Goal: Information Seeking & Learning: Learn about a topic

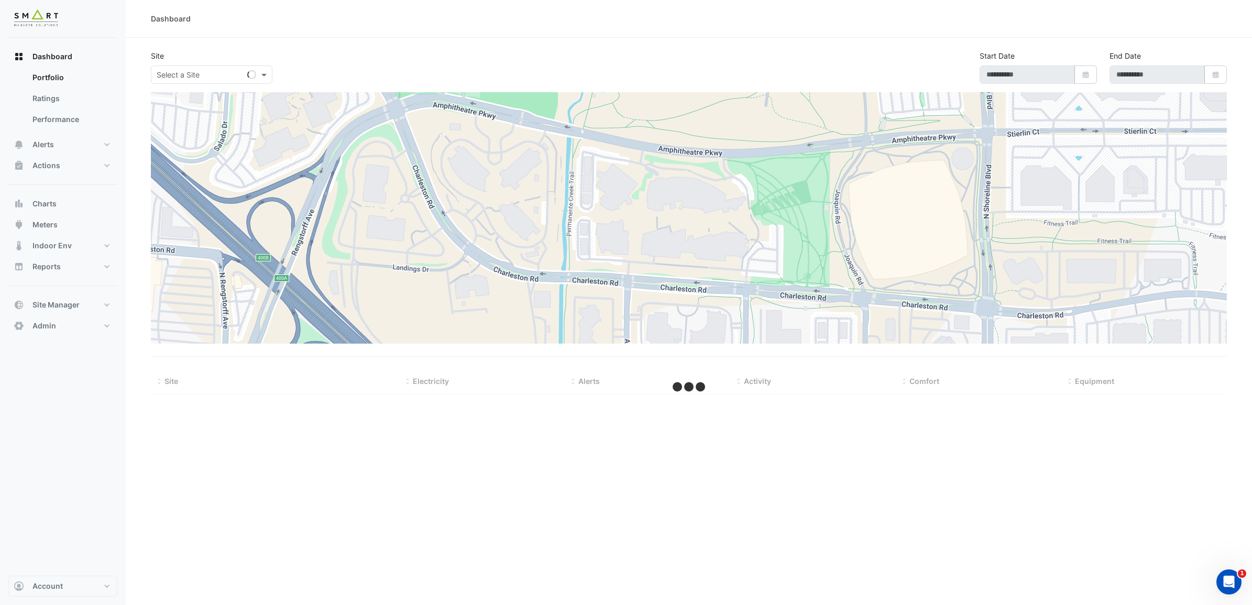
type input "**********"
select select "***"
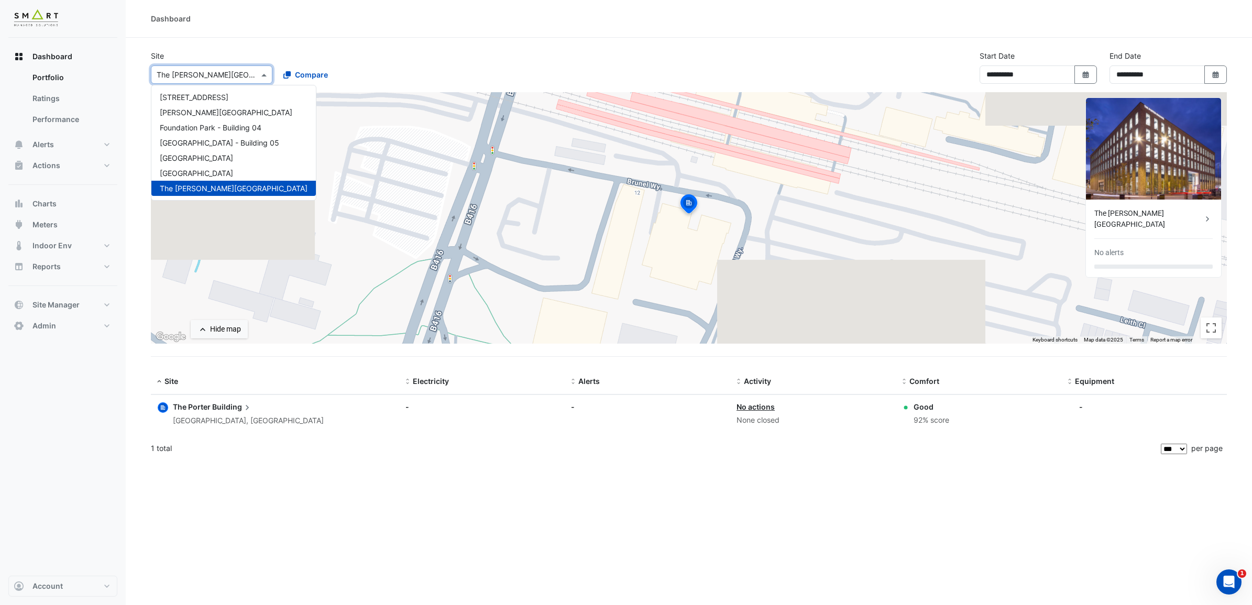
click at [247, 70] on div at bounding box center [211, 75] width 121 height 12
click at [247, 97] on div "[STREET_ADDRESS]" at bounding box center [233, 97] width 165 height 15
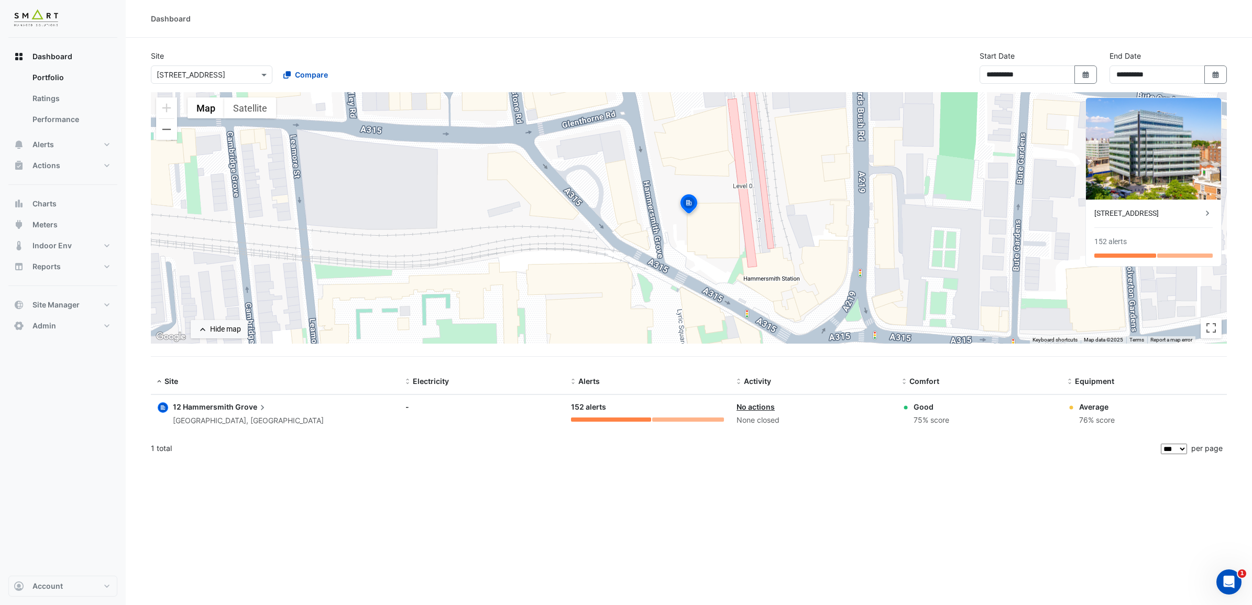
click at [231, 409] on span "12 Hammersmith" at bounding box center [203, 406] width 61 height 9
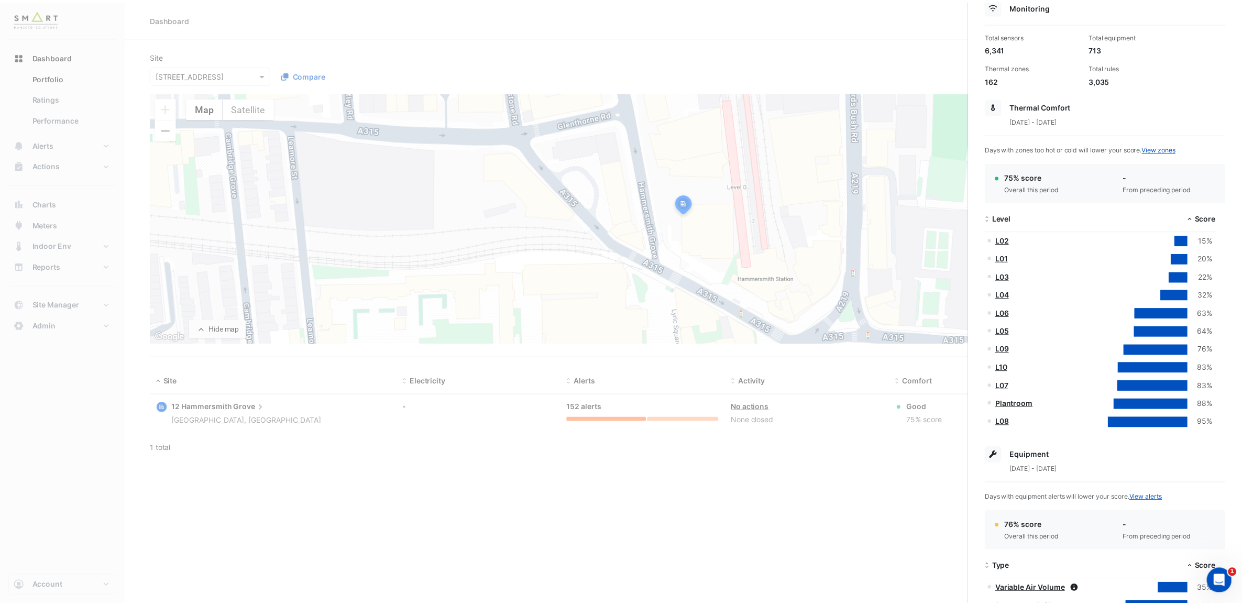
scroll to position [65, 0]
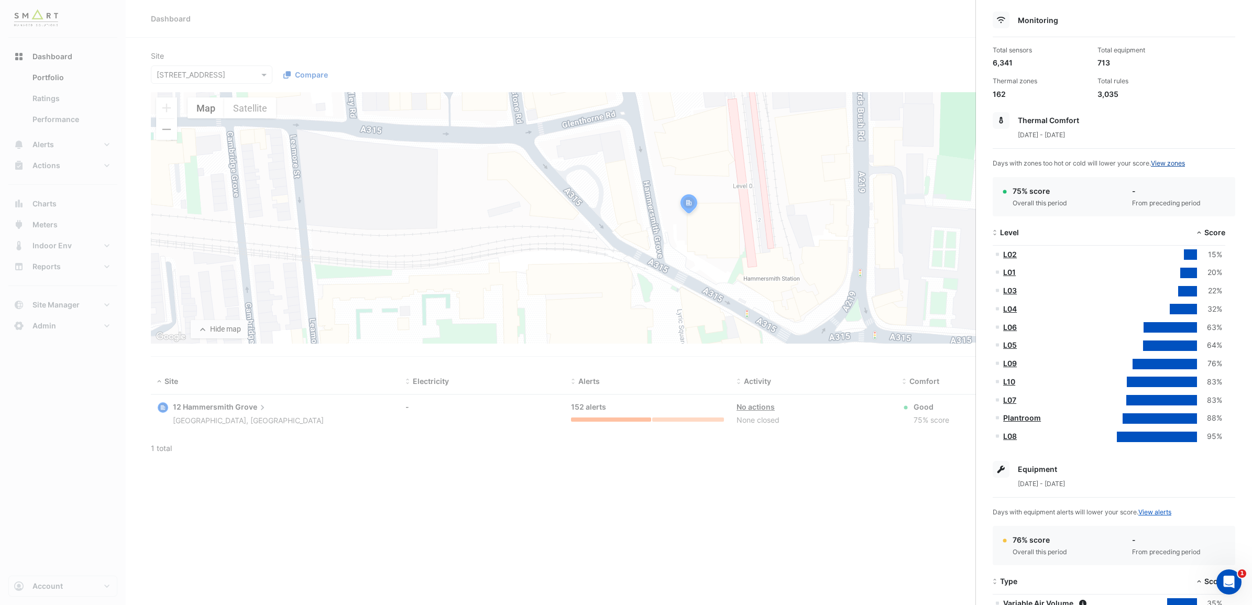
click at [1176, 163] on link "View zones" at bounding box center [1168, 163] width 34 height 8
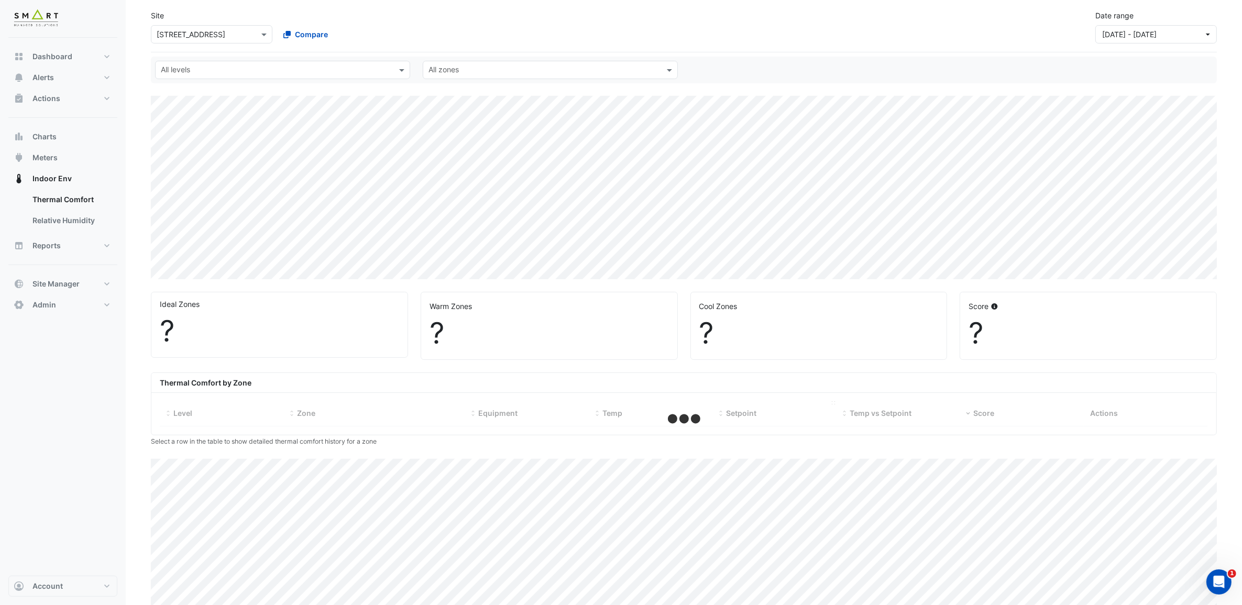
select select "***"
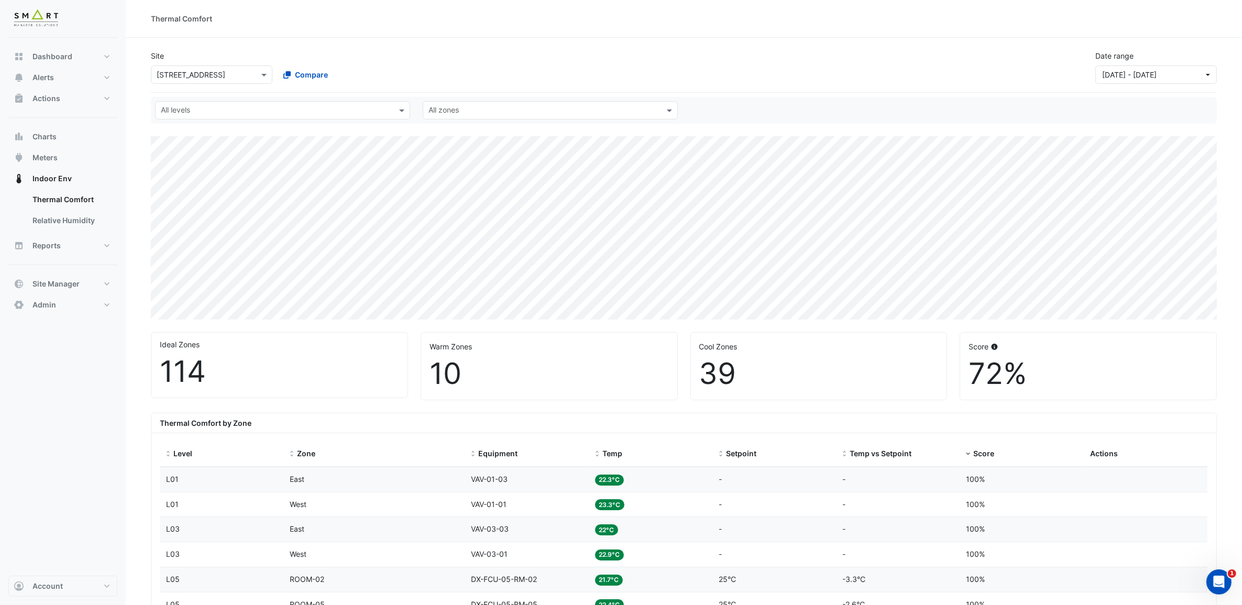
scroll to position [65, 0]
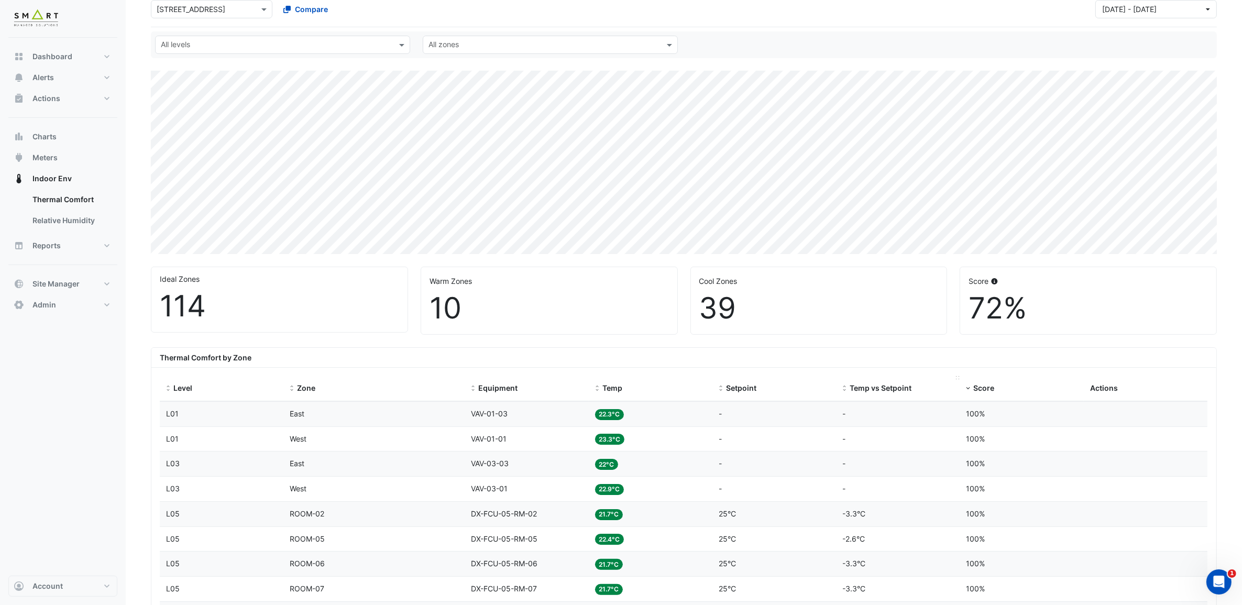
click at [895, 390] on span "Temp vs Setpoint" at bounding box center [881, 388] width 62 height 9
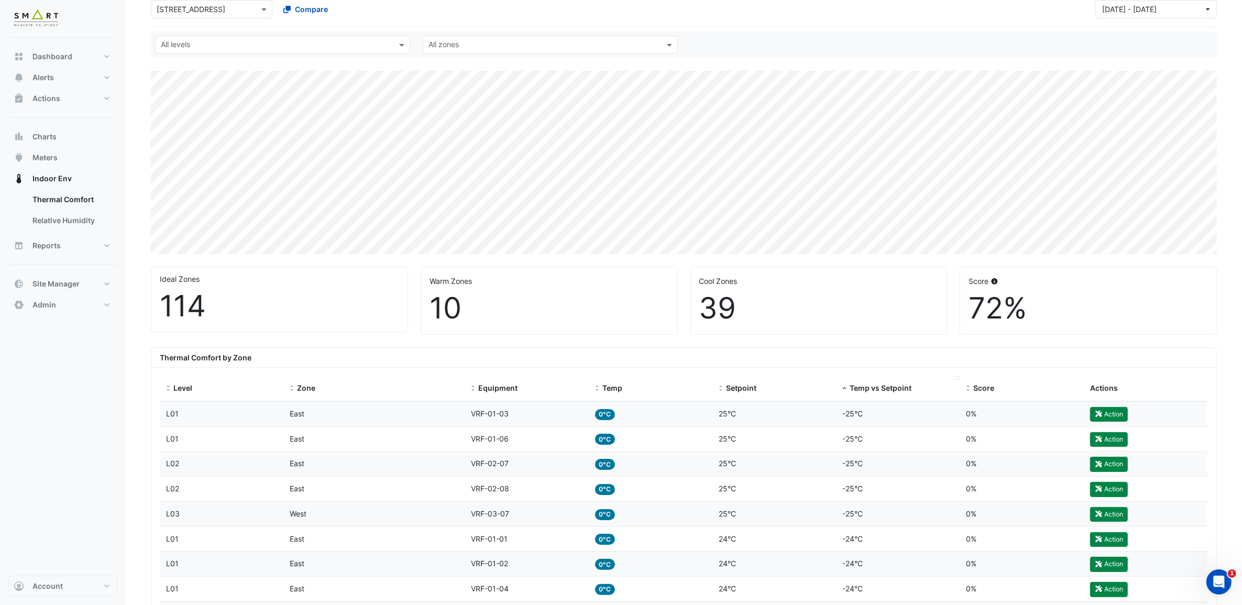
click at [864, 386] on span "Temp vs Setpoint" at bounding box center [881, 388] width 62 height 9
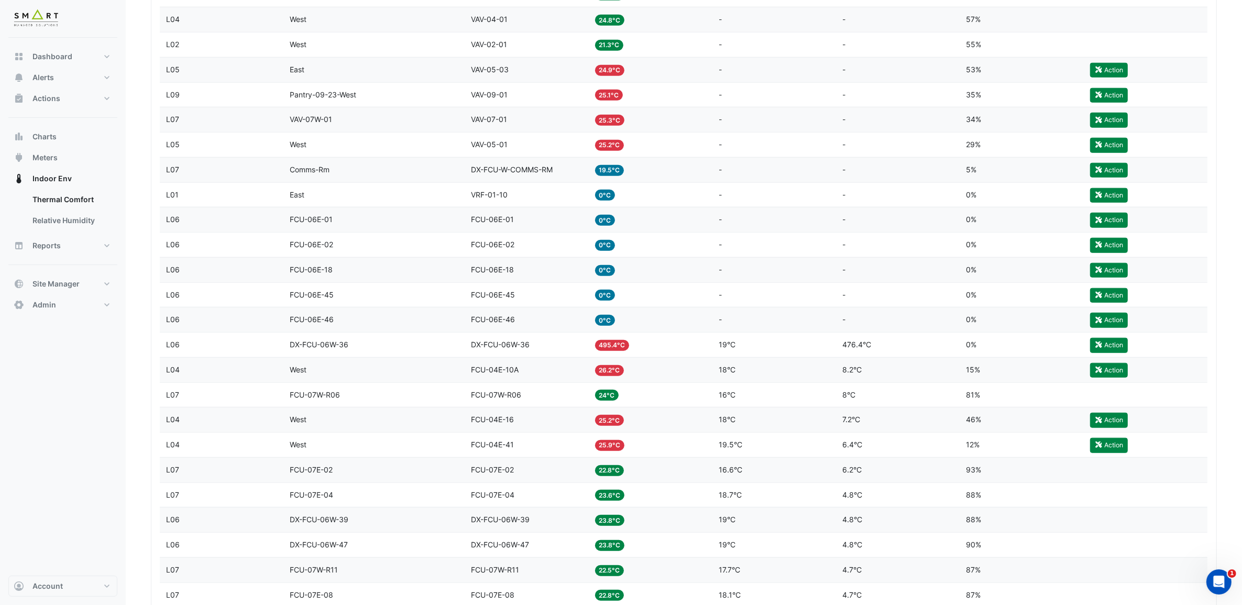
scroll to position [1244, 0]
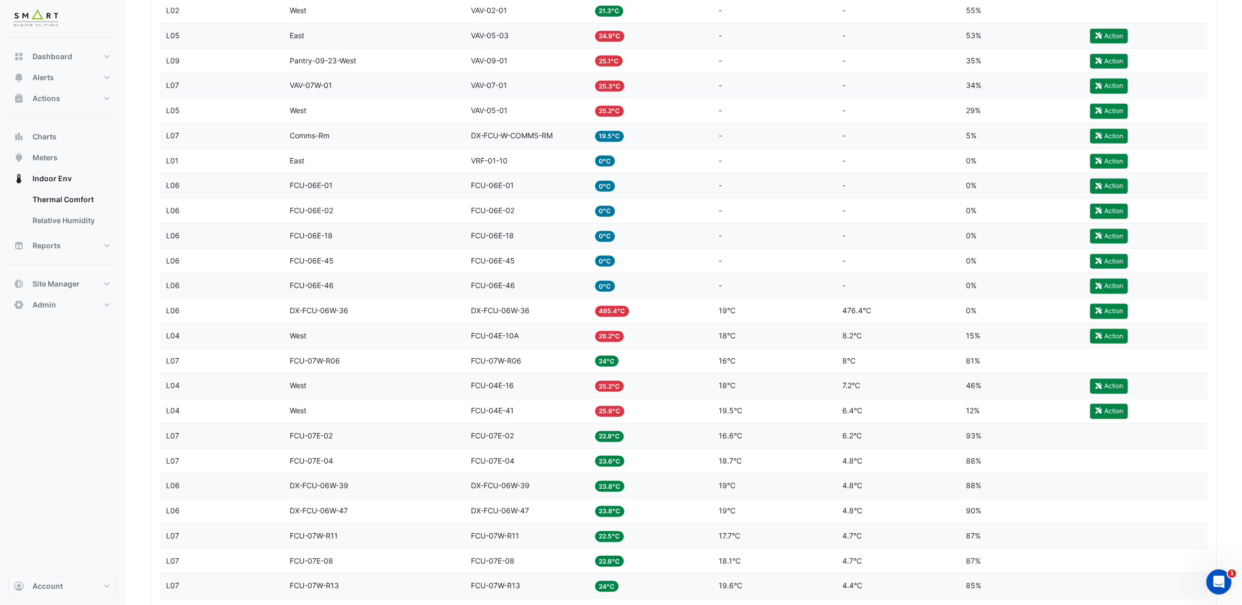
click at [300, 315] on span "DX-FCU-06W-36" at bounding box center [319, 310] width 59 height 9
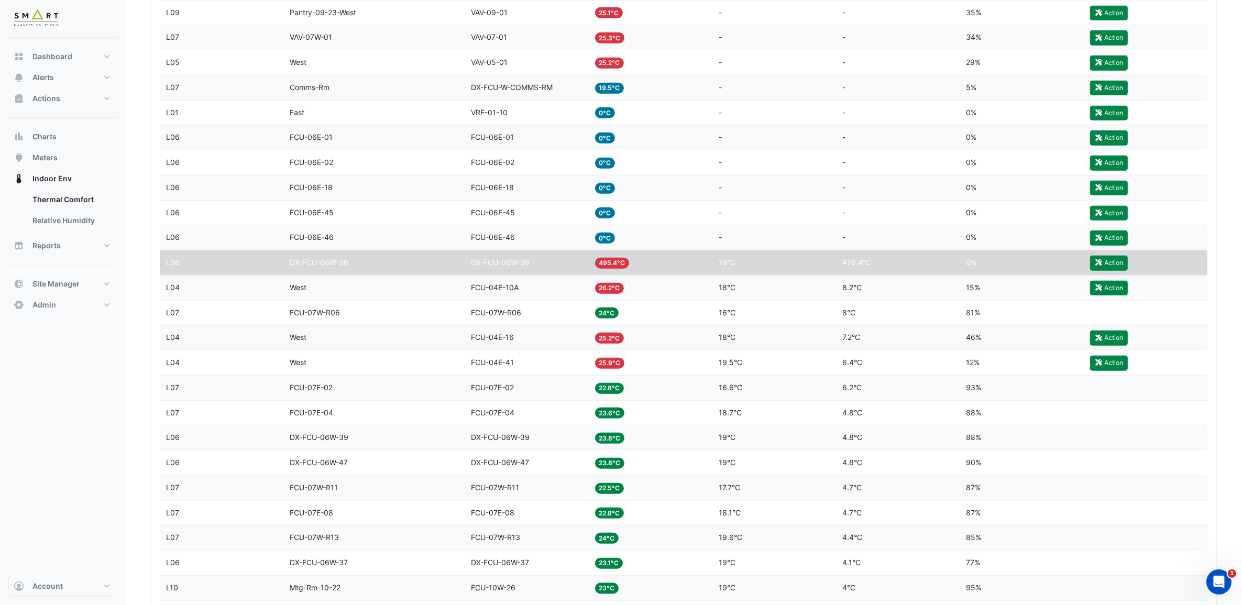
scroll to position [1310, 0]
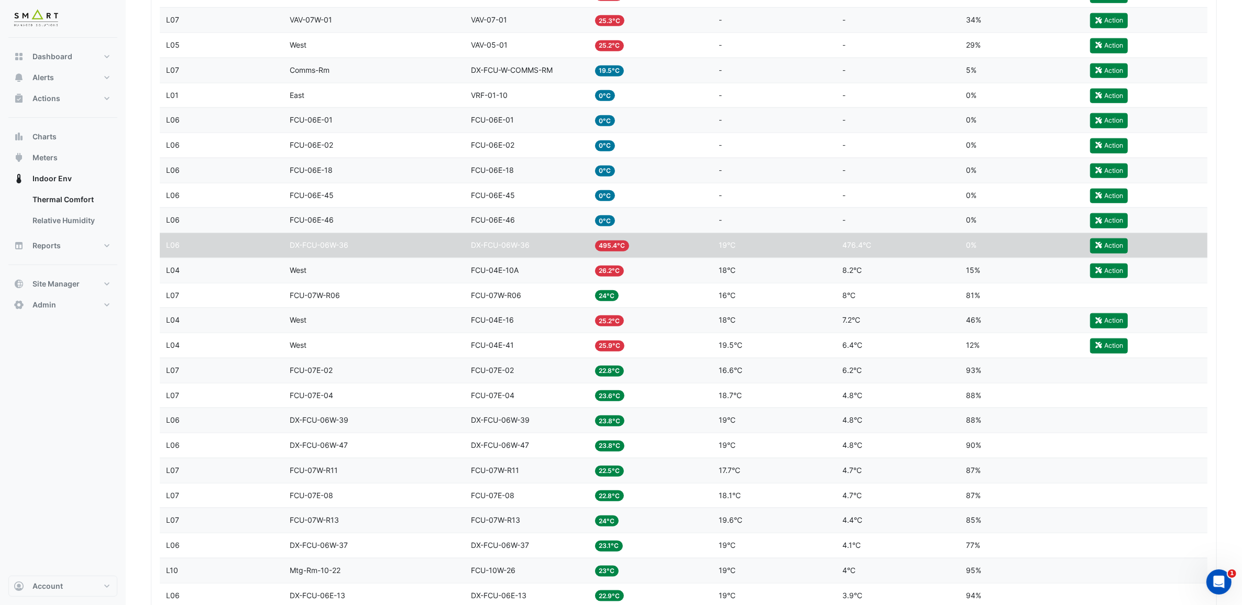
click at [325, 249] on span "DX-FCU-06W-36" at bounding box center [319, 245] width 59 height 9
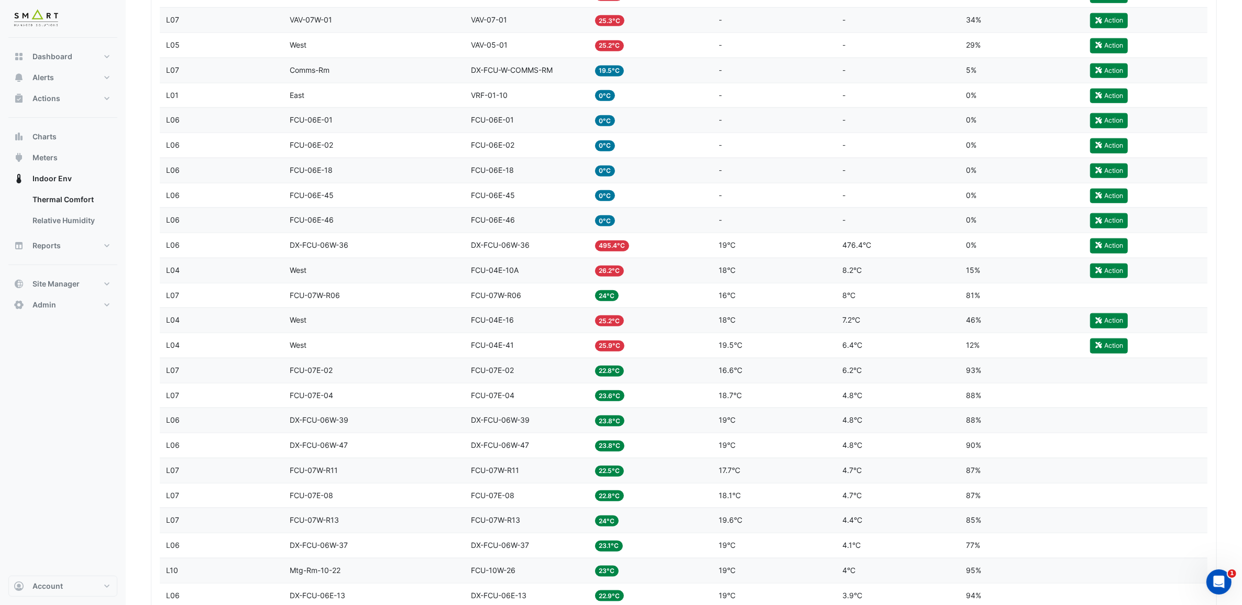
click at [325, 249] on span "DX-FCU-06W-36" at bounding box center [319, 245] width 59 height 9
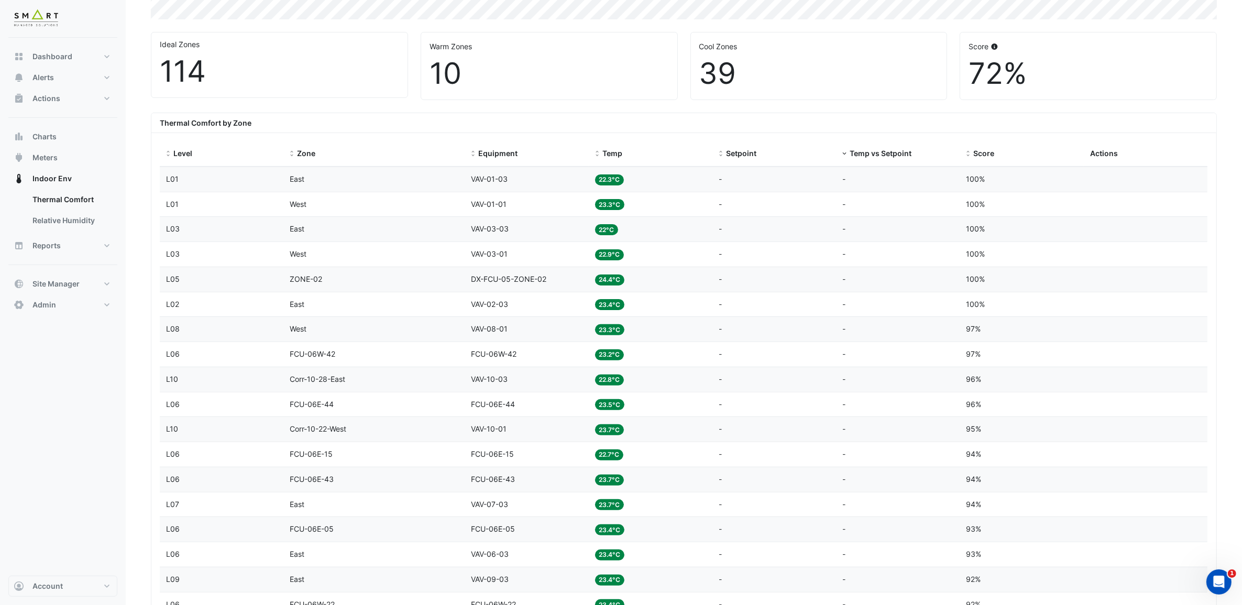
scroll to position [0, 0]
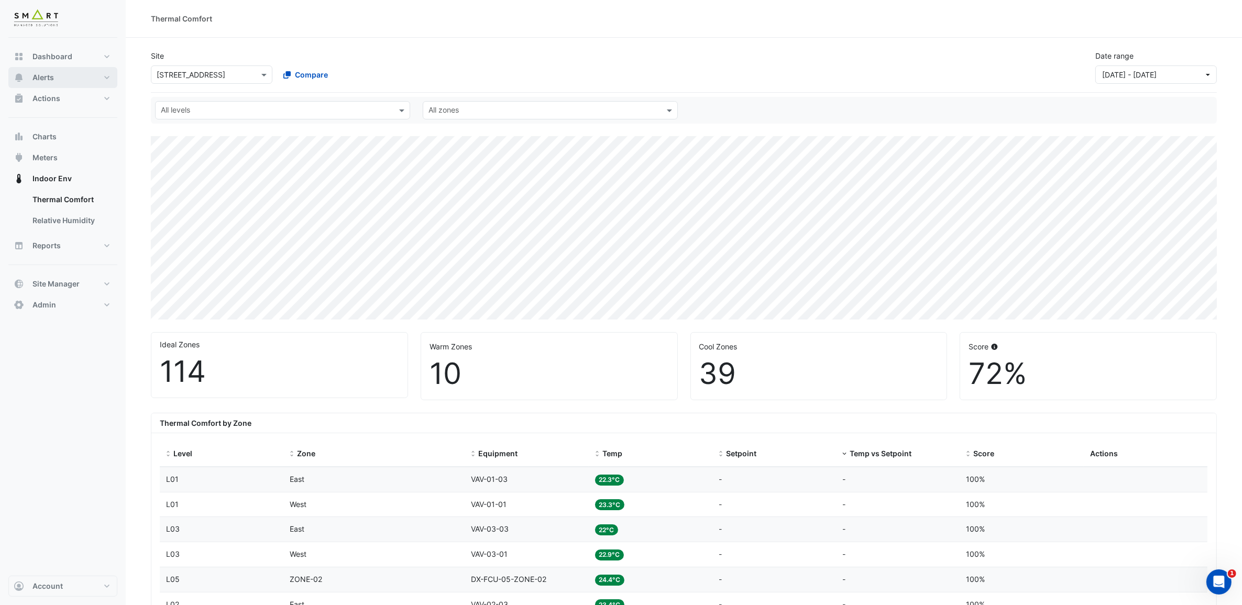
click at [103, 77] on button "Alerts" at bounding box center [62, 77] width 109 height 21
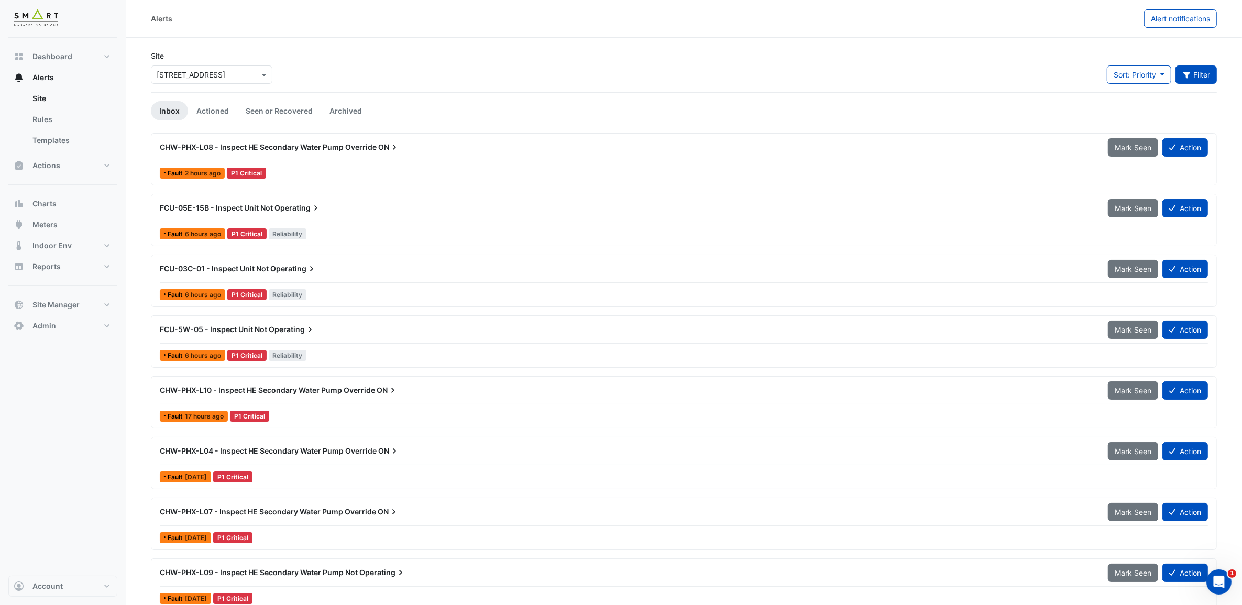
click at [1195, 76] on button "Filter" at bounding box center [1197, 74] width 42 height 18
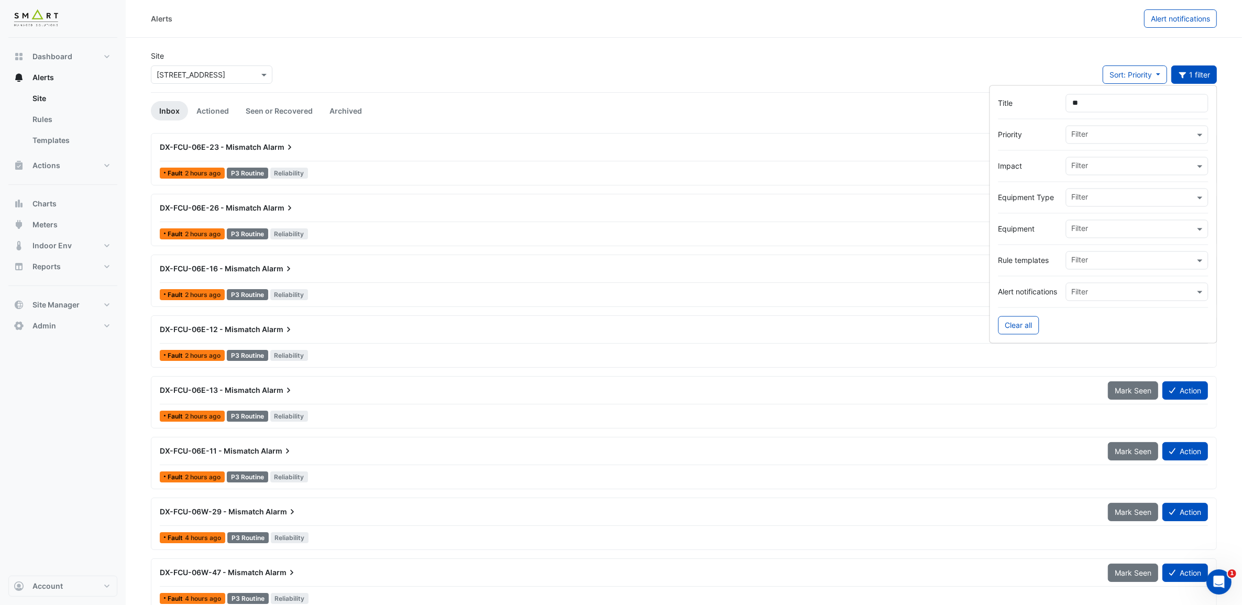
type input "**"
click at [792, 59] on div "Site × 12 Hammersmith Grove Sort: Priority Priority Updated 1 filter" at bounding box center [684, 71] width 1079 height 42
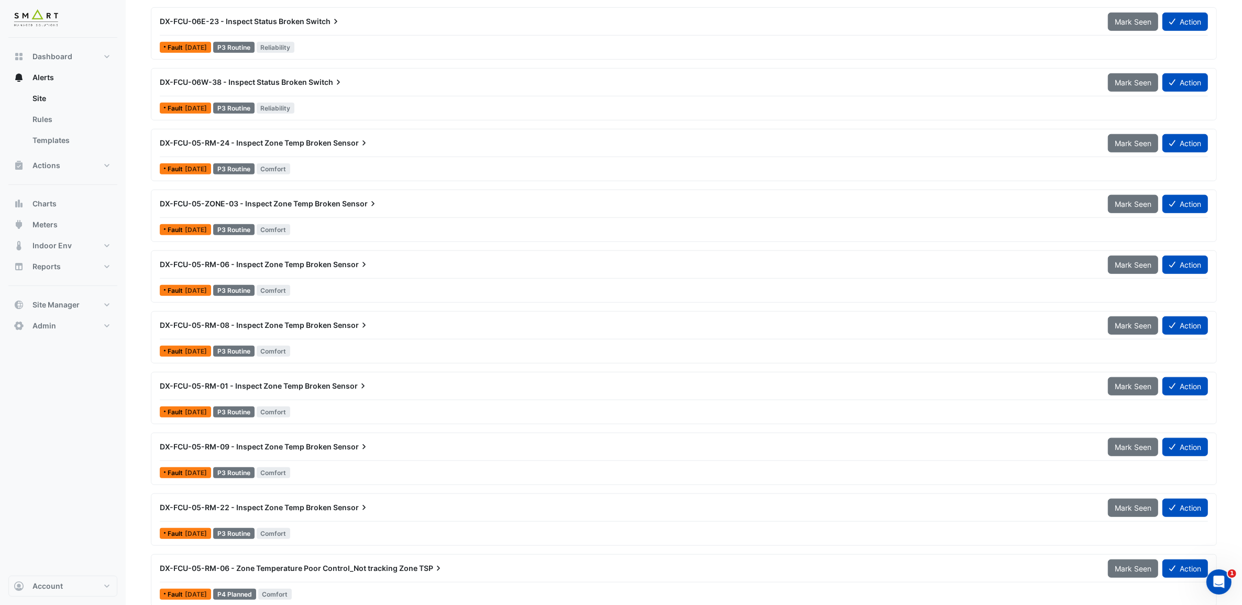
scroll to position [917, 0]
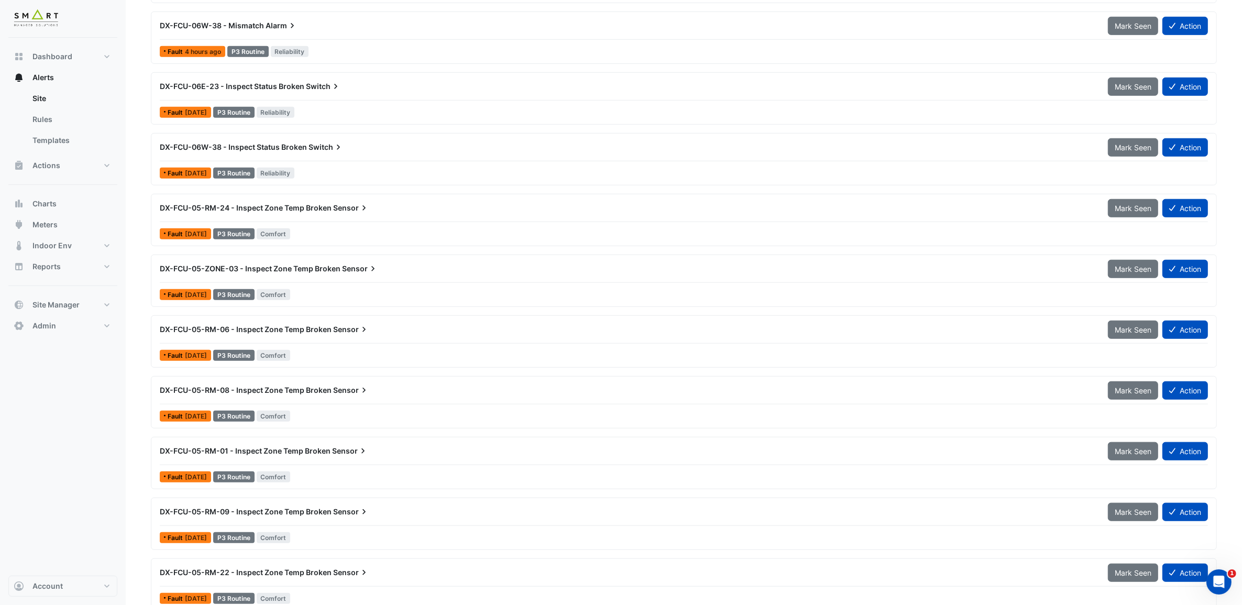
click at [329, 208] on span "DX-FCU-05-RM-24 - Inspect Zone Temp Broken" at bounding box center [246, 207] width 172 height 9
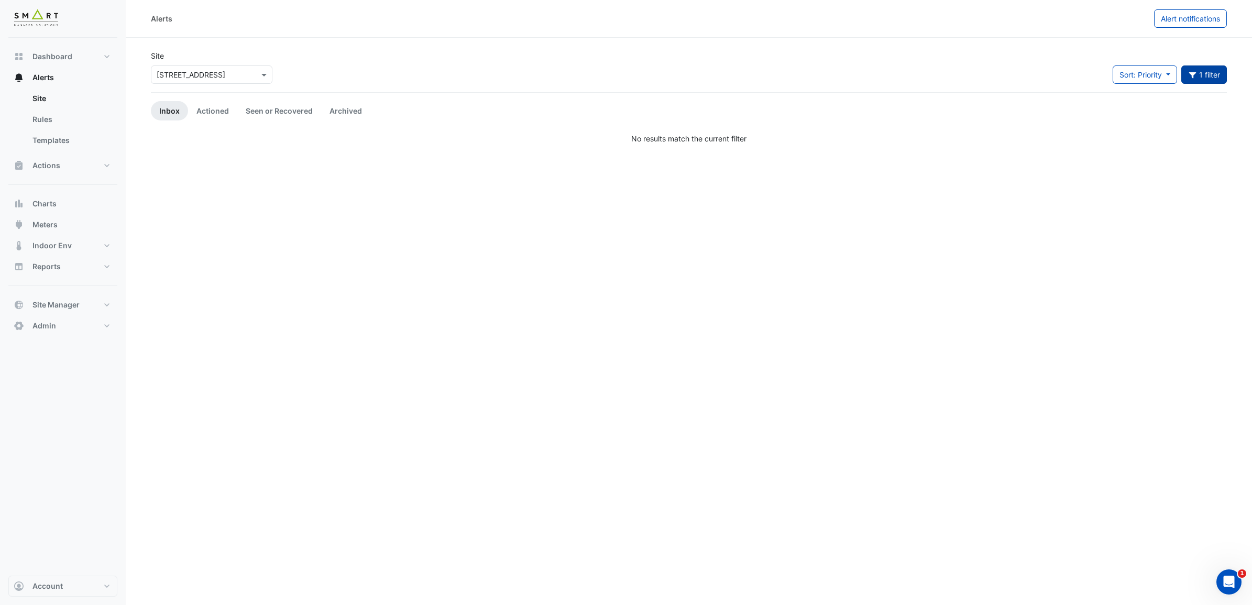
click at [1210, 72] on button "1 filter" at bounding box center [1205, 74] width 46 height 18
drag, startPoint x: 1128, startPoint y: 101, endPoint x: 984, endPoint y: 104, distance: 143.6
click at [1013, 104] on div "Title *" at bounding box center [1114, 103] width 210 height 18
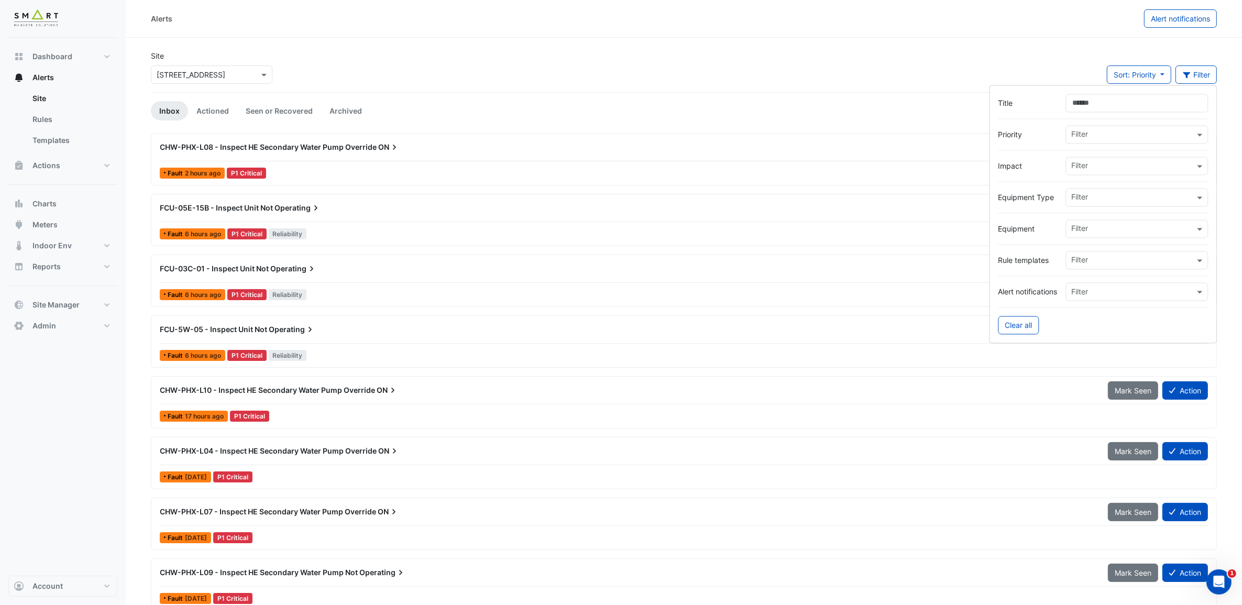
click at [845, 79] on div "Site × 12 Hammersmith Grove Sort: Priority Priority Updated Filter" at bounding box center [684, 71] width 1079 height 42
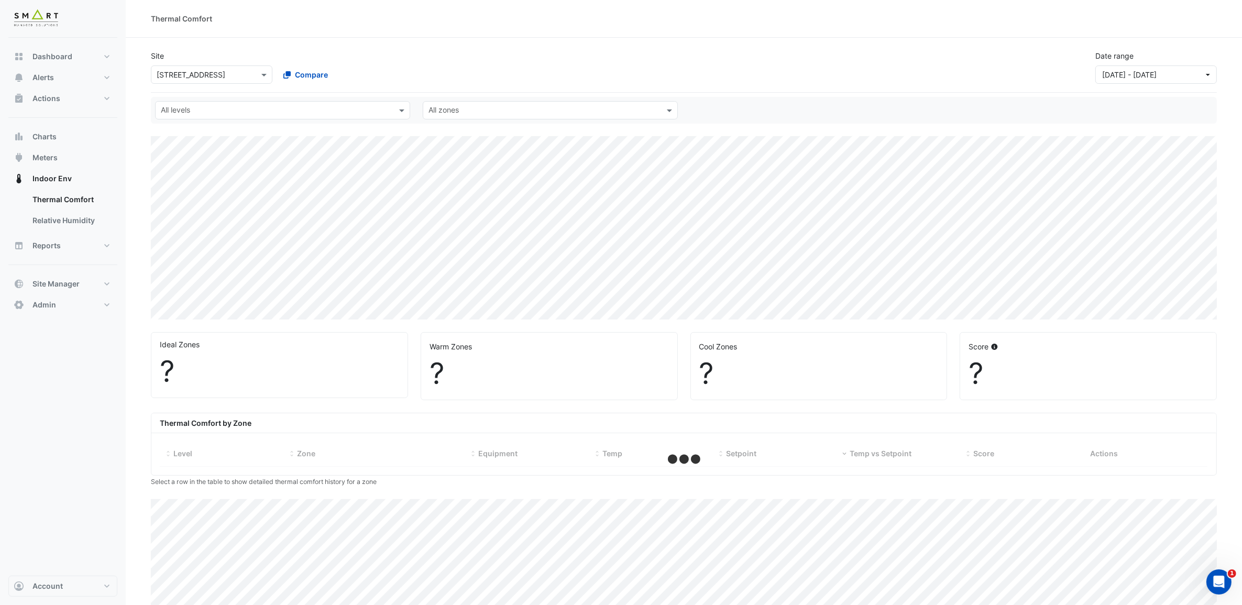
select select "***"
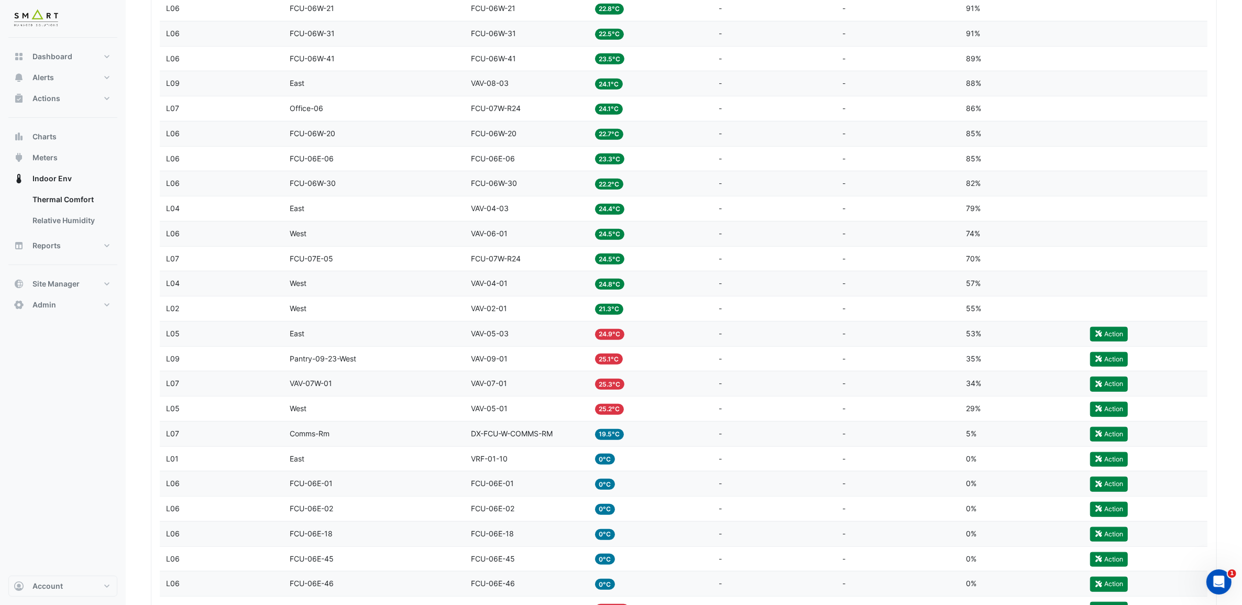
scroll to position [1113, 0]
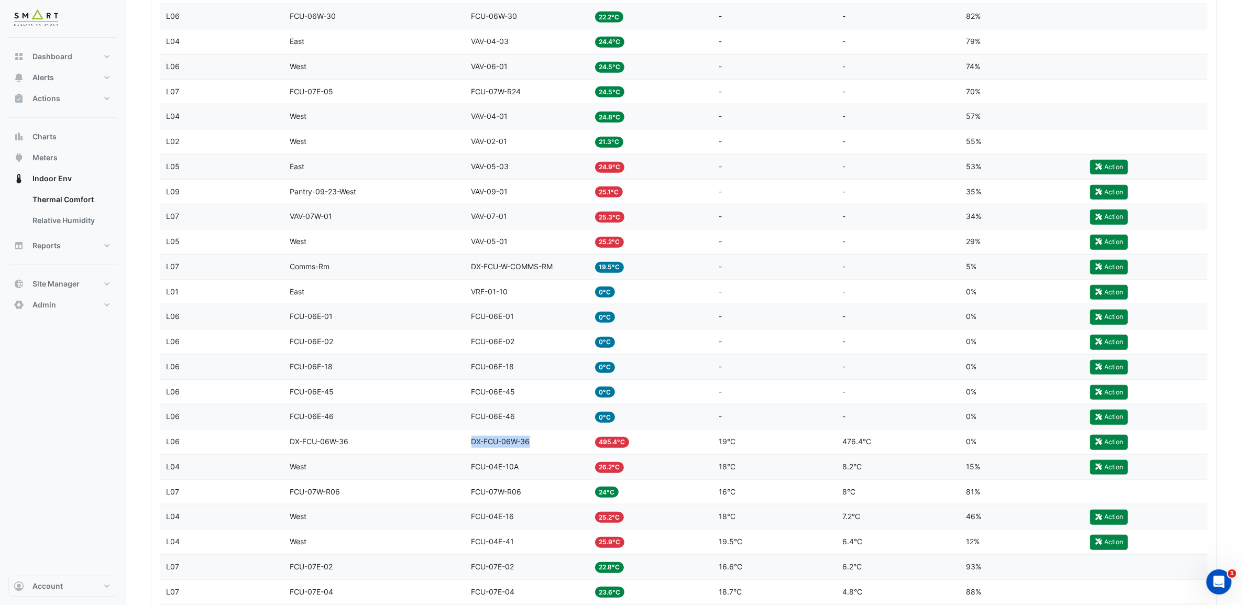
drag, startPoint x: 470, startPoint y: 452, endPoint x: 532, endPoint y: 451, distance: 62.4
click at [532, 451] on datatable-body-cell "Equipment DX-FCU-06W-36" at bounding box center [527, 442] width 124 height 25
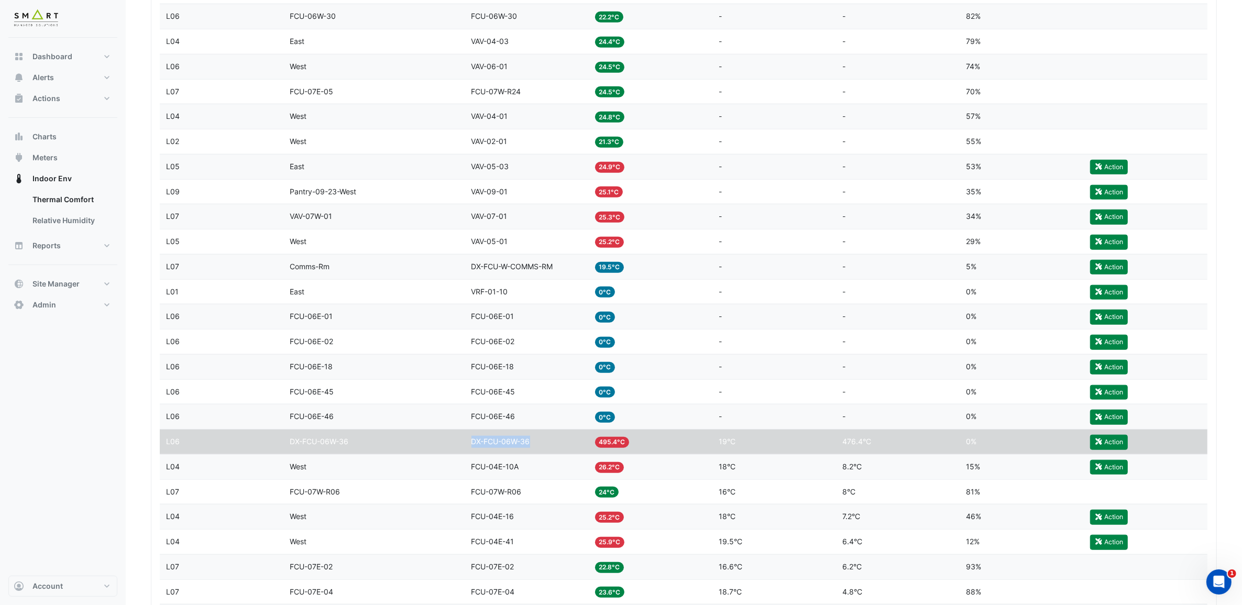
copy span "DX-FCU-06W-36"
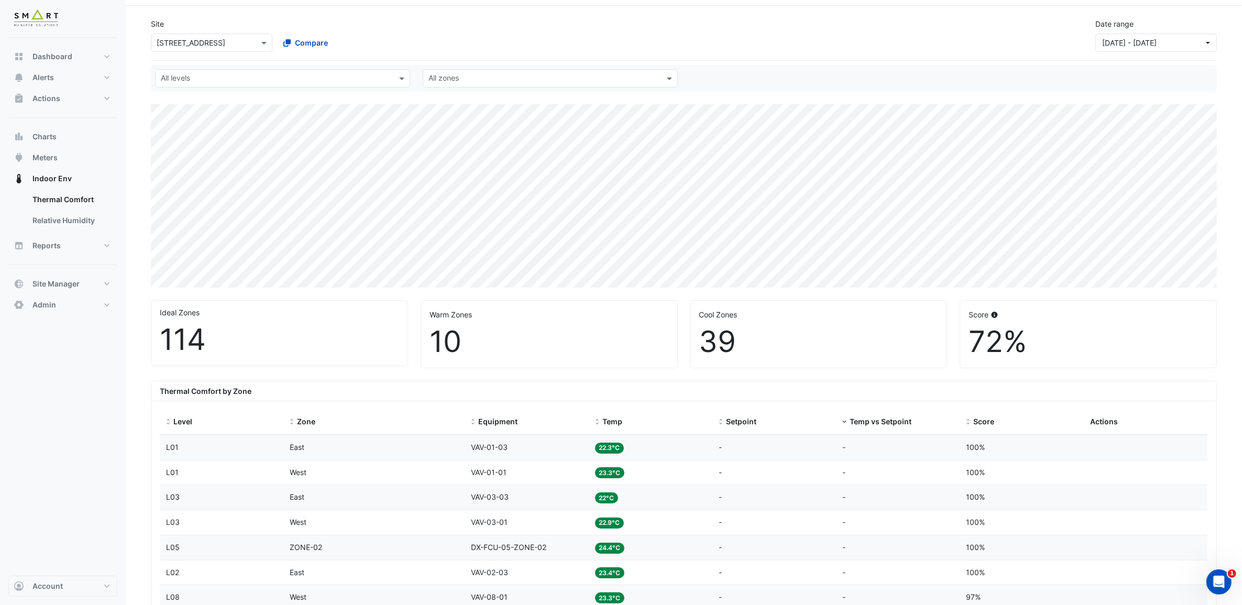
scroll to position [0, 0]
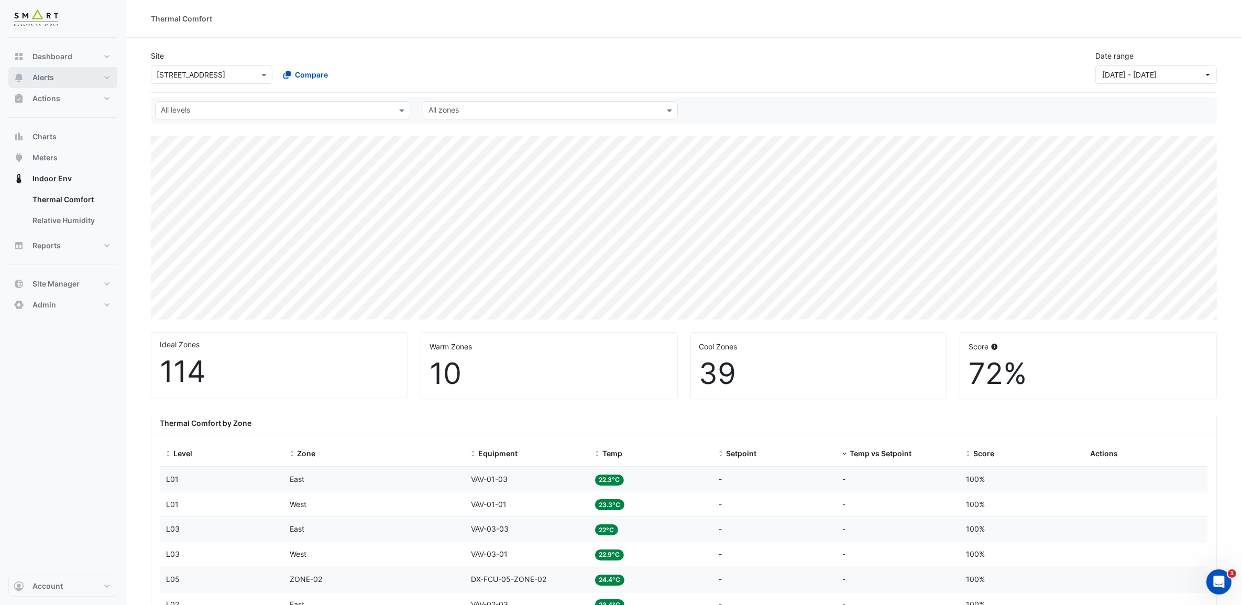
click at [95, 73] on button "Alerts" at bounding box center [62, 77] width 109 height 21
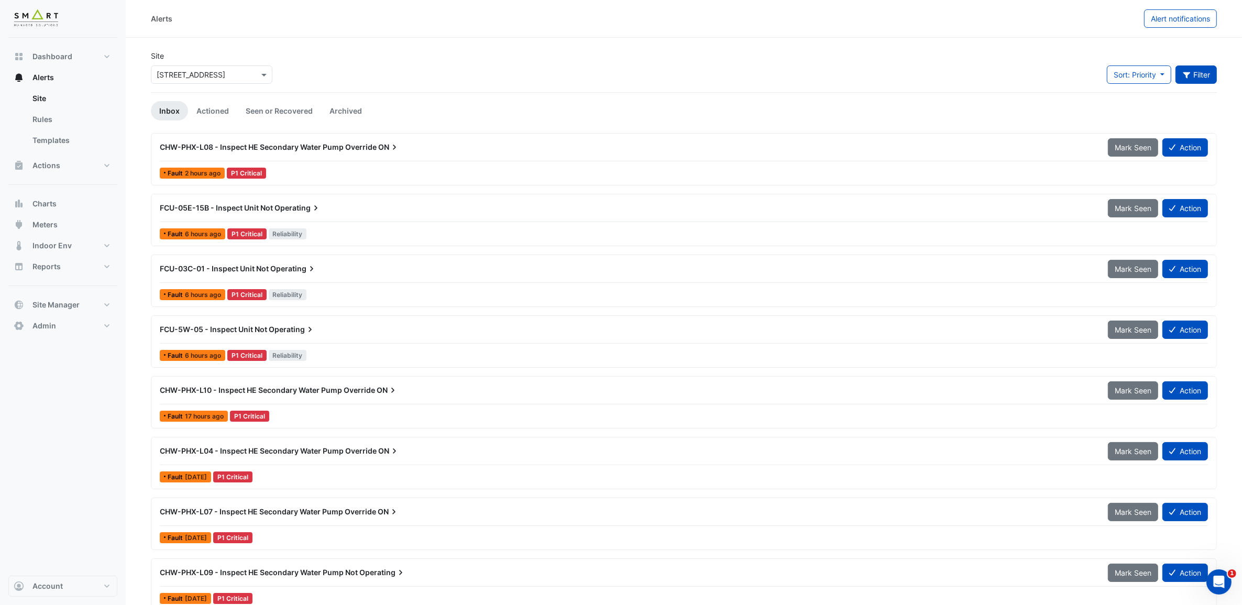
click at [1201, 74] on button "Filter" at bounding box center [1197, 74] width 42 height 18
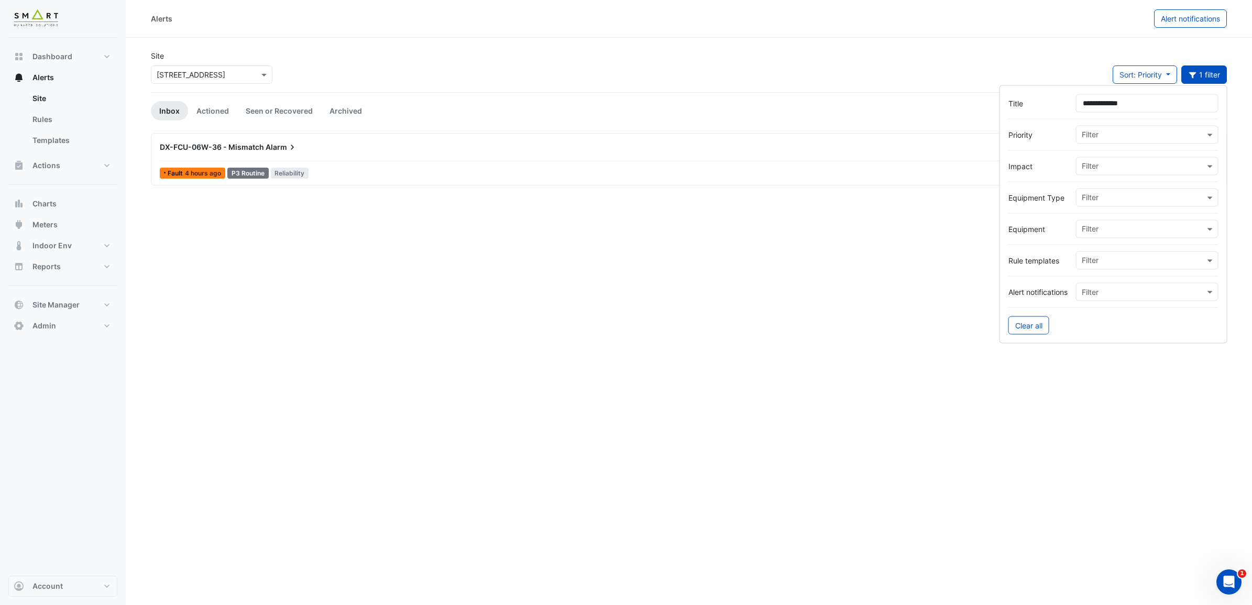
type input "**********"
click at [268, 145] on span "Alarm" at bounding box center [282, 147] width 32 height 10
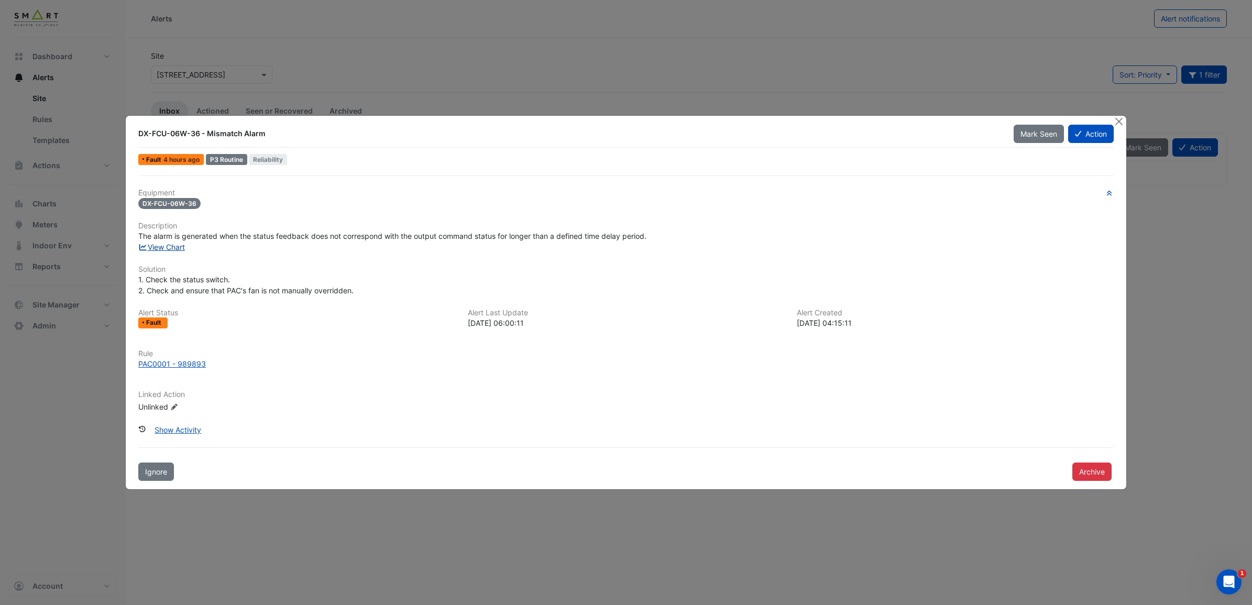
click at [163, 247] on link "View Chart" at bounding box center [161, 247] width 47 height 9
click at [1121, 124] on button "Close" at bounding box center [1118, 121] width 11 height 11
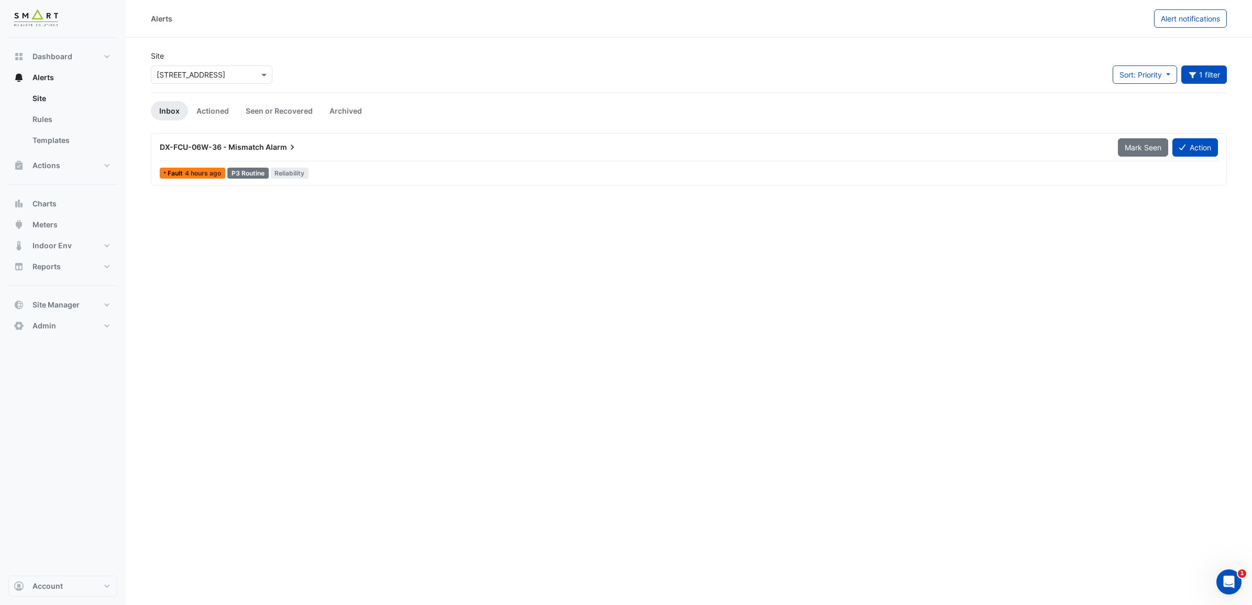
click at [1194, 84] on div "**********" at bounding box center [1170, 78] width 114 height 27
click at [1206, 80] on button "1 filter" at bounding box center [1205, 74] width 46 height 18
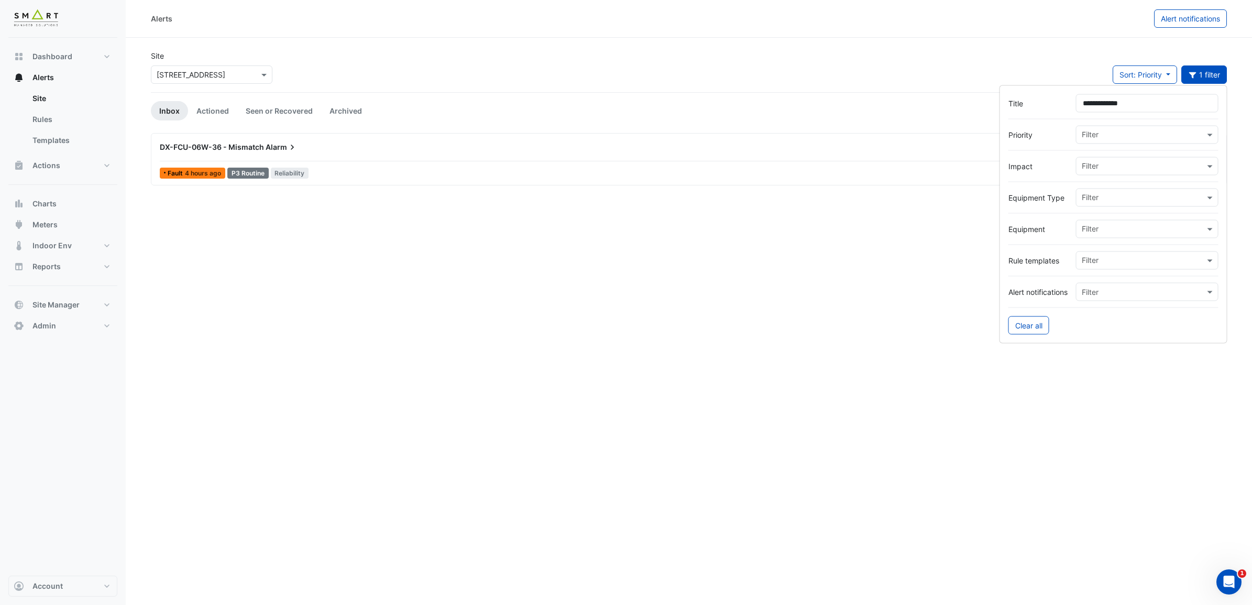
drag, startPoint x: 1111, startPoint y: 103, endPoint x: 1251, endPoint y: 119, distance: 141.3
click at [1231, 107] on body "Alerts Alert notifications Site × 12 Hammersmith Grove Sort: Priority Priority …" at bounding box center [626, 302] width 1252 height 605
drag, startPoint x: 1138, startPoint y: 105, endPoint x: 1174, endPoint y: 112, distance: 37.2
click at [1138, 105] on input "**********" at bounding box center [1147, 103] width 143 height 18
drag, startPoint x: 1110, startPoint y: 104, endPoint x: 1251, endPoint y: 104, distance: 141.5
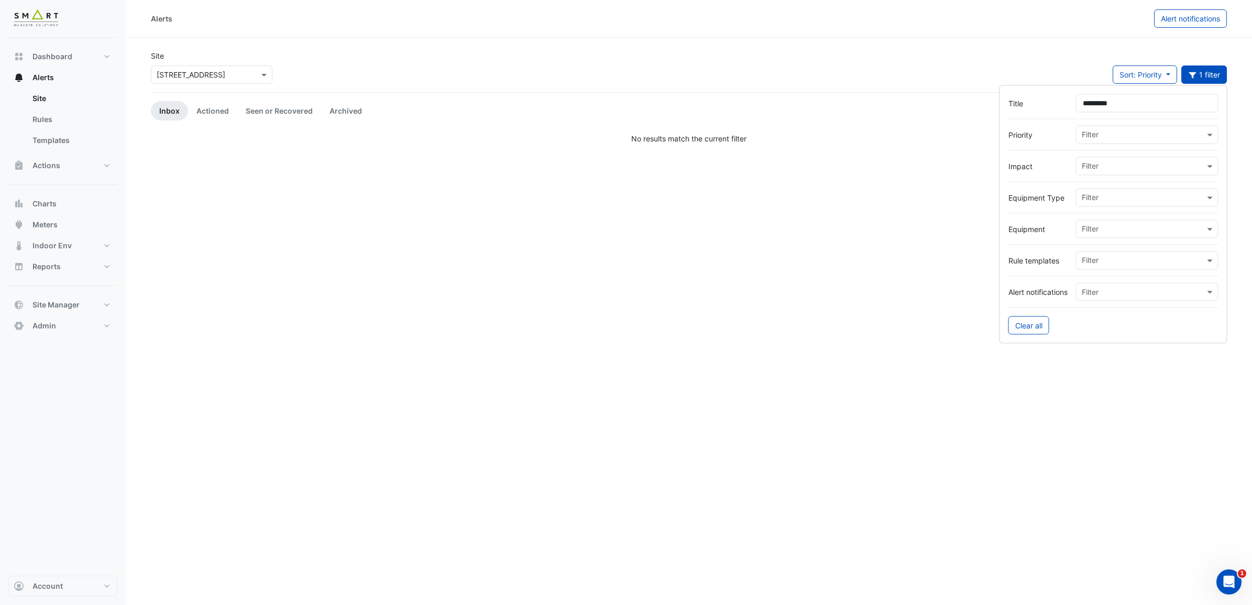
click at [1176, 104] on input "*********" at bounding box center [1147, 103] width 143 height 18
type input "******"
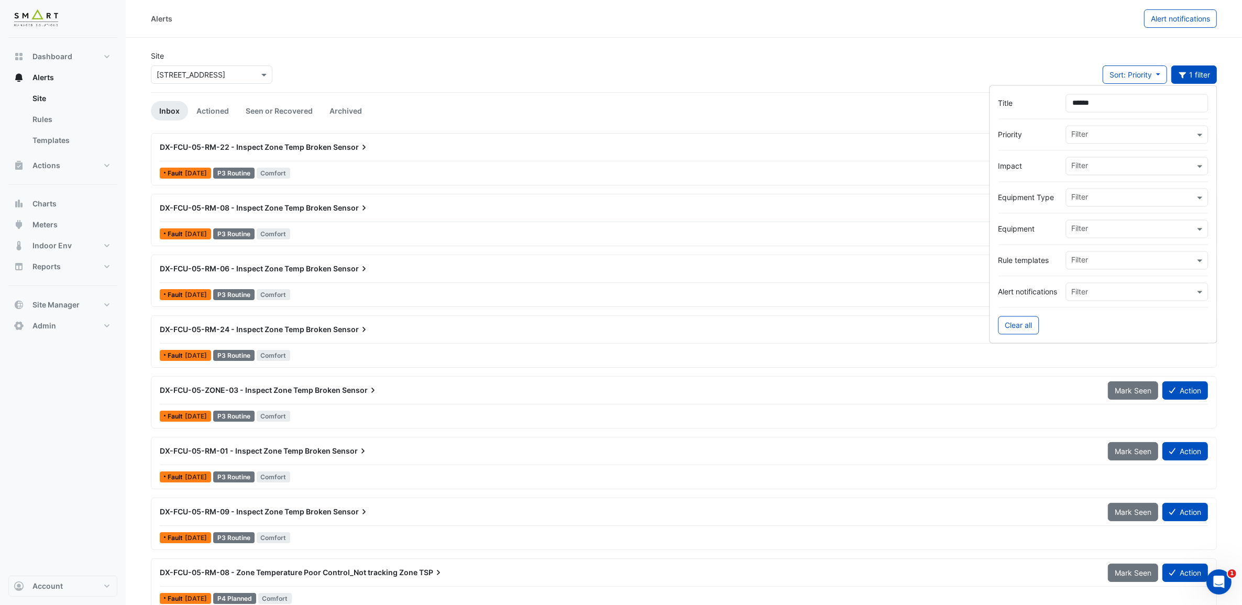
click at [338, 142] on span "Sensor" at bounding box center [351, 147] width 36 height 10
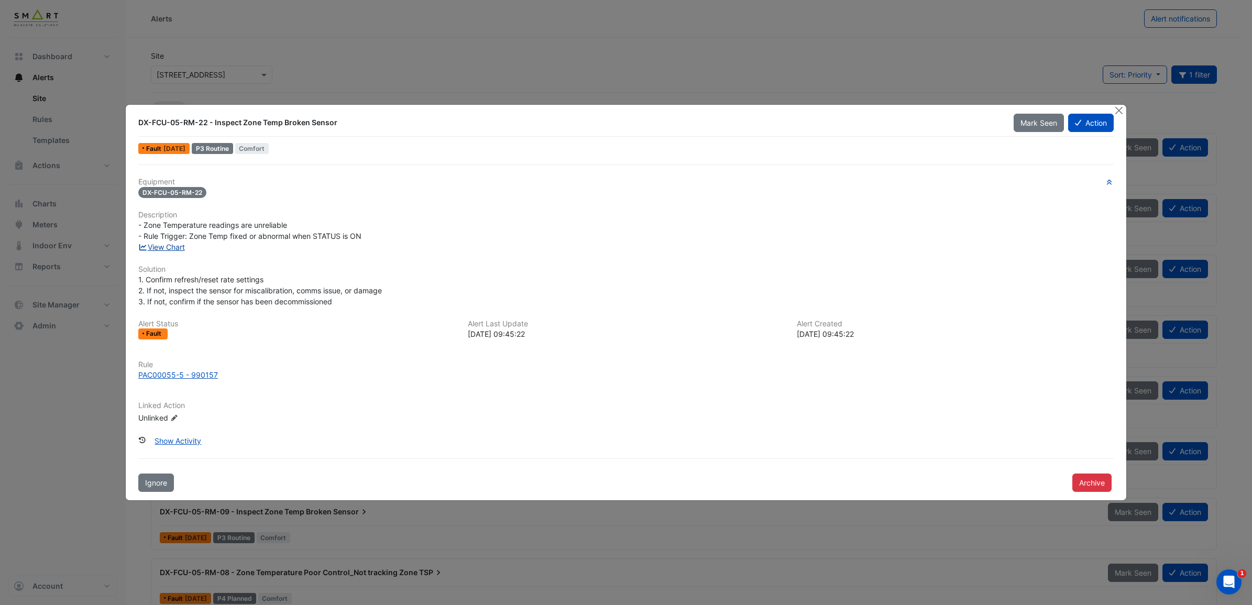
click at [173, 243] on link "View Chart" at bounding box center [161, 247] width 47 height 9
click at [1123, 105] on button "Close" at bounding box center [1118, 110] width 11 height 11
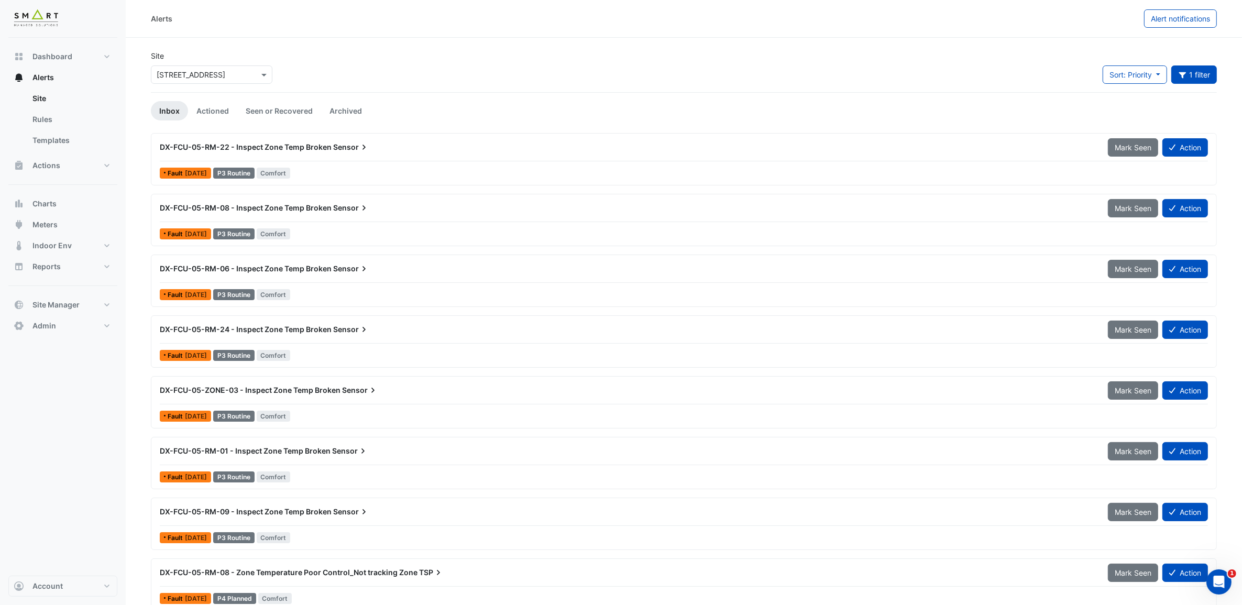
click at [333, 215] on div "DX-FCU-05-RM-08 - Inspect Zone Temp Broken Sensor" at bounding box center [628, 208] width 948 height 19
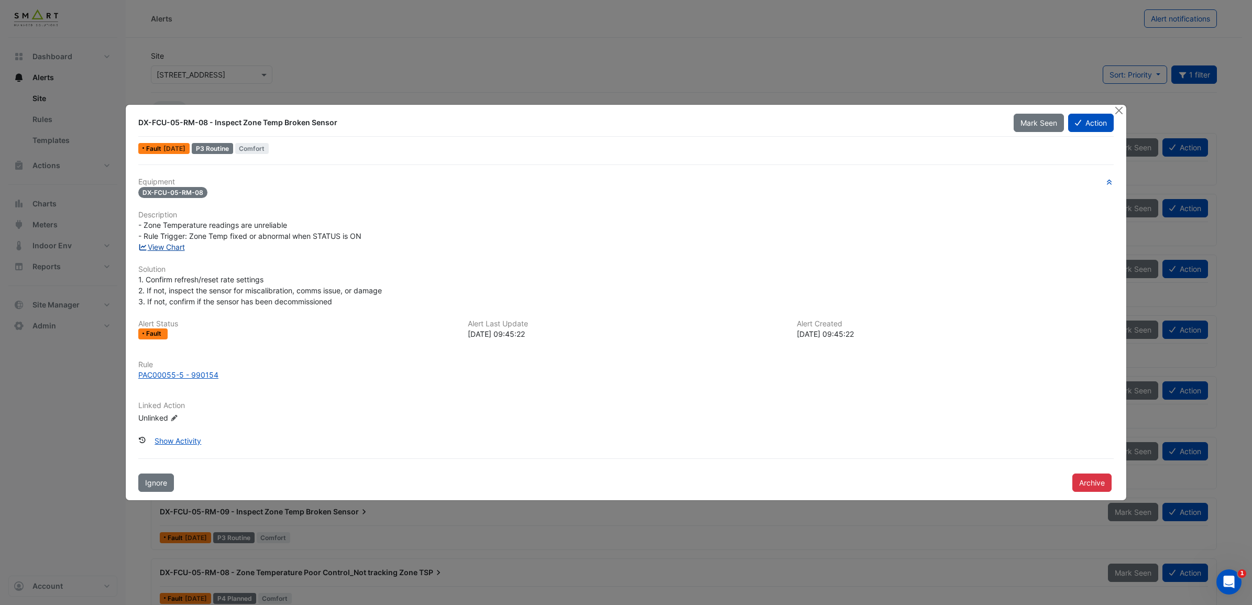
click at [178, 243] on link "View Chart" at bounding box center [161, 247] width 47 height 9
click at [1120, 105] on button "Close" at bounding box center [1118, 110] width 11 height 11
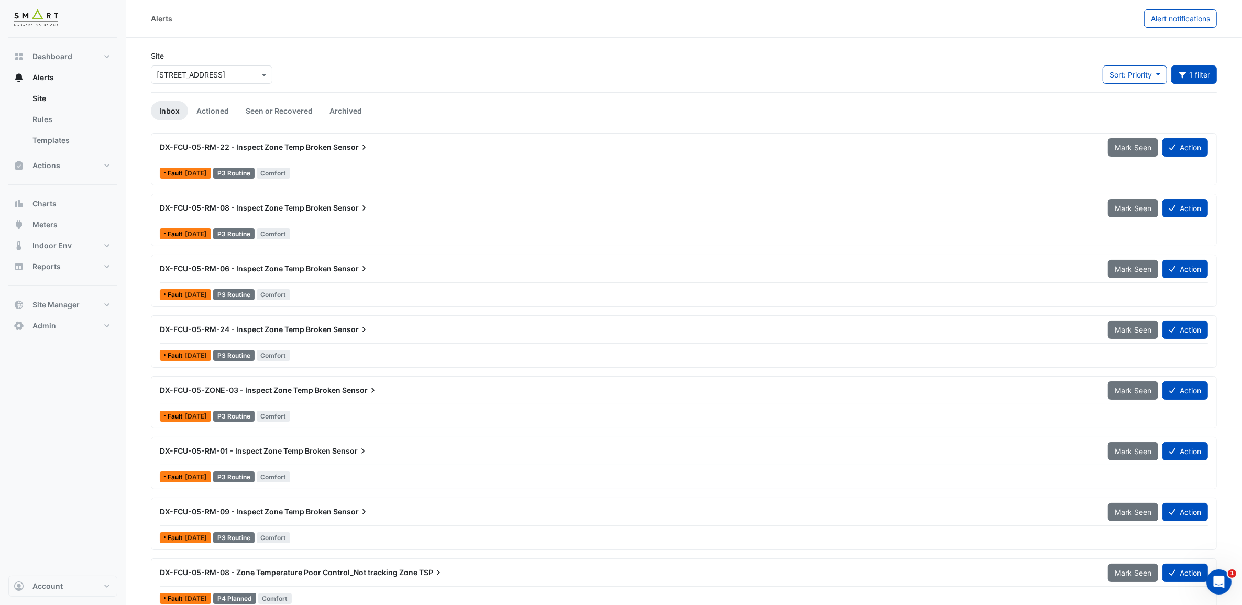
click at [354, 271] on span "Sensor" at bounding box center [351, 269] width 36 height 10
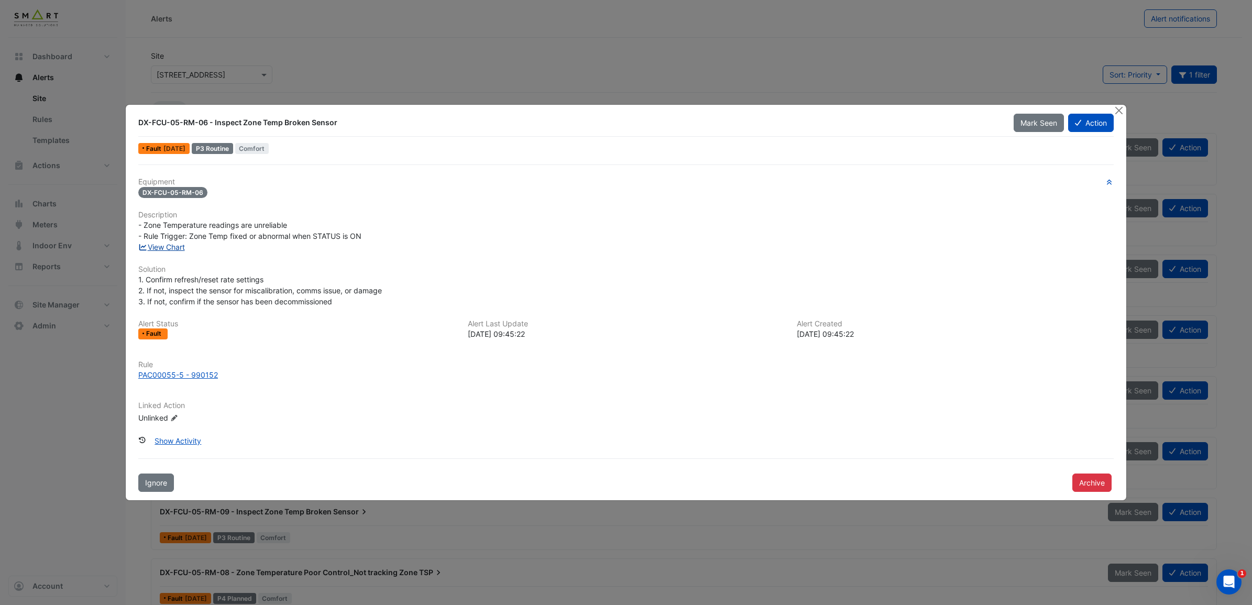
click at [168, 243] on link "View Chart" at bounding box center [161, 247] width 47 height 9
click at [1119, 105] on button "Close" at bounding box center [1118, 110] width 11 height 11
click at [954, 48] on ngb-modal-window "DX-FCU-05-RM-06 - Inspect Zone Temp Broken Sensor Mark Seen Action Fault 1 mont…" at bounding box center [626, 302] width 1252 height 605
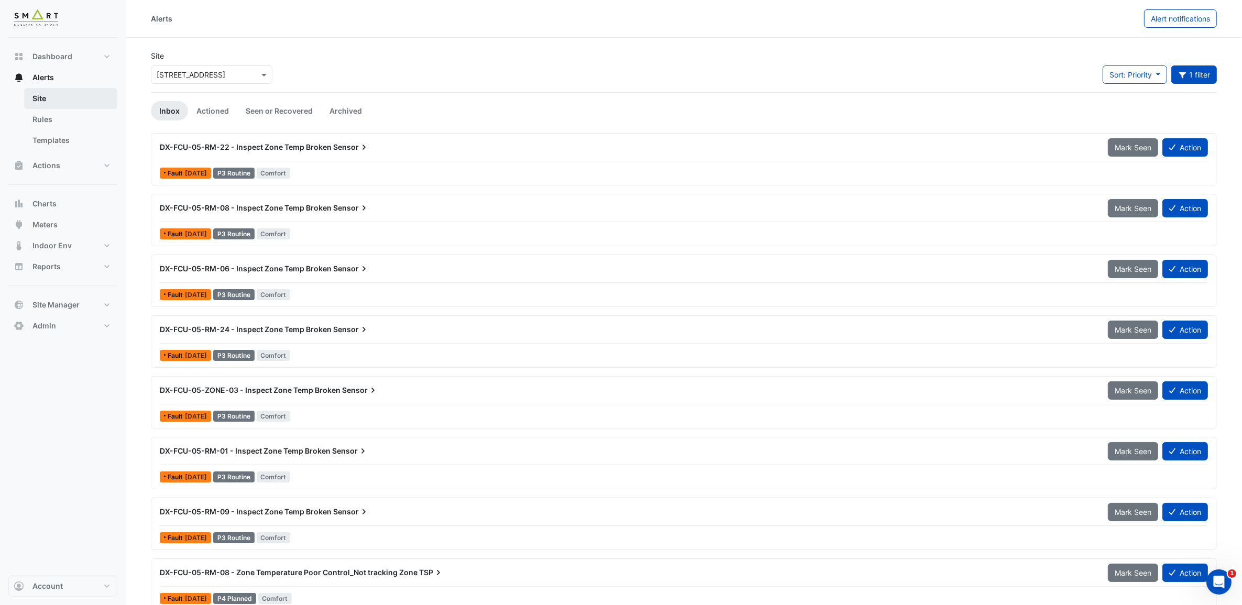
click at [56, 100] on link "Site" at bounding box center [70, 98] width 93 height 21
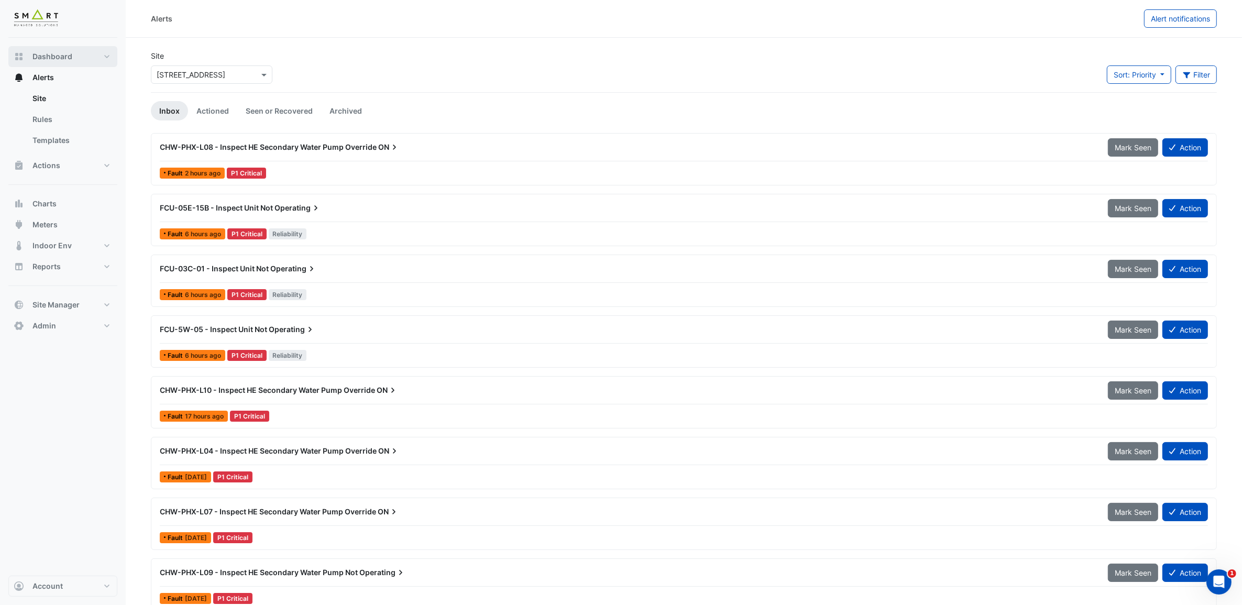
click at [105, 52] on button "Dashboard" at bounding box center [62, 56] width 109 height 21
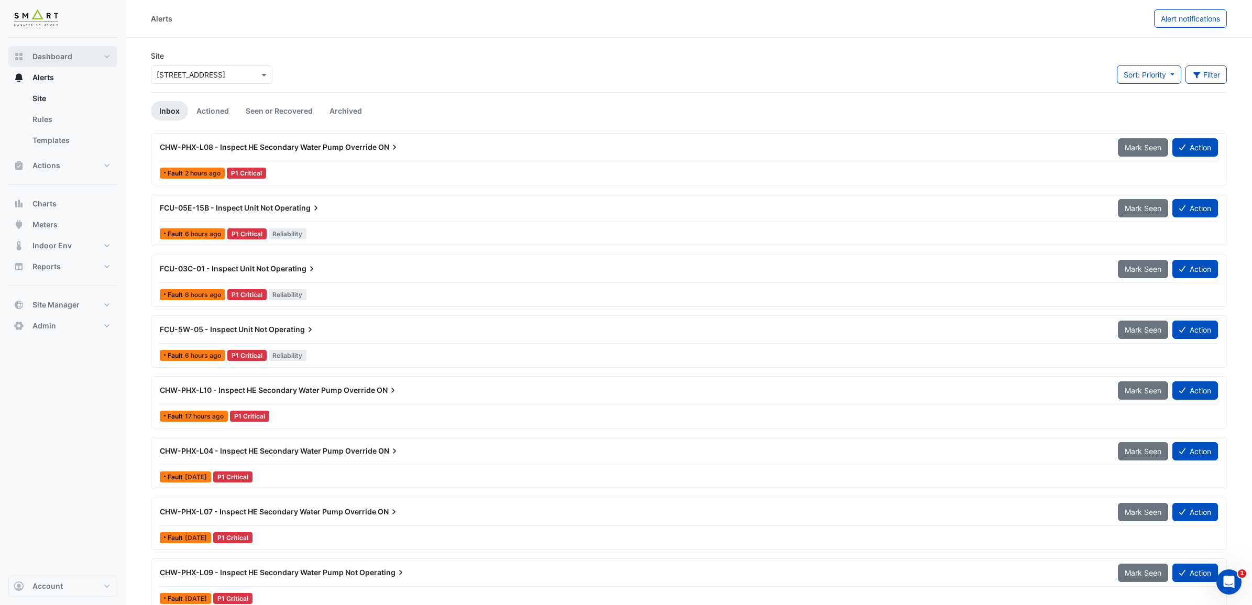
select select "***"
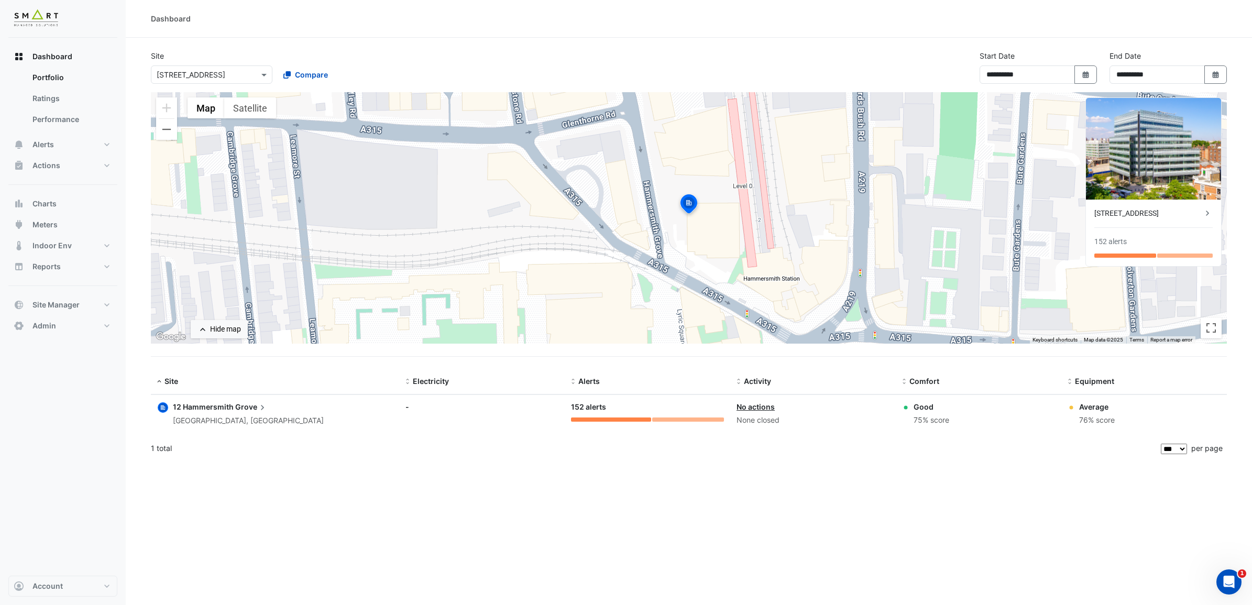
click at [241, 410] on span "Grove" at bounding box center [251, 407] width 32 height 12
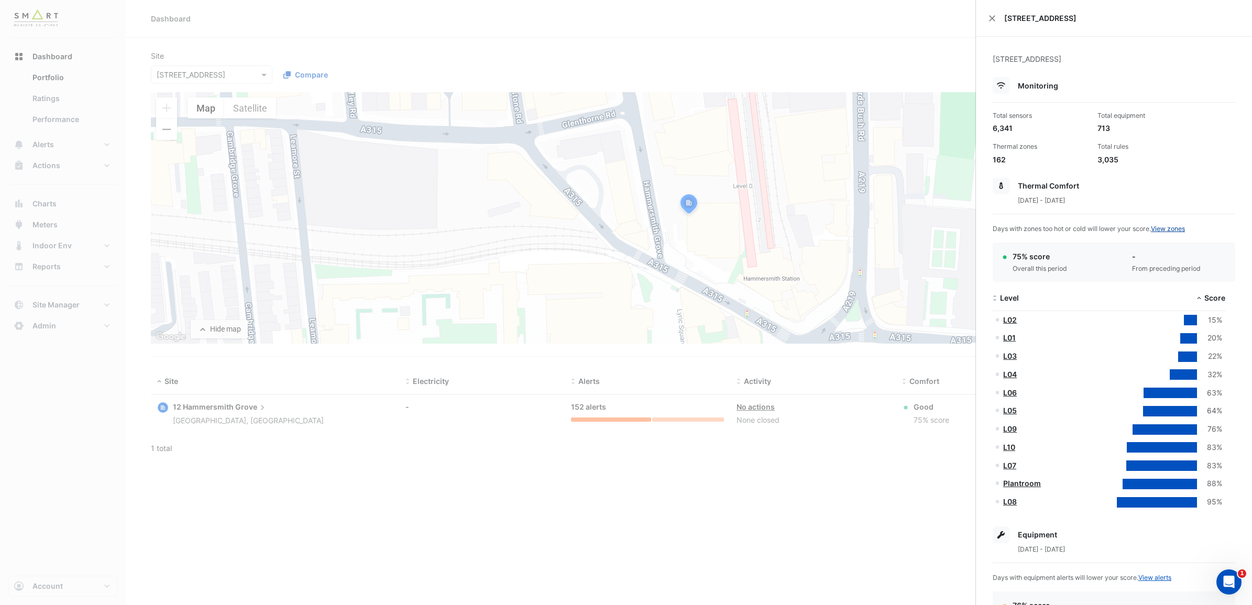
click at [1183, 226] on link "View zones" at bounding box center [1168, 229] width 34 height 8
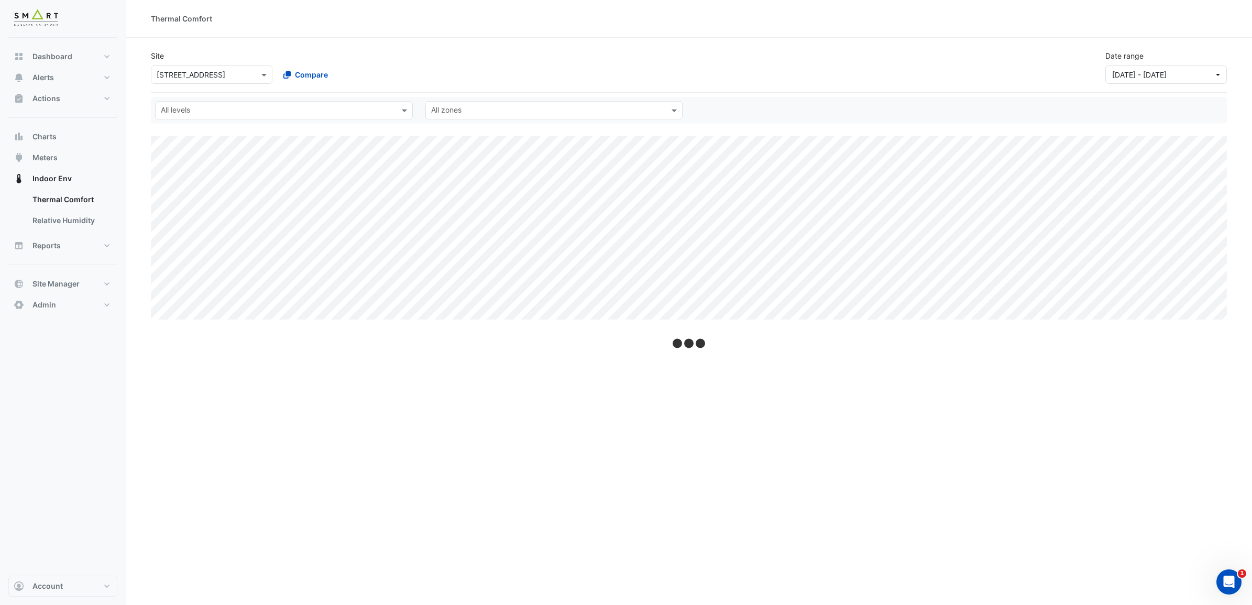
select select "***"
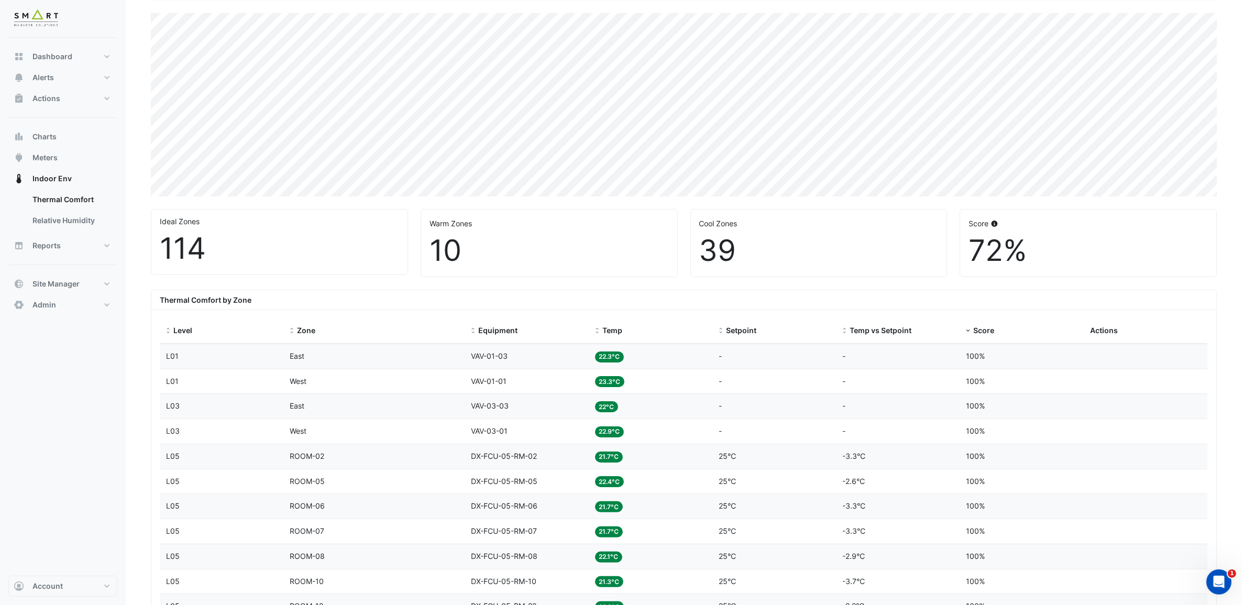
scroll to position [131, 0]
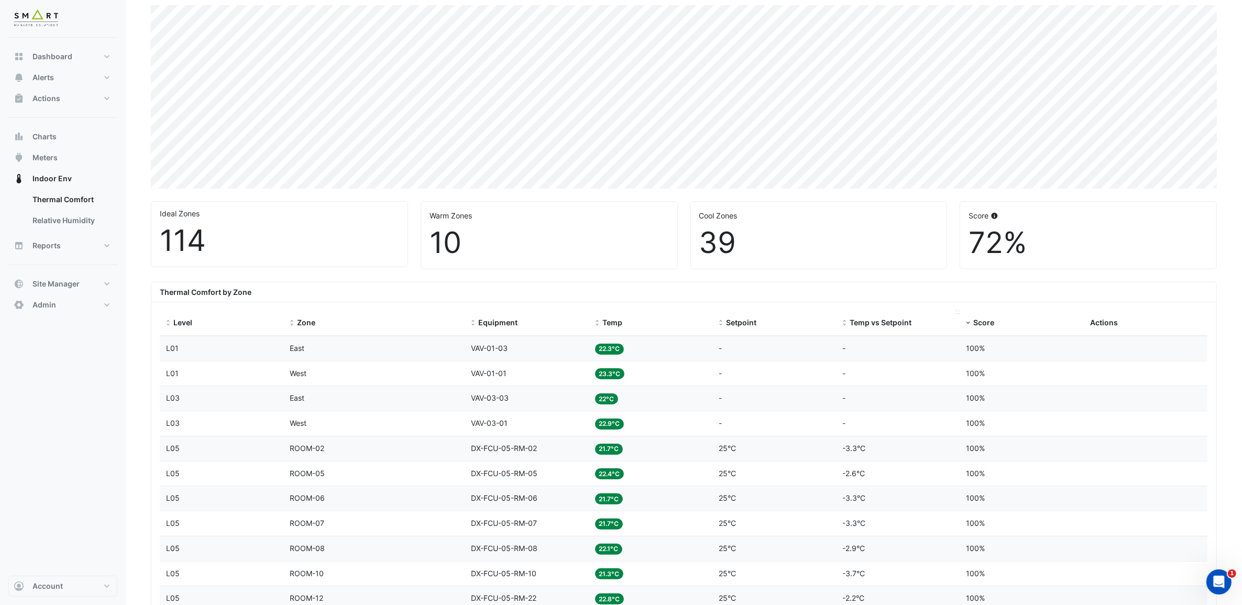
click at [892, 326] on span "Temp vs Setpoint" at bounding box center [881, 322] width 62 height 9
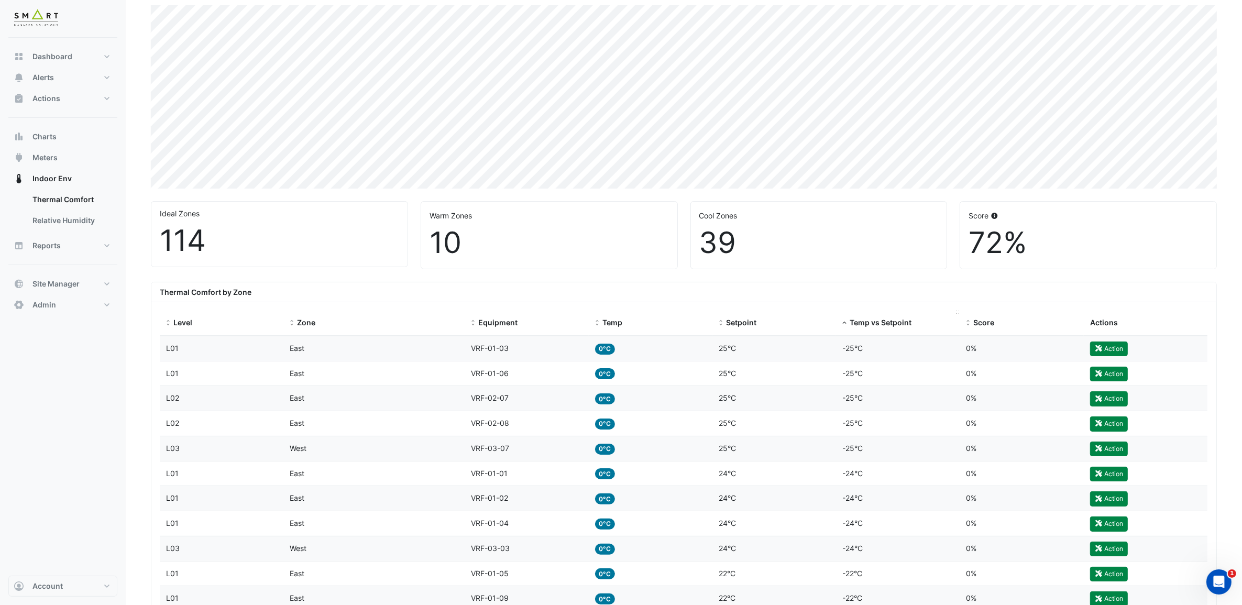
click at [893, 325] on span "Temp vs Setpoint" at bounding box center [881, 322] width 62 height 9
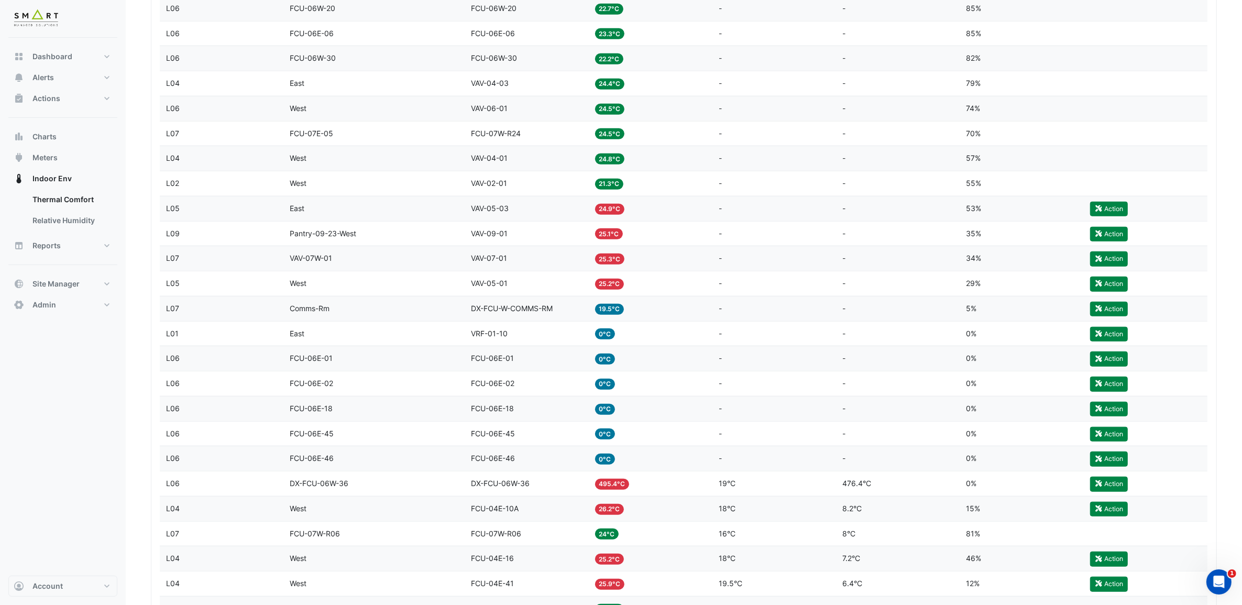
scroll to position [1113, 0]
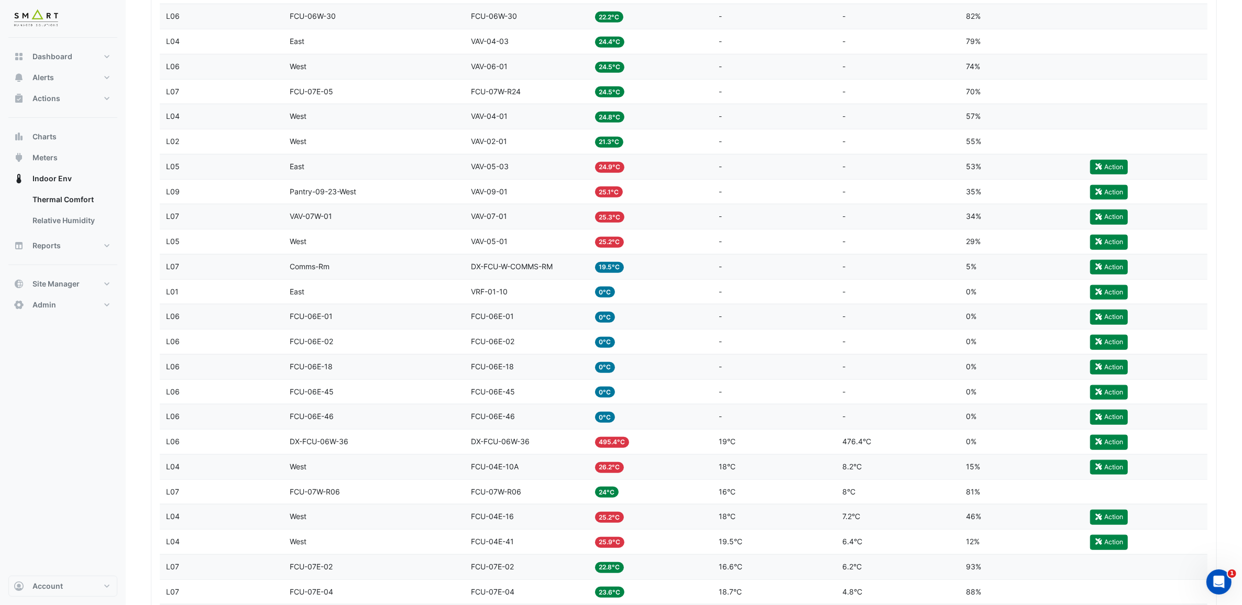
click at [610, 448] on span "495.4°C" at bounding box center [612, 442] width 35 height 11
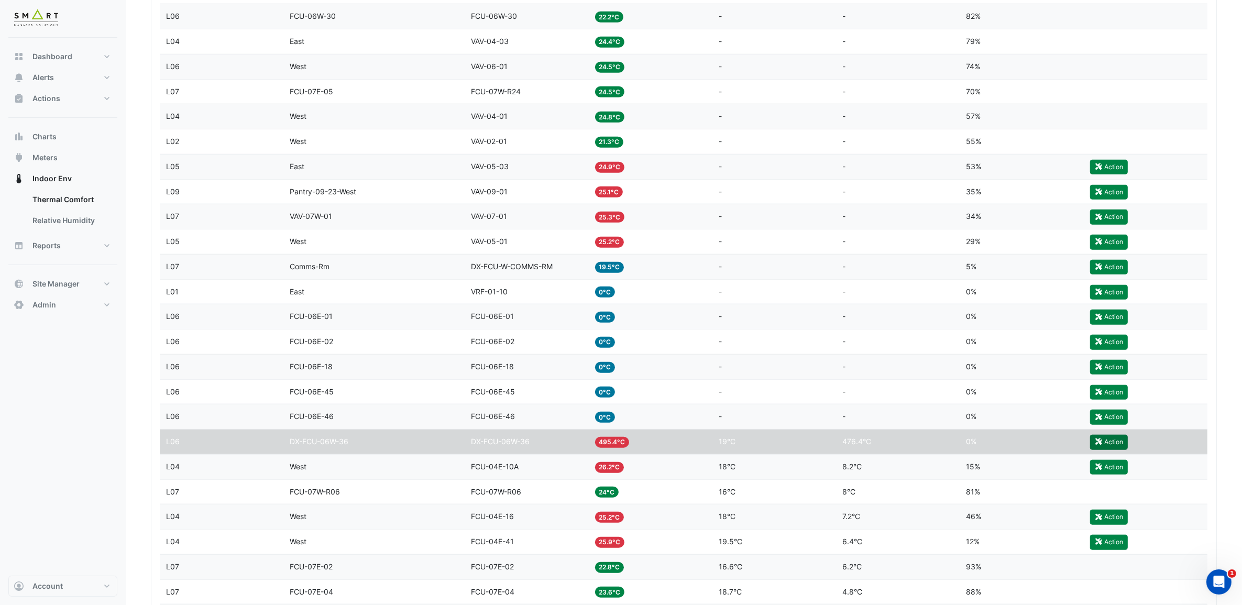
click at [1104, 450] on button "Action" at bounding box center [1109, 442] width 38 height 15
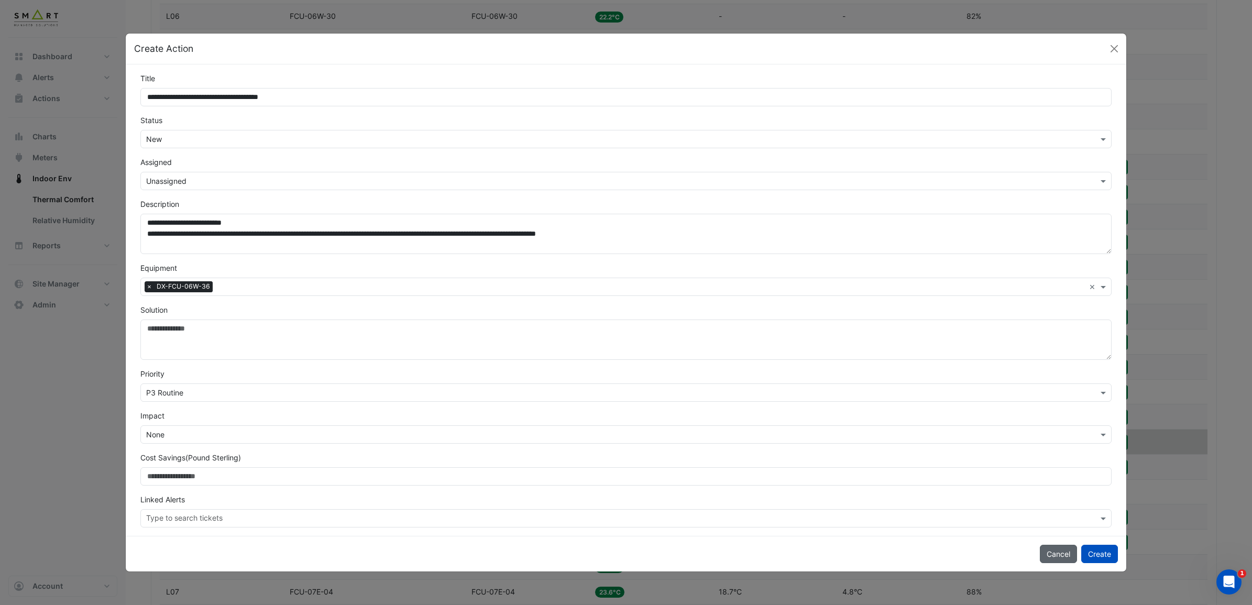
click at [1056, 560] on button "Cancel" at bounding box center [1058, 554] width 37 height 18
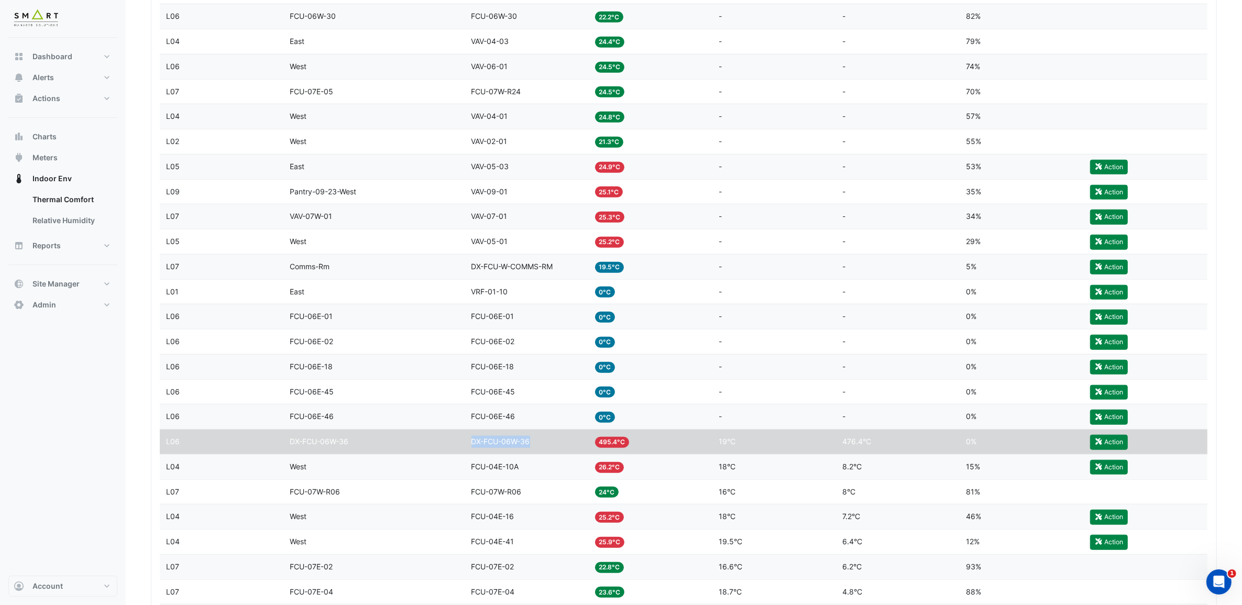
drag, startPoint x: 471, startPoint y: 452, endPoint x: 530, endPoint y: 458, distance: 60.1
click at [530, 454] on datatable-body-cell "Equipment DX-FCU-06W-36" at bounding box center [527, 442] width 124 height 25
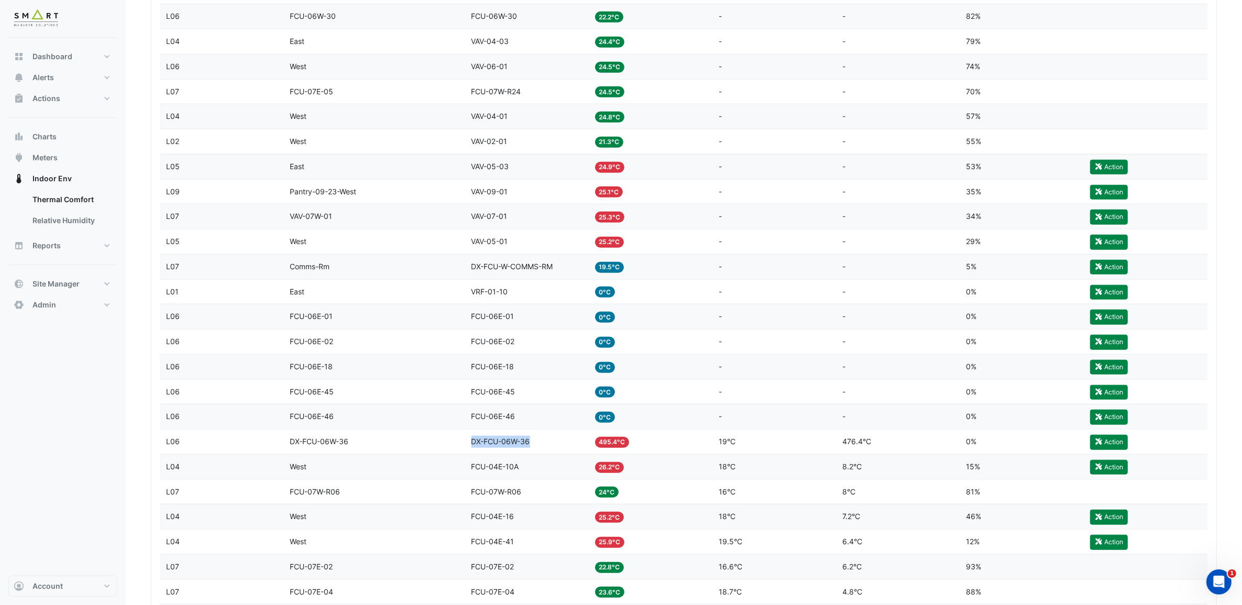
copy span "DX-FCU-06W-36"
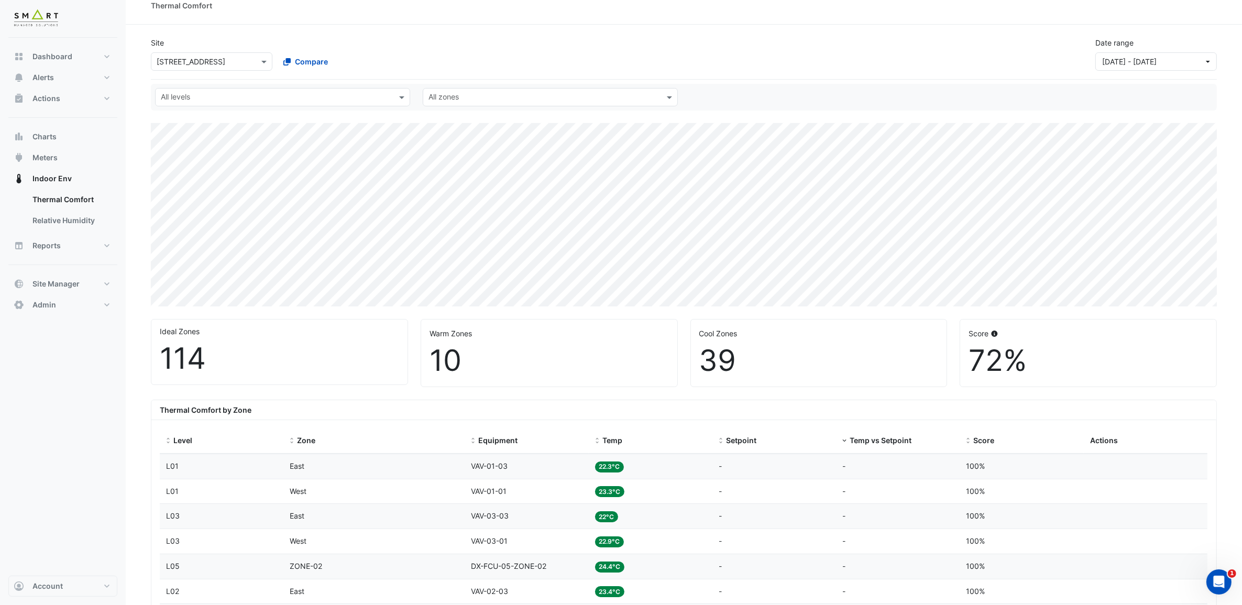
scroll to position [0, 0]
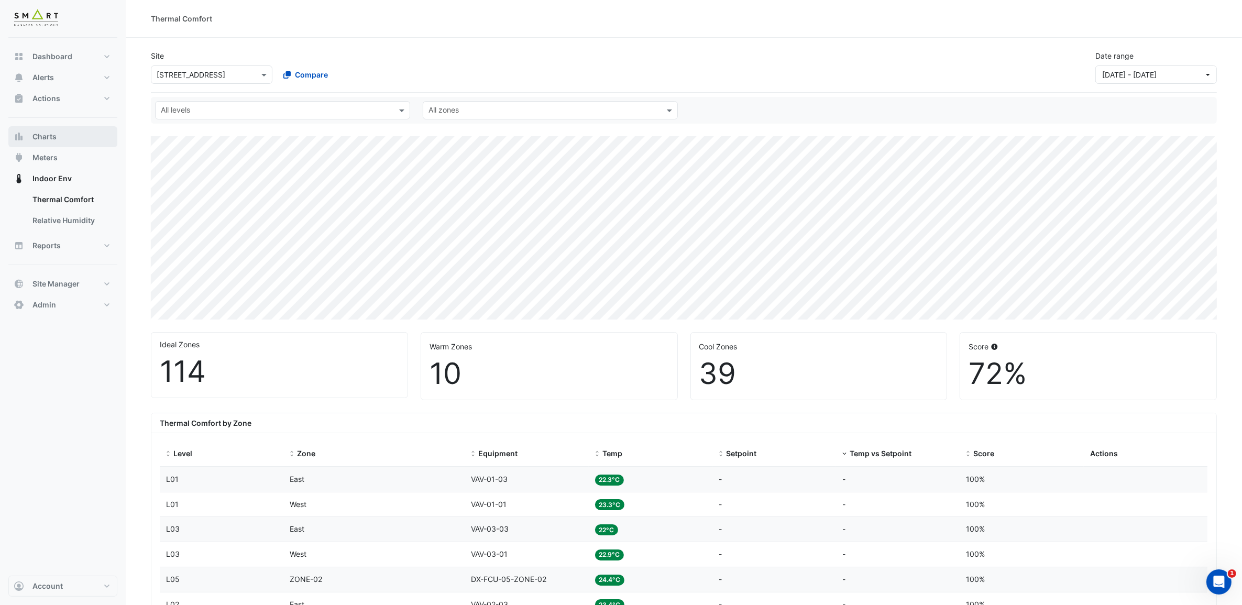
click at [49, 136] on span "Charts" at bounding box center [44, 137] width 24 height 10
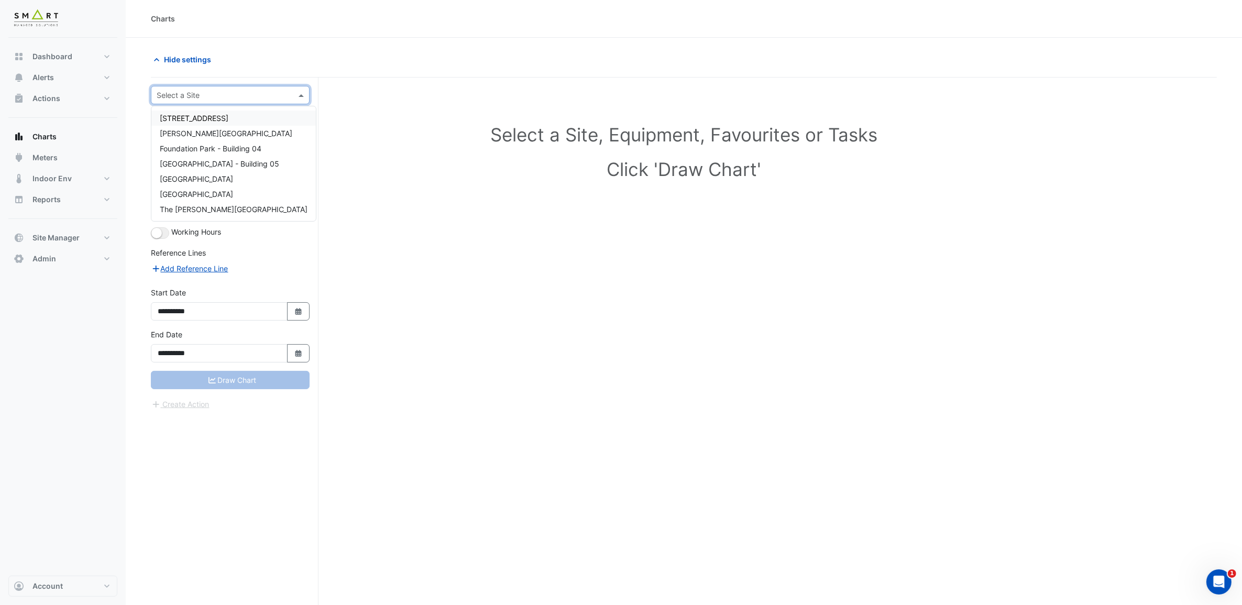
click at [261, 100] on input "text" at bounding box center [220, 95] width 126 height 11
click at [244, 114] on div "[STREET_ADDRESS]" at bounding box center [233, 118] width 165 height 15
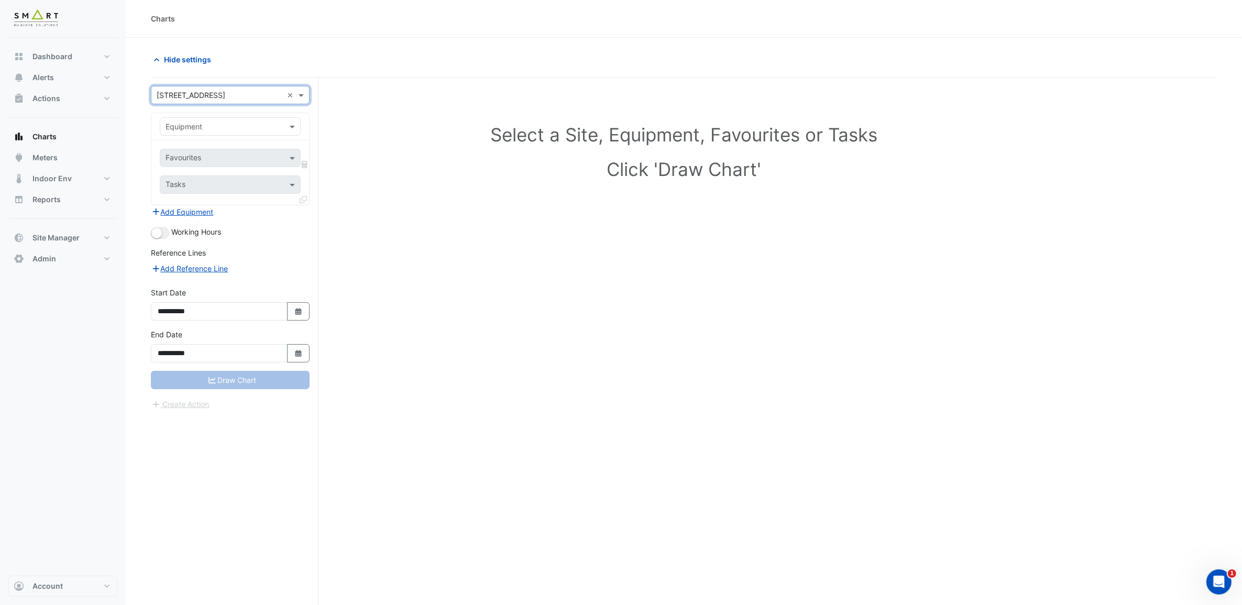
click at [221, 126] on input "text" at bounding box center [220, 127] width 108 height 11
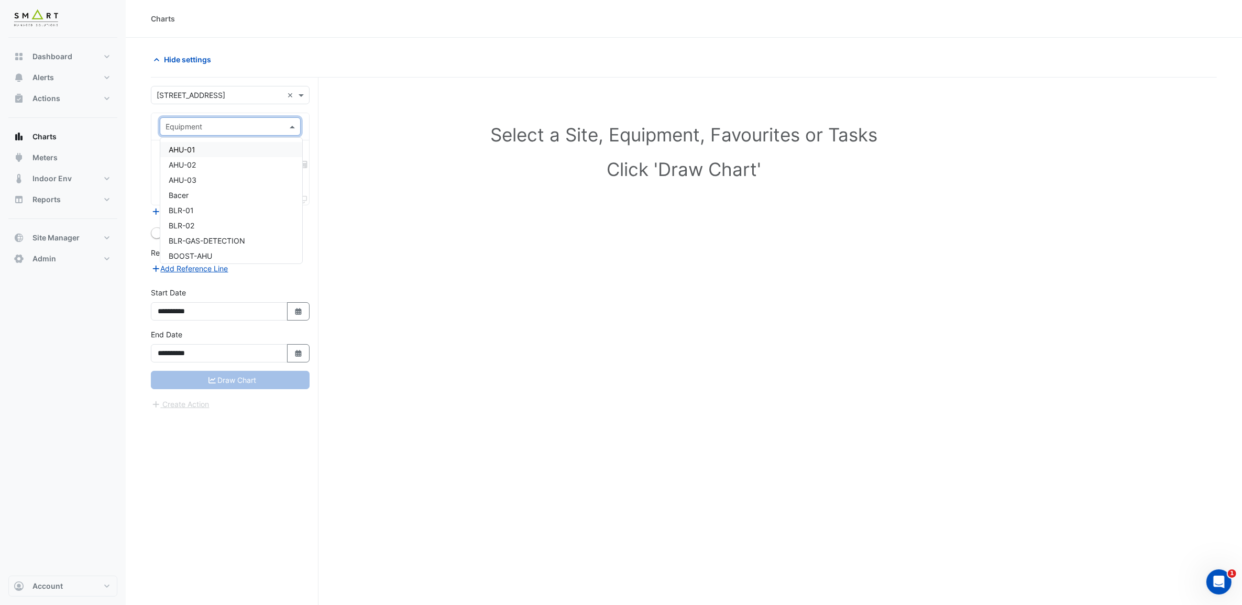
paste input "**********"
type input "**********"
click at [270, 157] on div "DX-FCU-06W-36" at bounding box center [229, 149] width 139 height 15
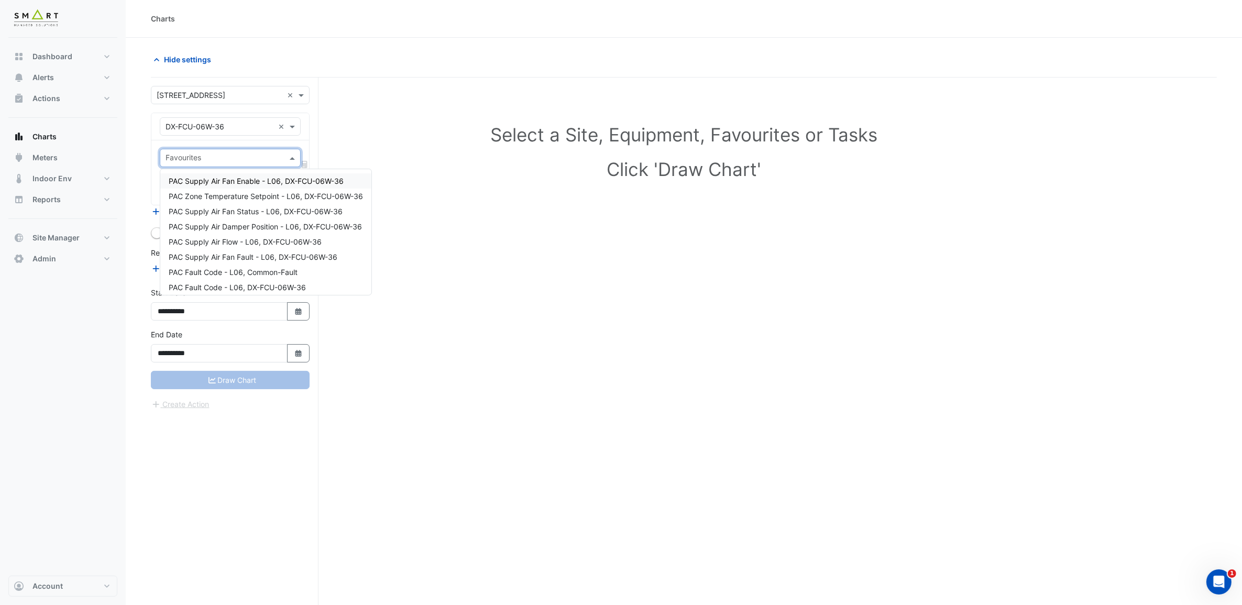
click at [259, 161] on input "text" at bounding box center [224, 159] width 117 height 11
click at [260, 195] on span "PAC Zone Temperature Setpoint - L06, DX-FCU-06W-36" at bounding box center [266, 196] width 194 height 9
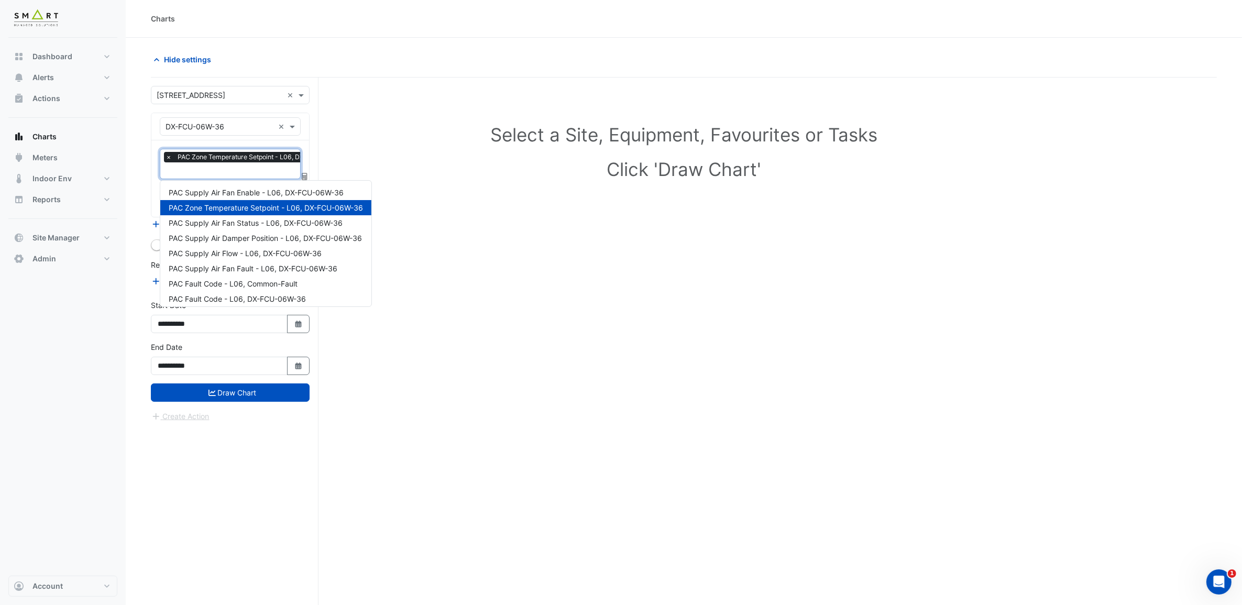
click at [259, 170] on input "text" at bounding box center [260, 171] width 188 height 11
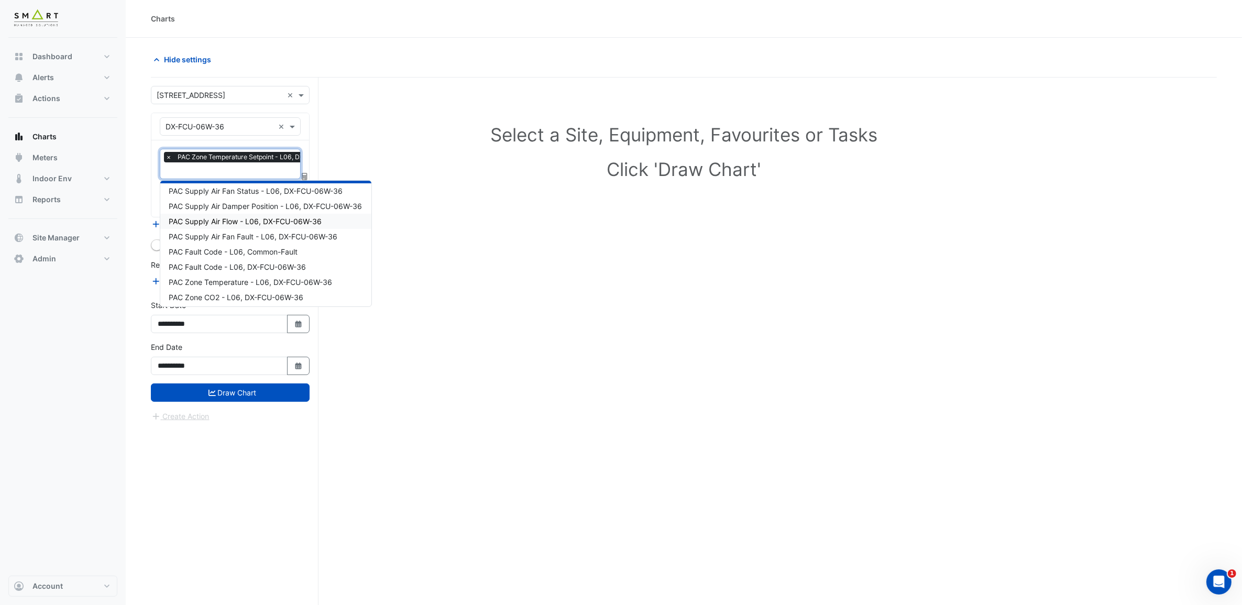
scroll to position [50, 0]
click at [288, 266] on span "PAC Zone Temperature - L06, DX-FCU-06W-36" at bounding box center [250, 264] width 163 height 9
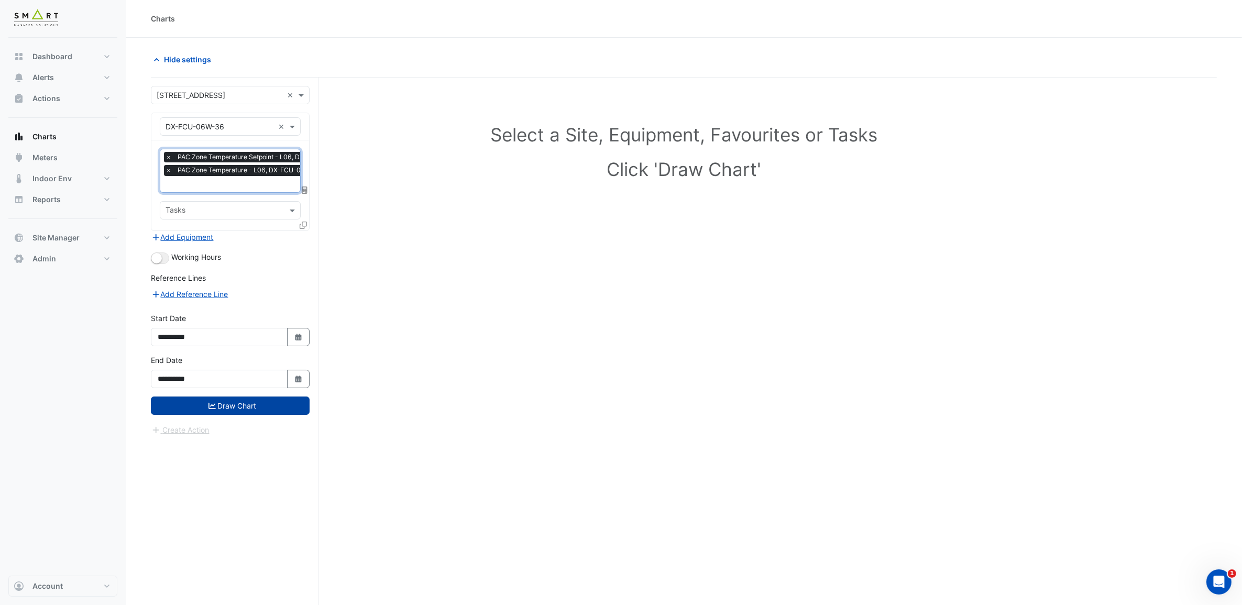
click at [279, 408] on button "Draw Chart" at bounding box center [230, 406] width 159 height 18
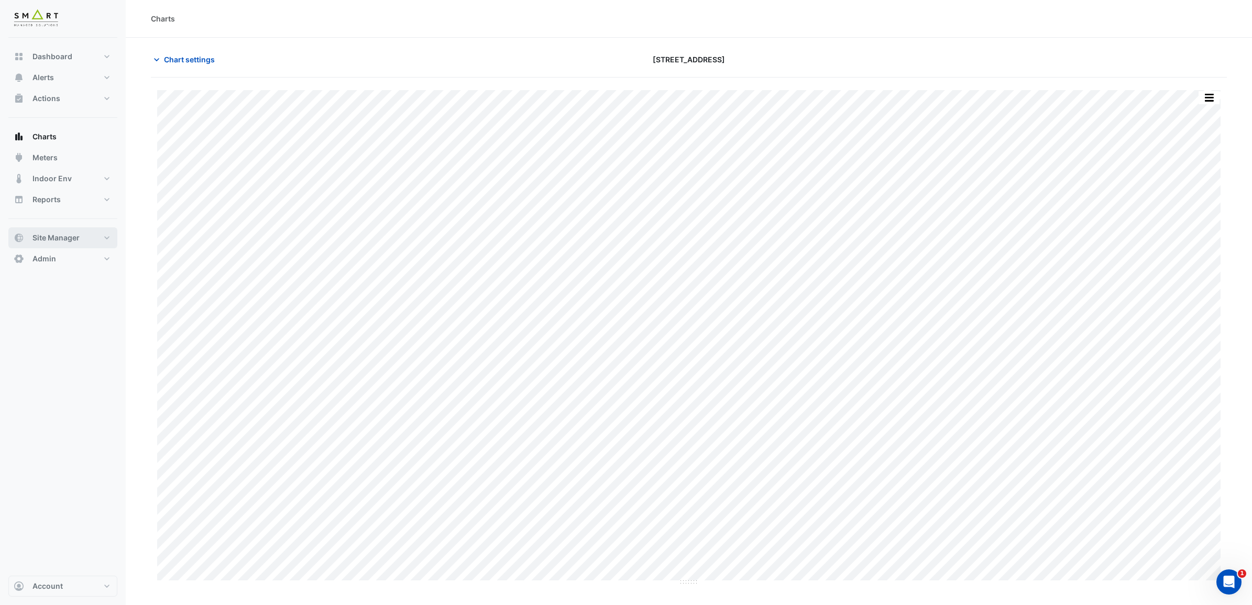
click at [101, 237] on button "Site Manager" at bounding box center [62, 237] width 109 height 21
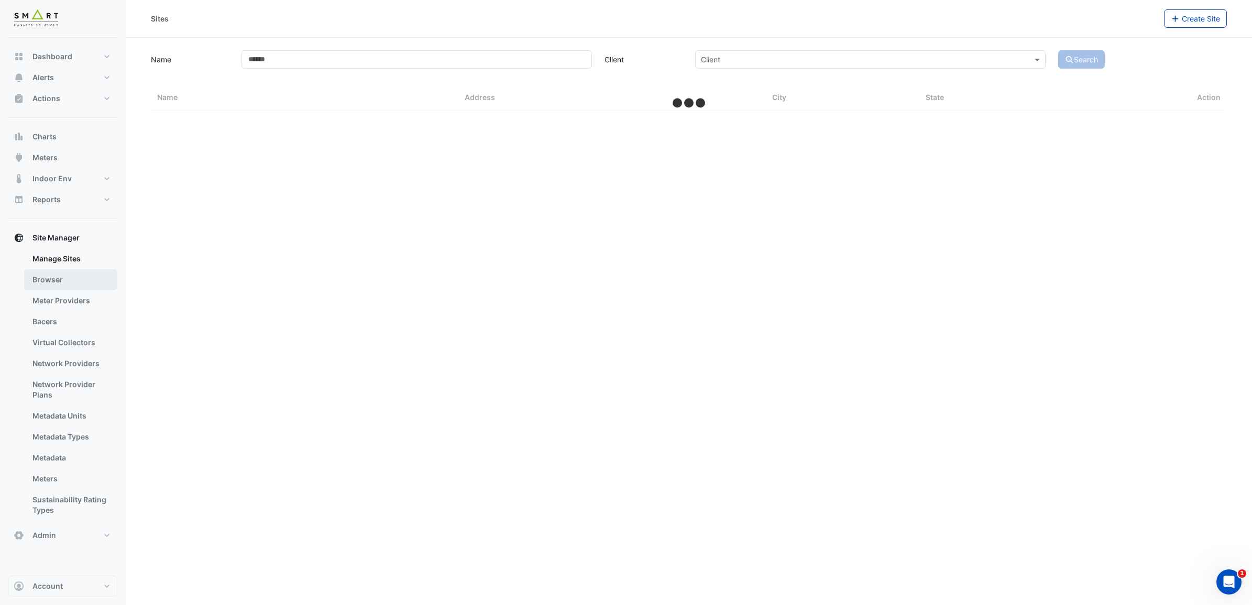
select select "***"
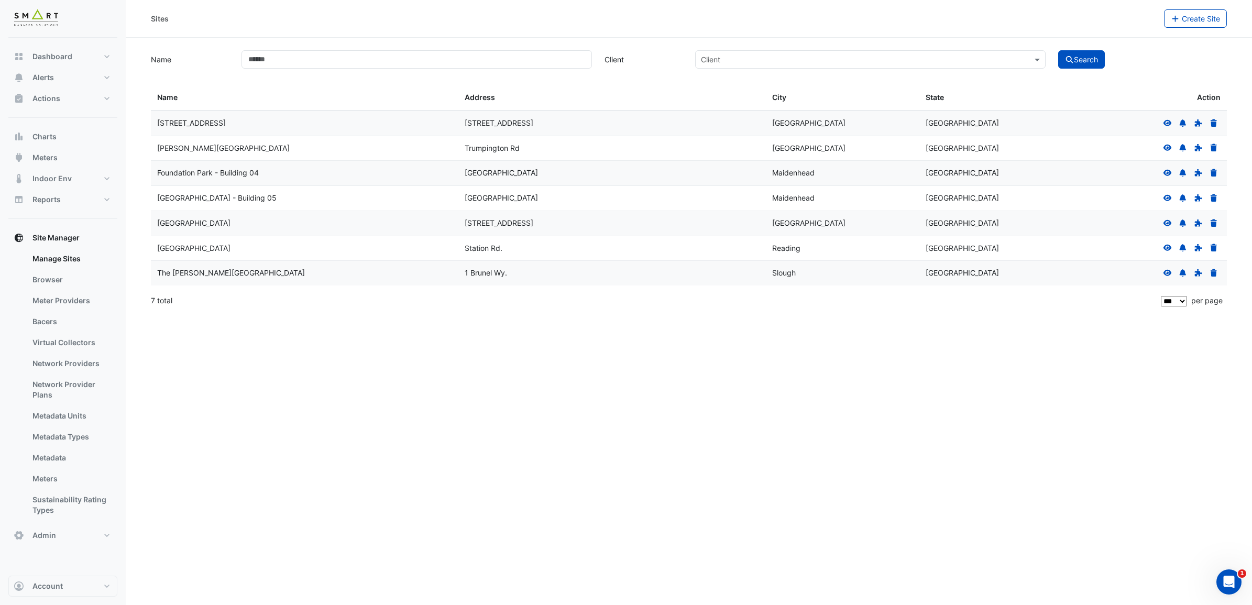
click at [1167, 121] on icon at bounding box center [1168, 122] width 8 height 6
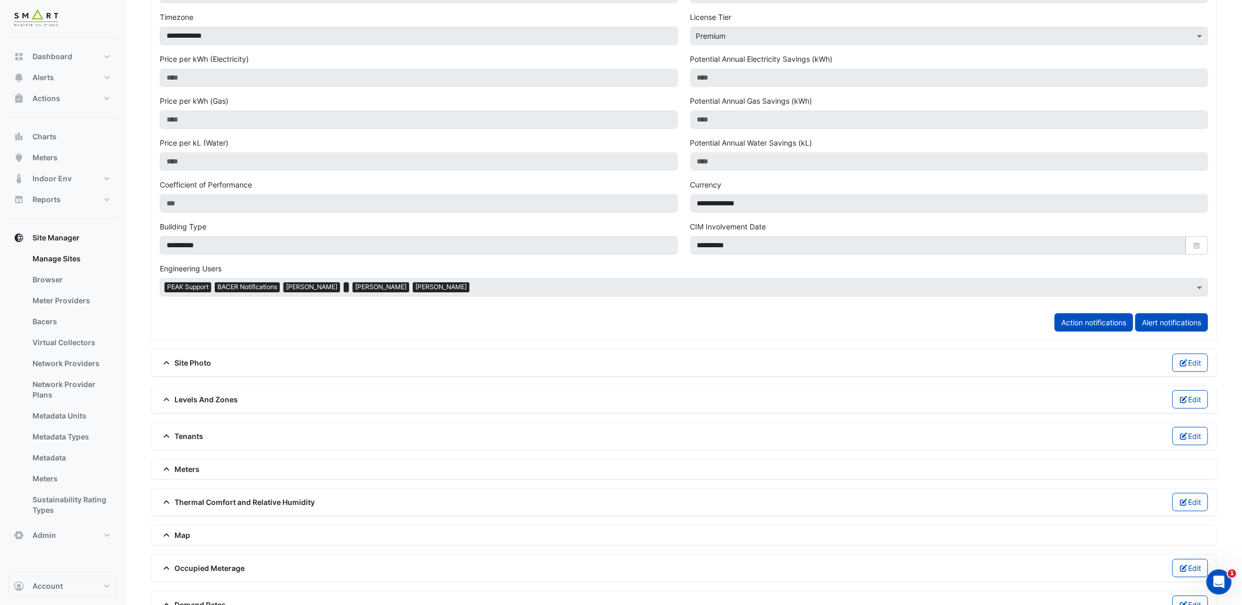
scroll to position [310, 0]
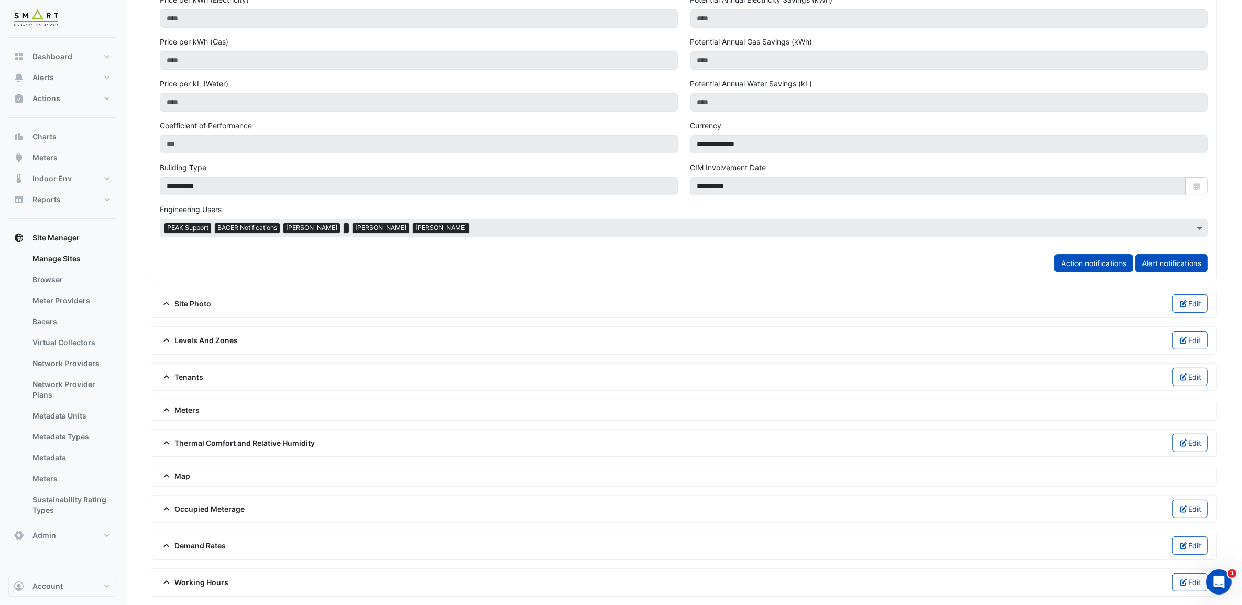
click at [191, 335] on span "Levels And Zones" at bounding box center [199, 340] width 79 height 11
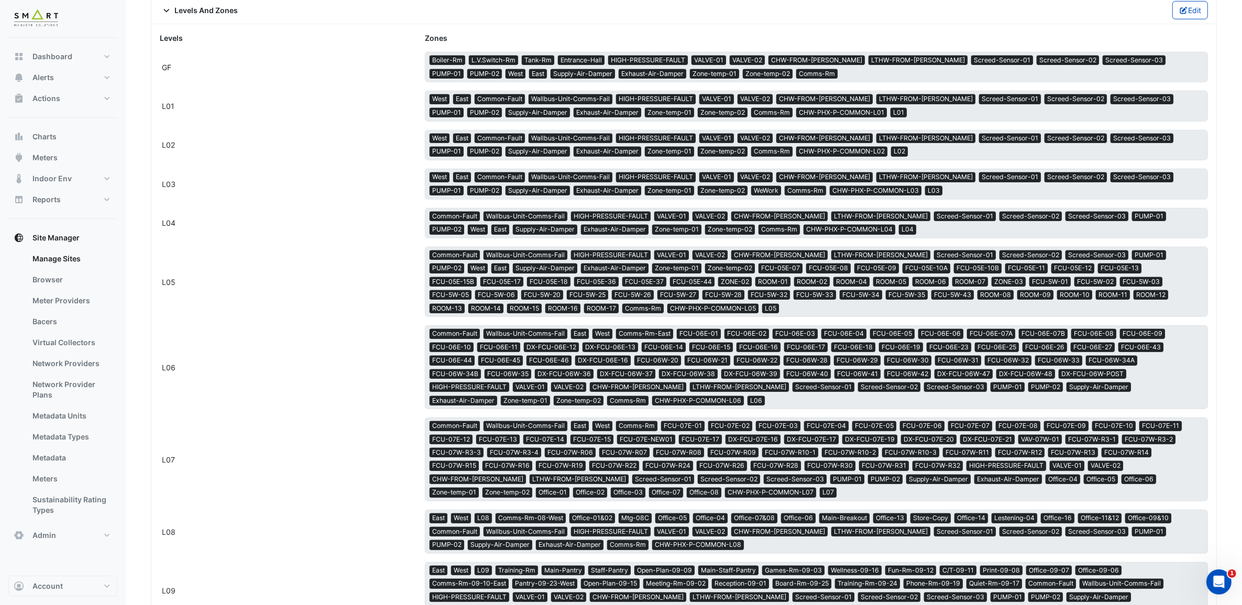
scroll to position [637, 0]
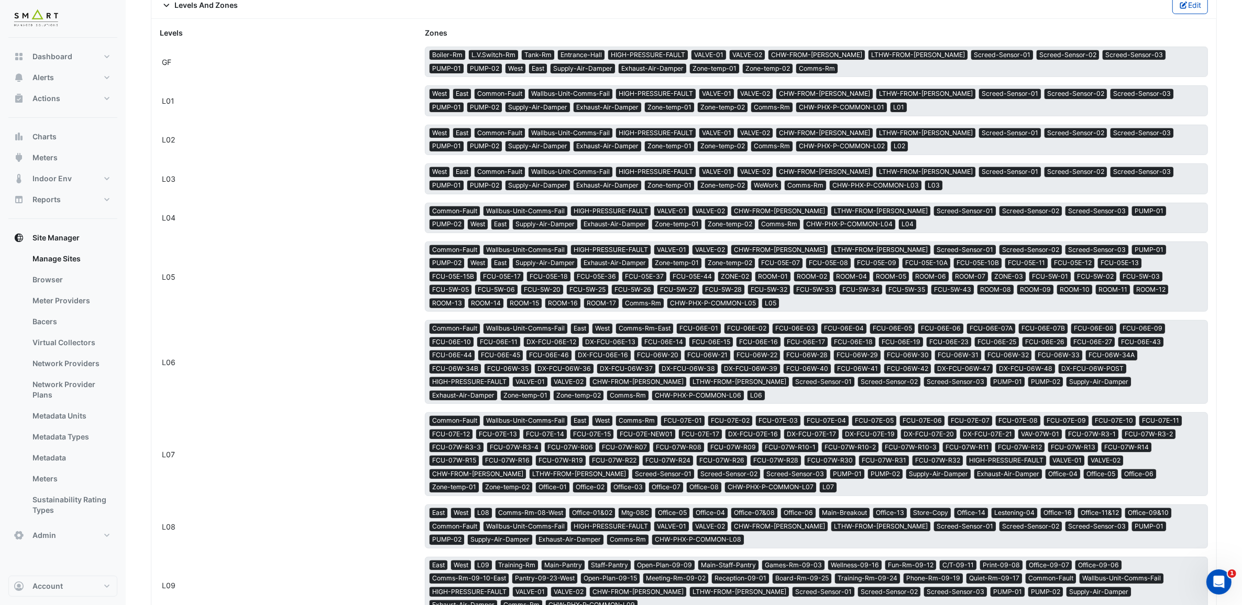
click at [211, 368] on div "L06" at bounding box center [286, 362] width 265 height 11
click at [535, 374] on span "DX-FCU-06W-36" at bounding box center [564, 368] width 59 height 9
click at [67, 461] on link "Metadata" at bounding box center [70, 457] width 93 height 21
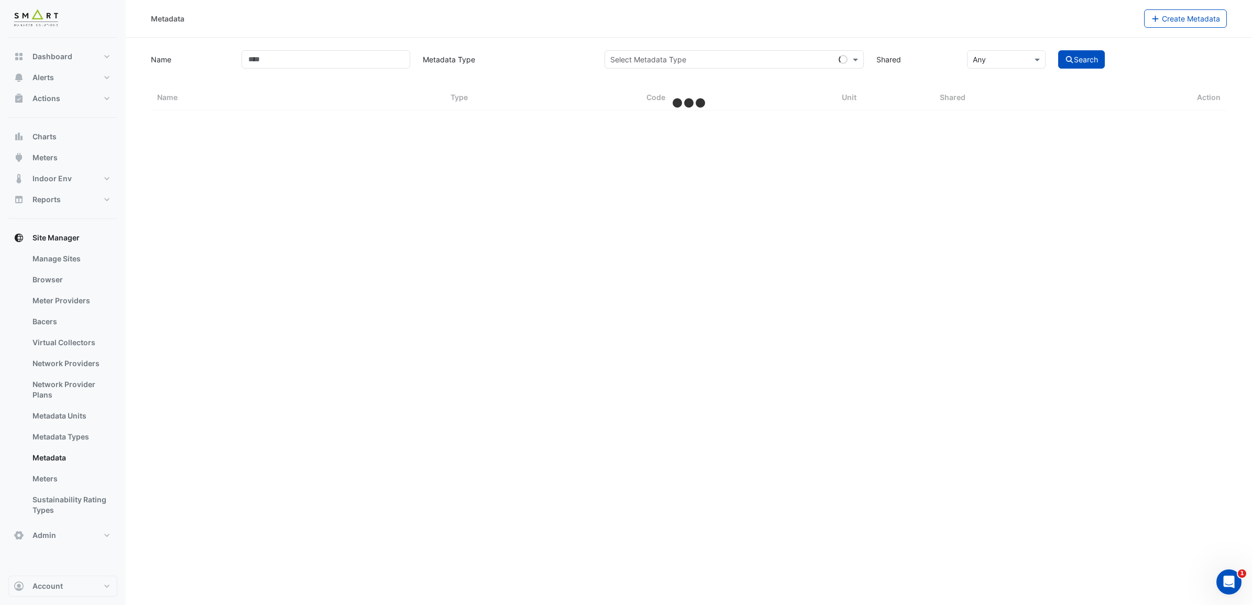
select select "***"
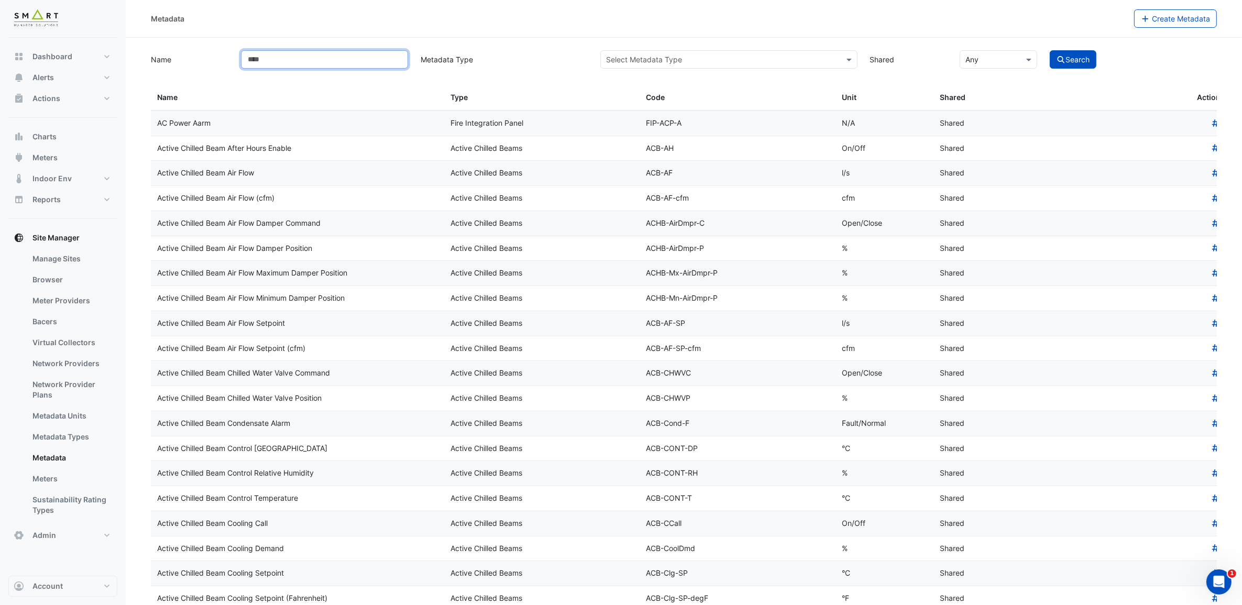
click at [363, 57] on input "Name" at bounding box center [324, 59] width 167 height 18
paste input "**********"
type input "**********"
click at [1050, 50] on button "Search" at bounding box center [1073, 59] width 47 height 18
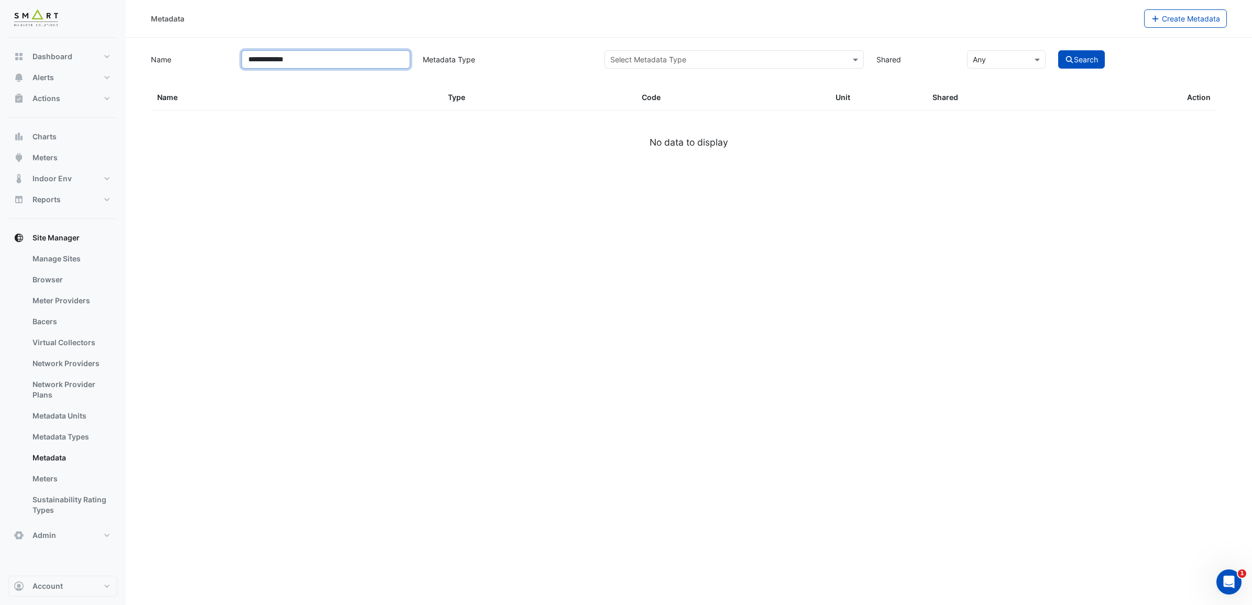
drag, startPoint x: 370, startPoint y: 58, endPoint x: 86, endPoint y: 33, distance: 285.1
click at [87, 34] on div "**********" at bounding box center [626, 302] width 1252 height 605
click at [64, 316] on link "Bacers" at bounding box center [70, 321] width 93 height 21
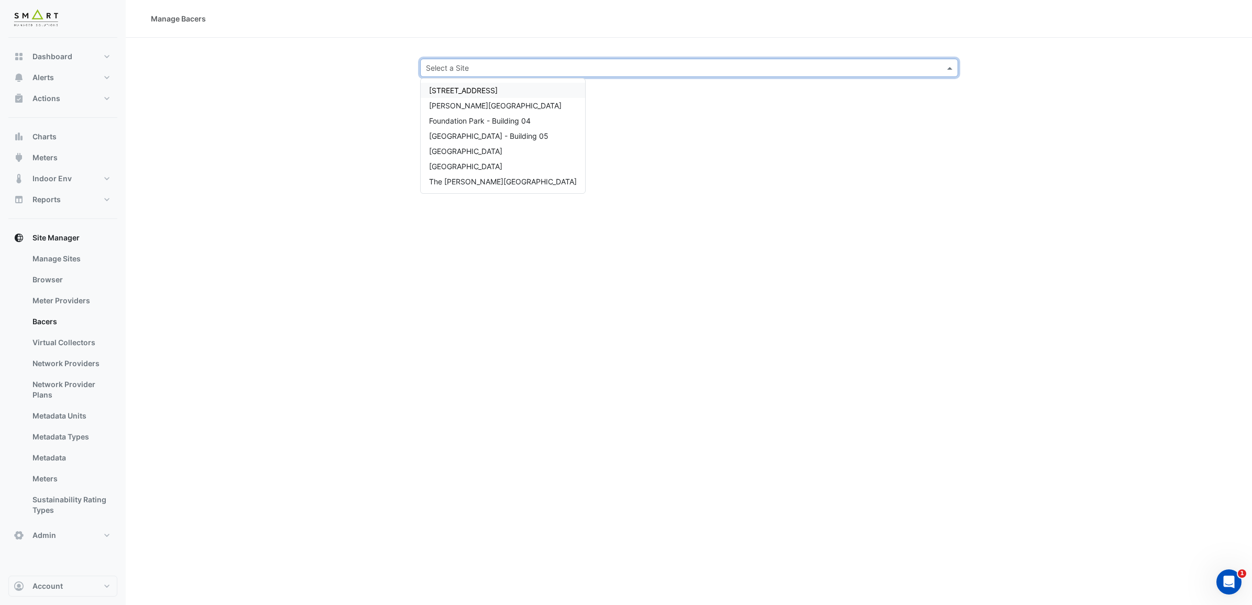
click at [549, 61] on div "Select a Site" at bounding box center [689, 68] width 538 height 18
click at [516, 86] on div "[STREET_ADDRESS]" at bounding box center [503, 90] width 165 height 15
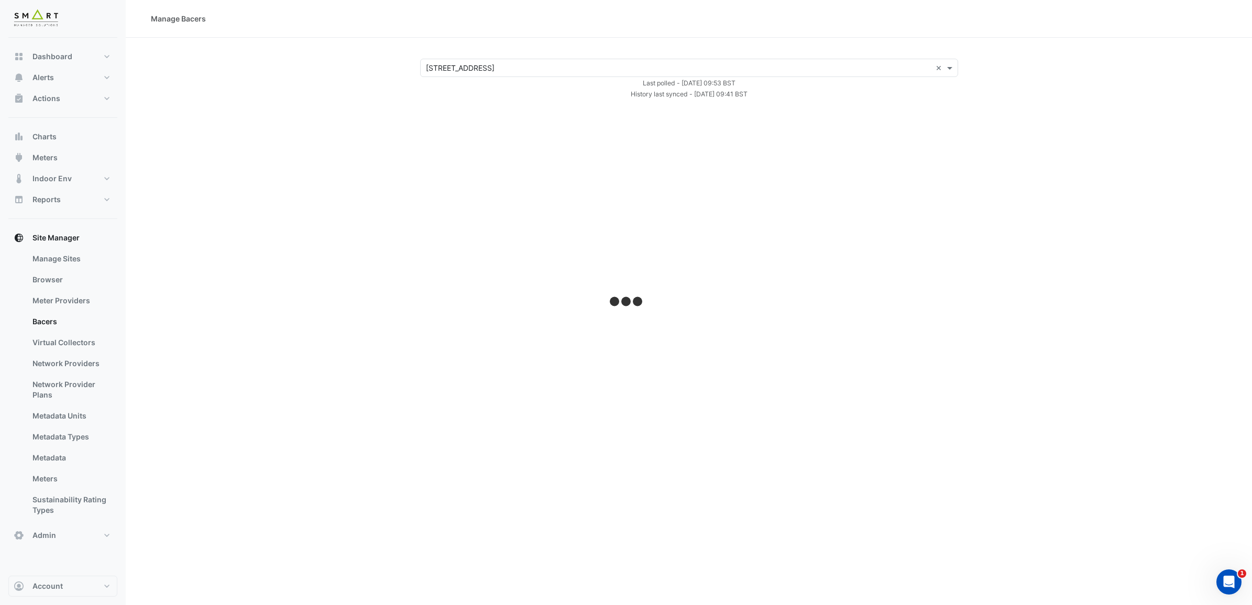
select select "***"
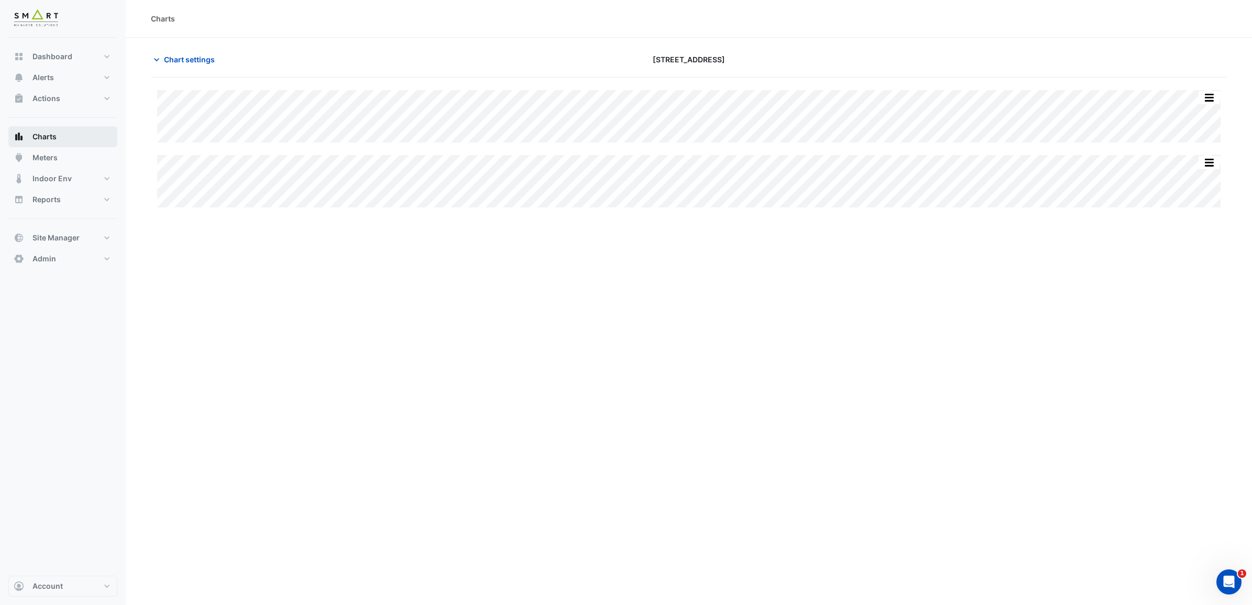
click at [58, 135] on button "Charts" at bounding box center [62, 136] width 109 height 21
click at [209, 63] on span "Chart settings" at bounding box center [189, 59] width 51 height 11
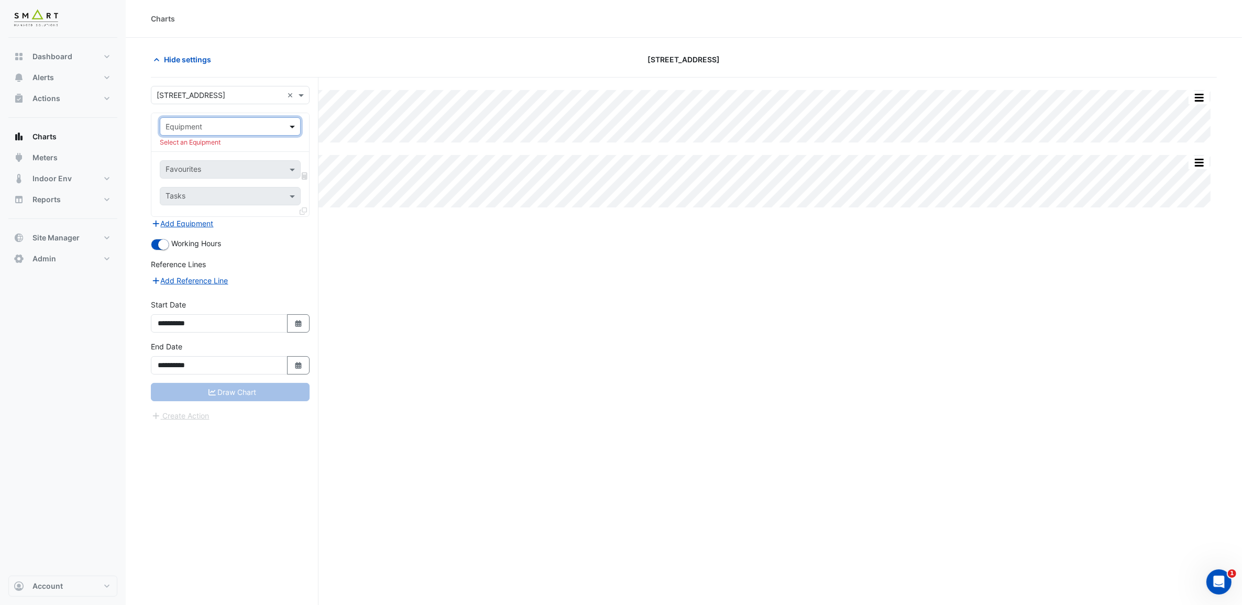
click at [293, 130] on span at bounding box center [293, 126] width 13 height 11
paste input "**********"
type input "**********"
click at [274, 149] on div "DX-FCU-06W-36" at bounding box center [229, 149] width 139 height 15
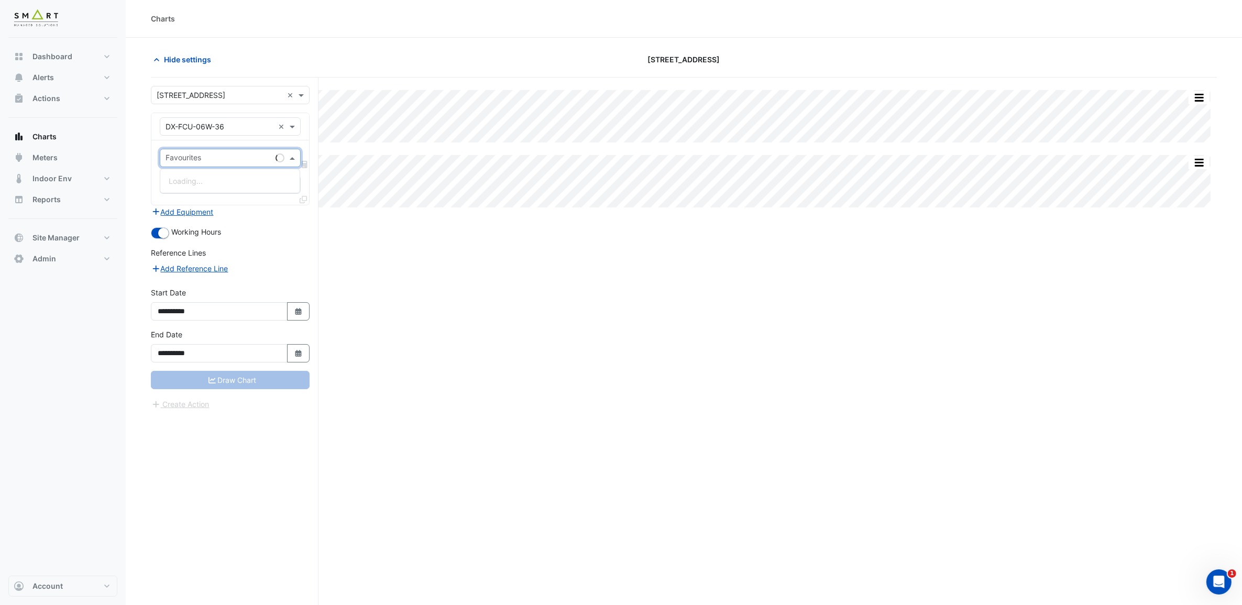
click at [262, 161] on input "text" at bounding box center [219, 159] width 106 height 11
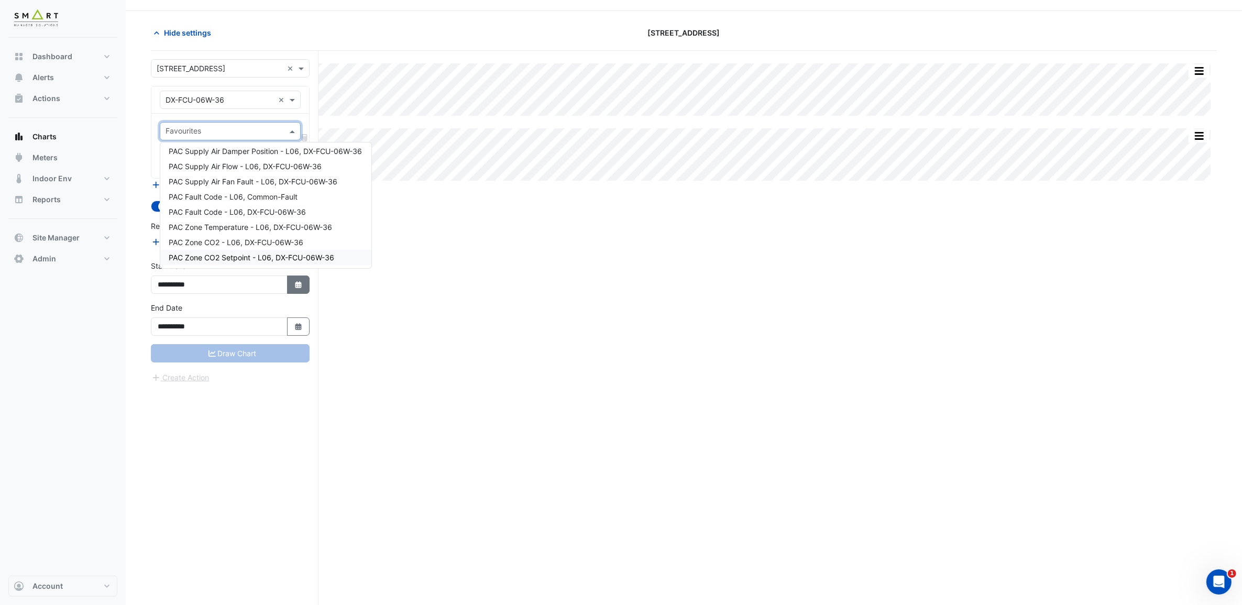
scroll to position [40, 0]
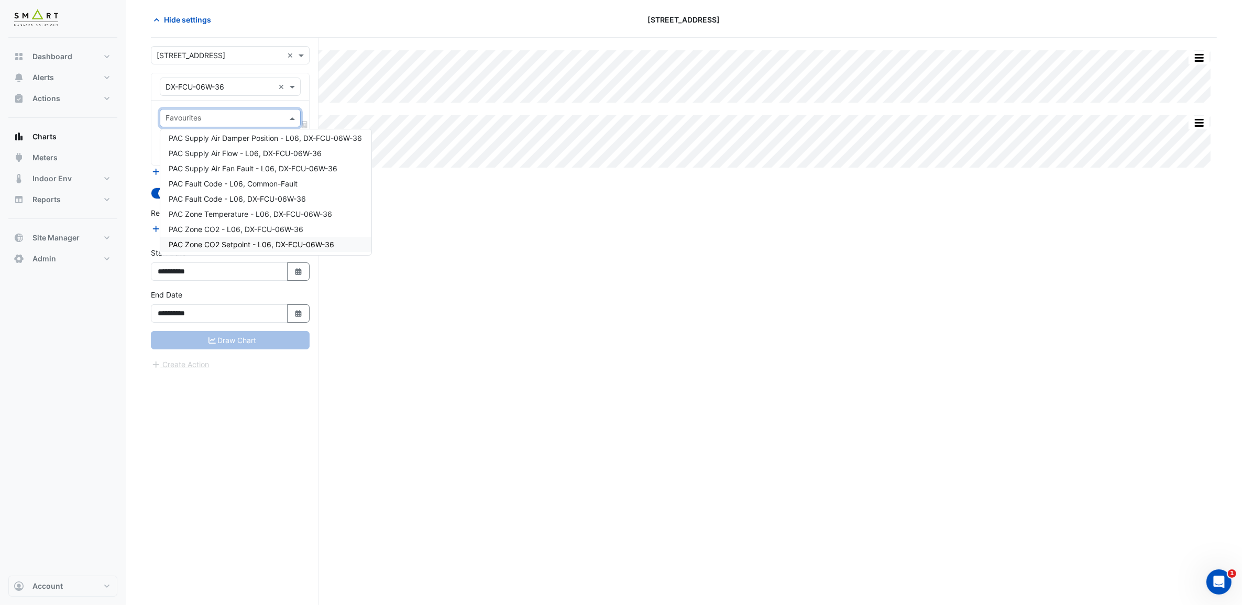
click at [290, 241] on span "PAC Zone CO2 Setpoint - L06, DX-FCU-06W-36" at bounding box center [252, 244] width 166 height 9
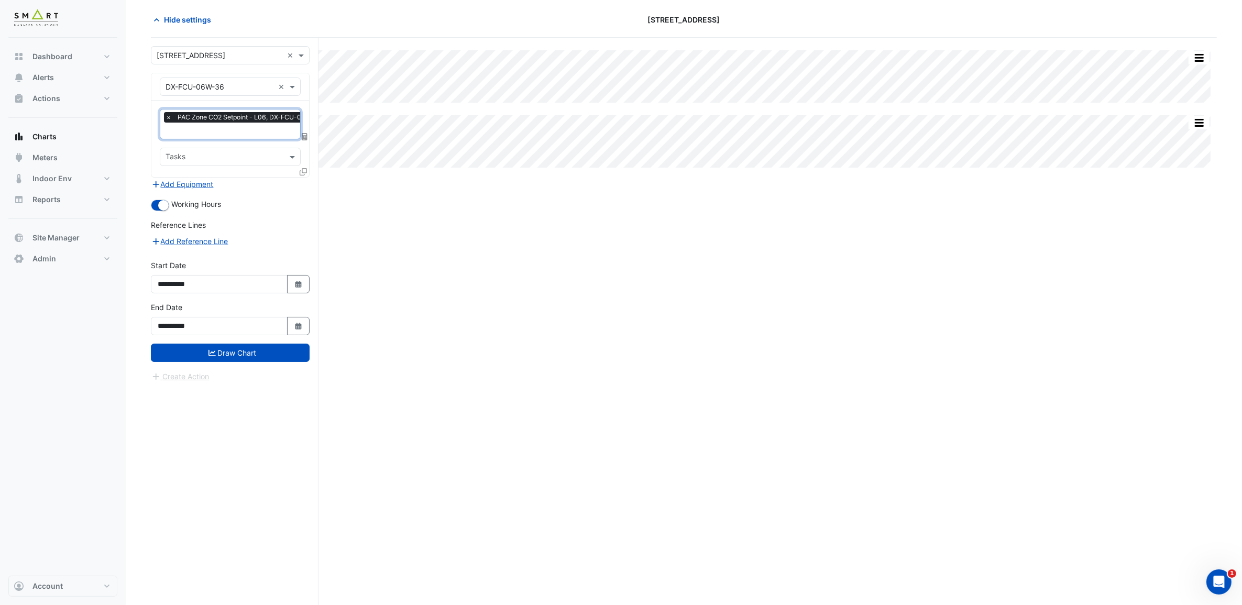
click at [261, 131] on input "text" at bounding box center [247, 131] width 162 height 11
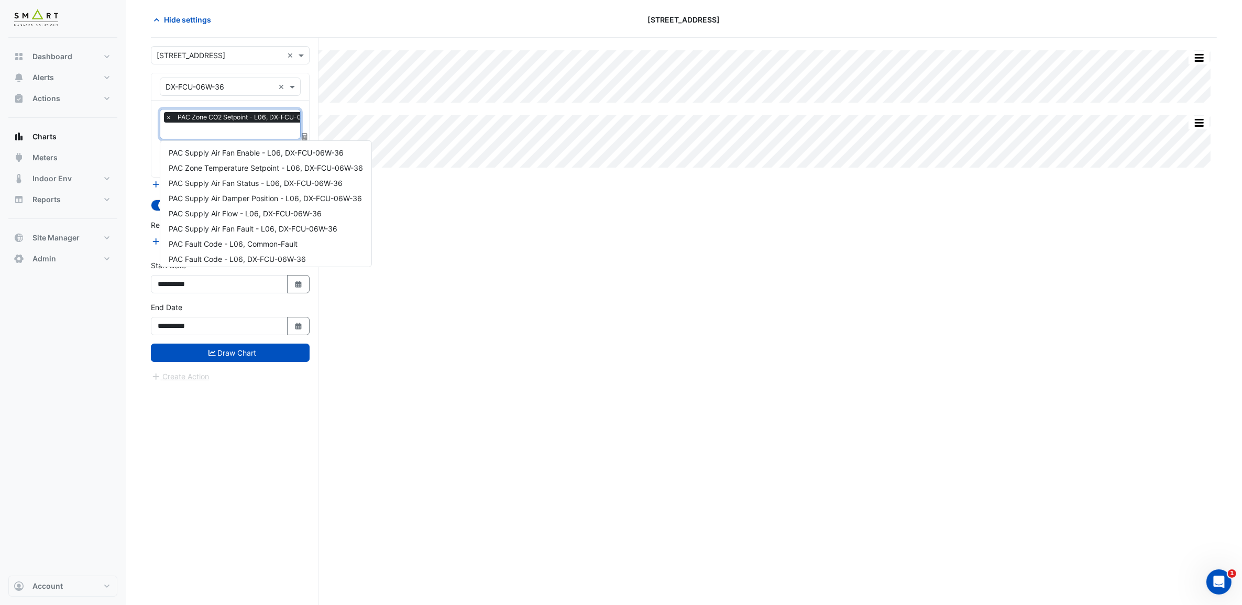
scroll to position [50, 0]
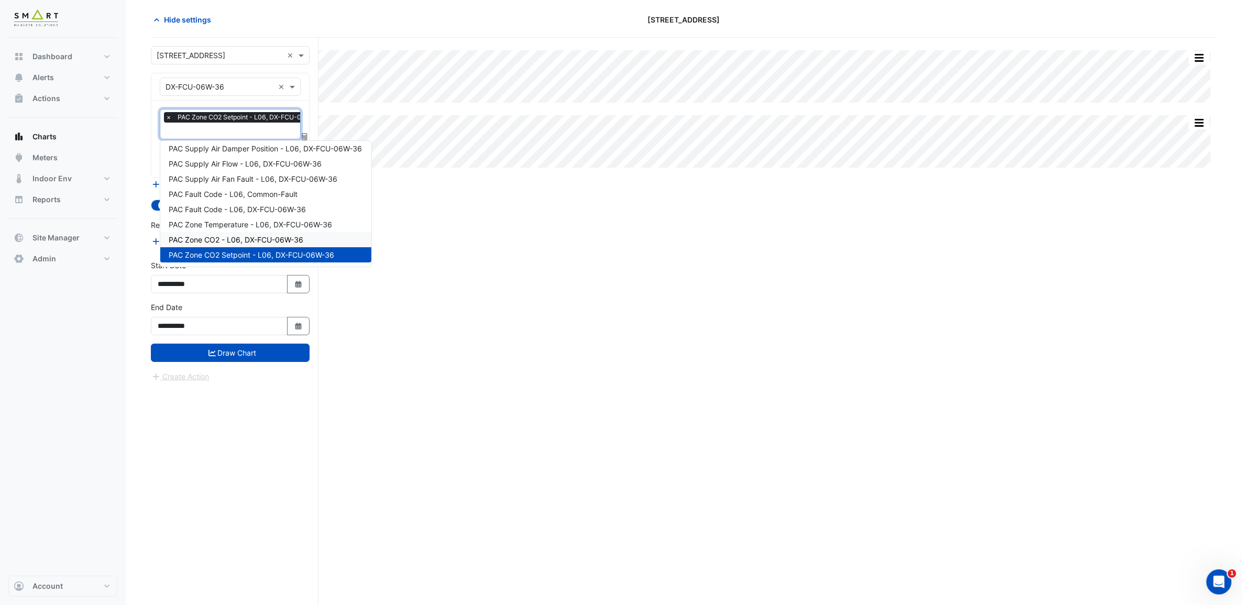
click at [264, 237] on span "PAC Zone CO2 - L06, DX-FCU-06W-36" at bounding box center [236, 239] width 135 height 9
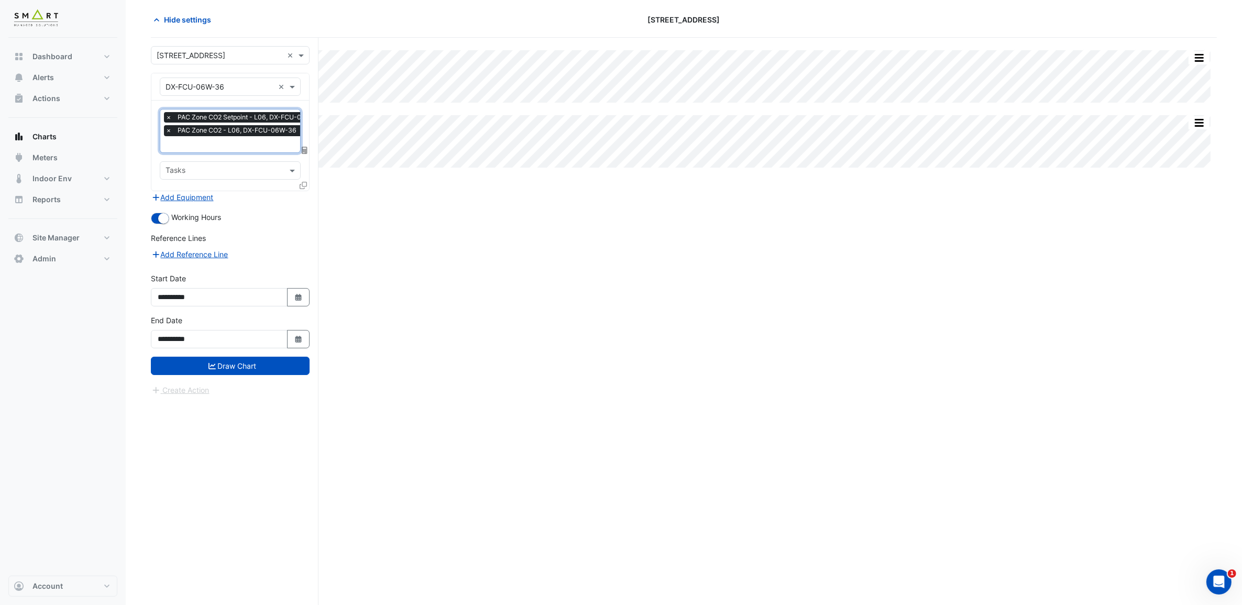
click at [261, 147] on input "text" at bounding box center [247, 145] width 162 height 11
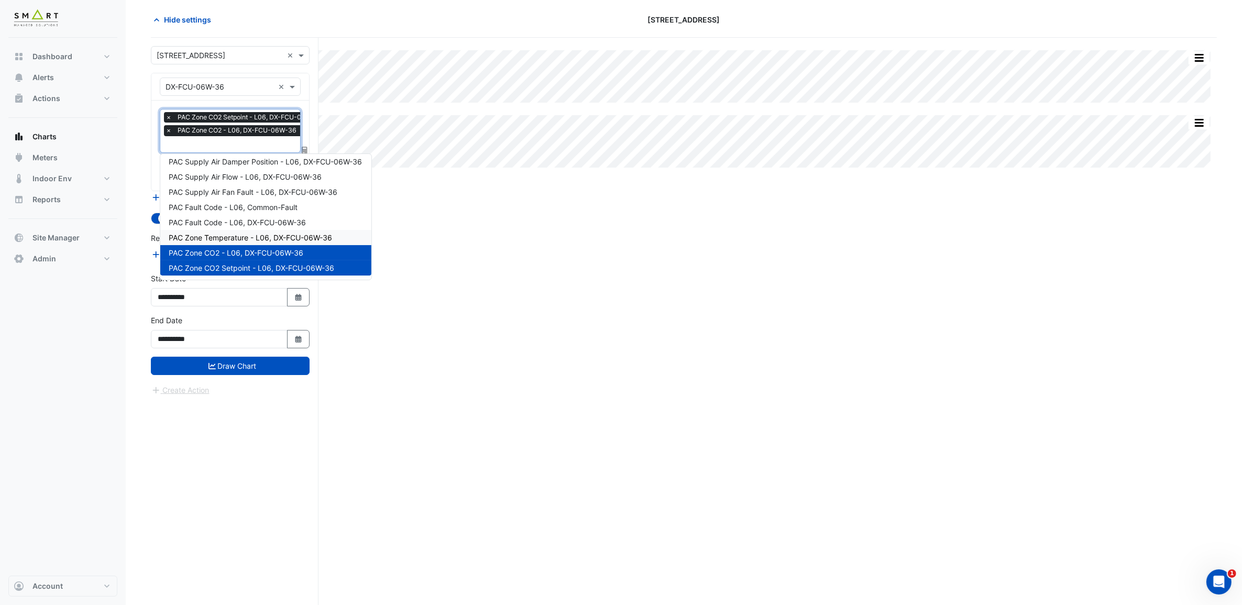
click at [276, 233] on span "PAC Zone Temperature - L06, DX-FCU-06W-36" at bounding box center [250, 237] width 163 height 9
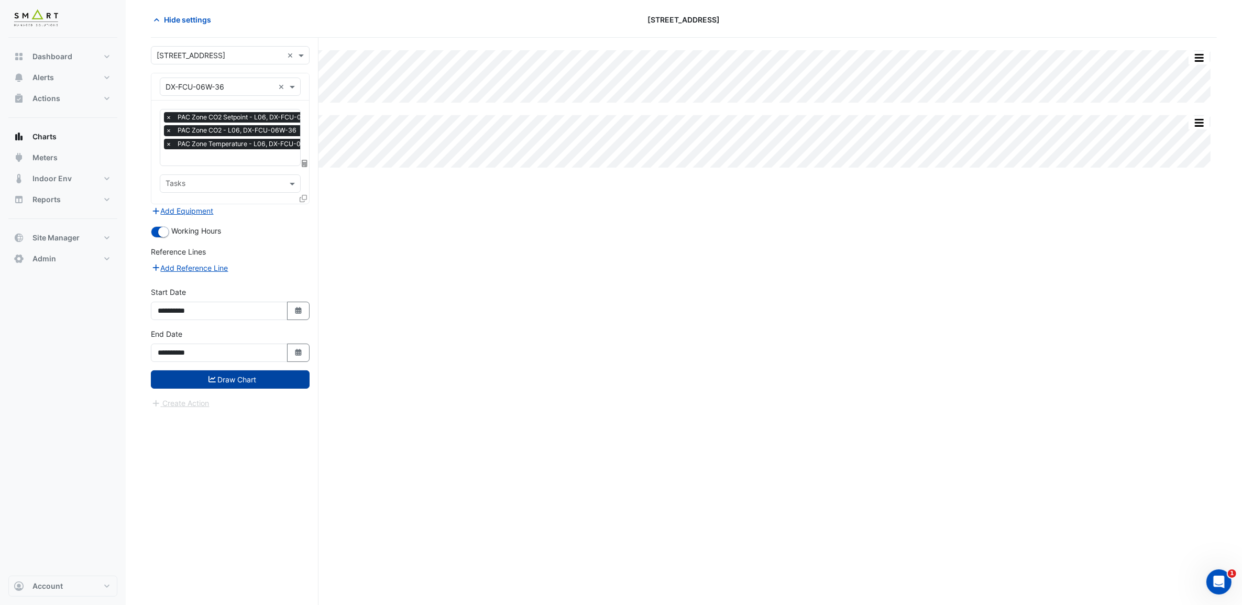
click at [274, 378] on button "Draw Chart" at bounding box center [230, 379] width 159 height 18
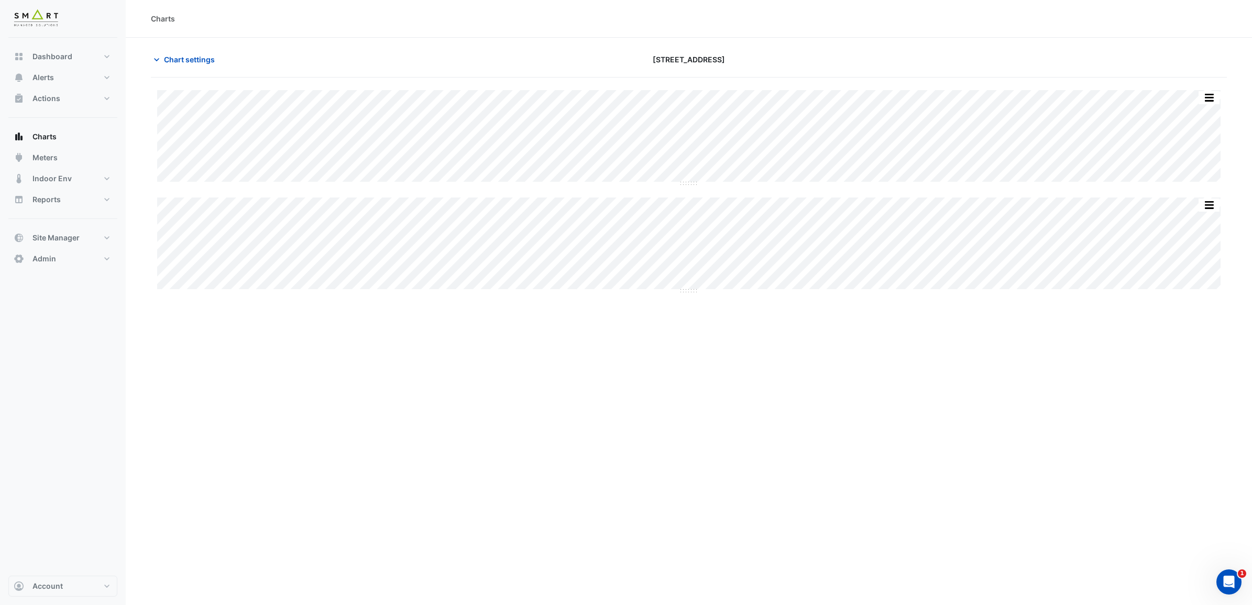
click at [903, 503] on div "Charts Chart settings 12 Hammersmith Grove Split All Split None Print Save as J…" at bounding box center [689, 302] width 1127 height 605
click at [1212, 93] on button "button" at bounding box center [1209, 97] width 21 height 13
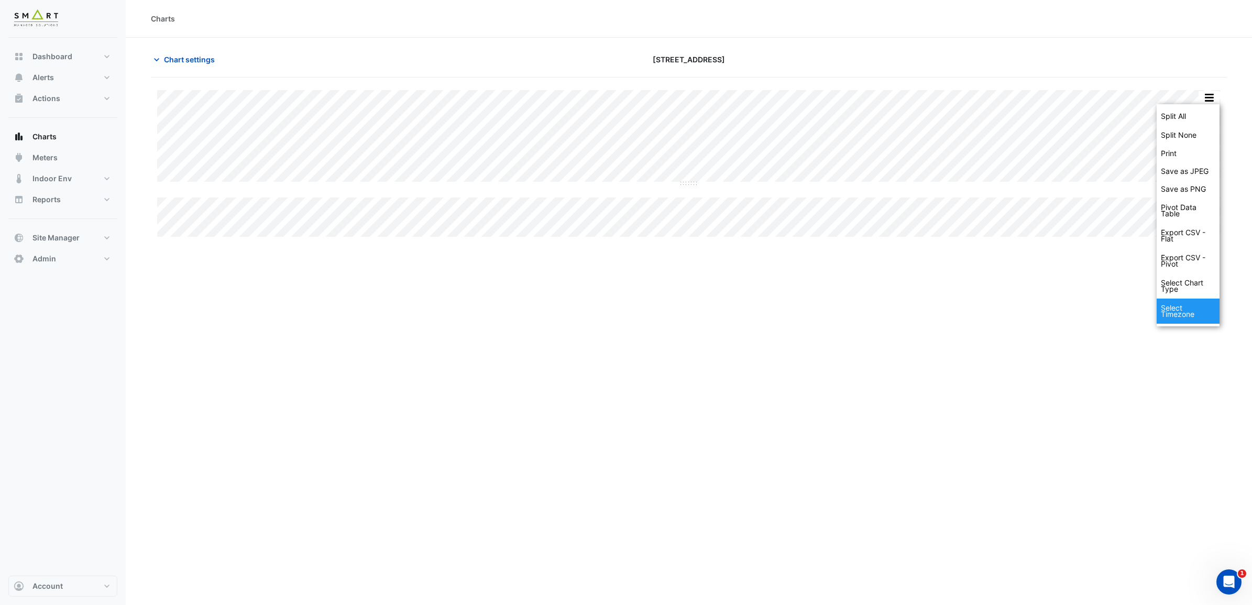
click at [1193, 314] on div "Select Timezone" at bounding box center [1188, 311] width 63 height 25
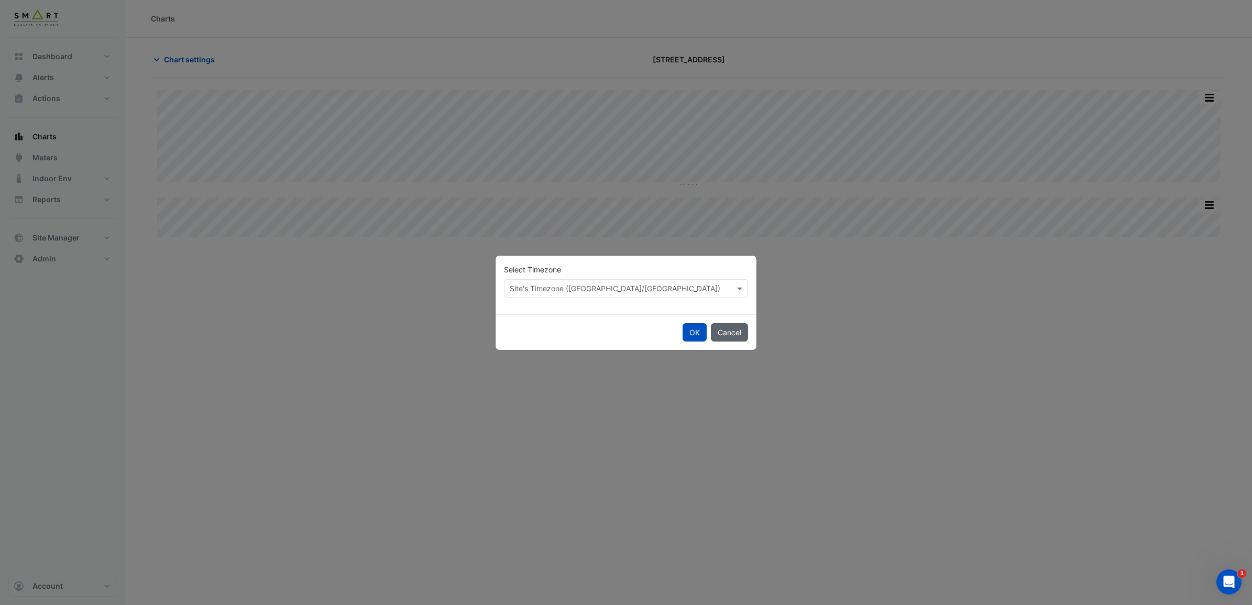
click at [740, 334] on button "Cancel" at bounding box center [729, 332] width 37 height 18
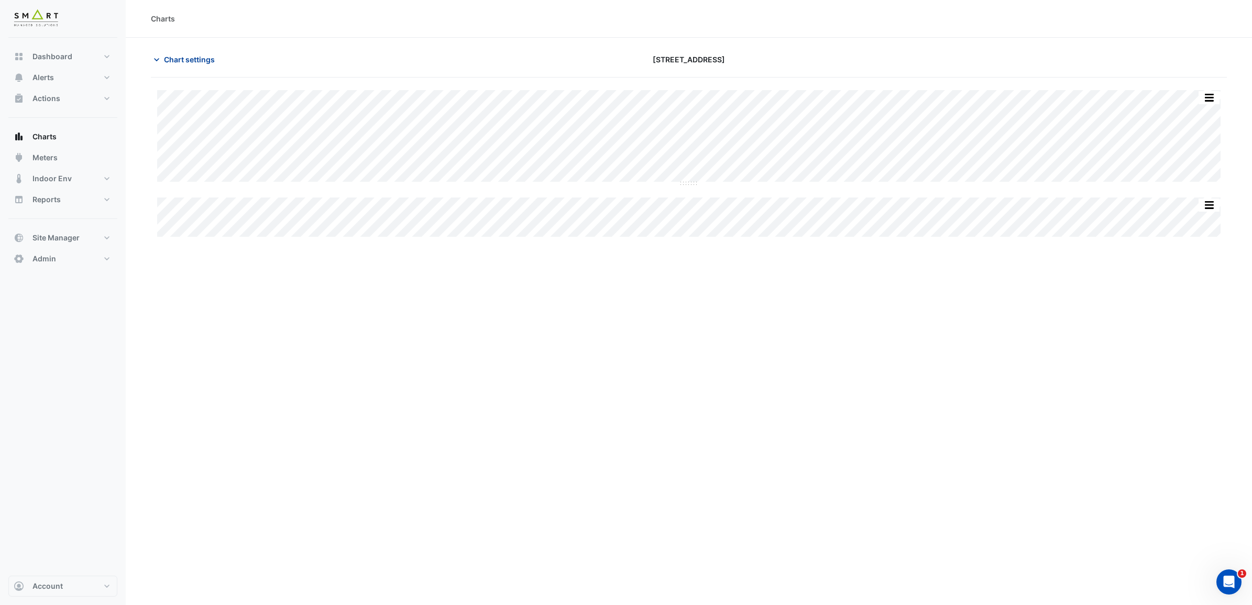
click at [177, 59] on span "Chart settings" at bounding box center [189, 59] width 51 height 11
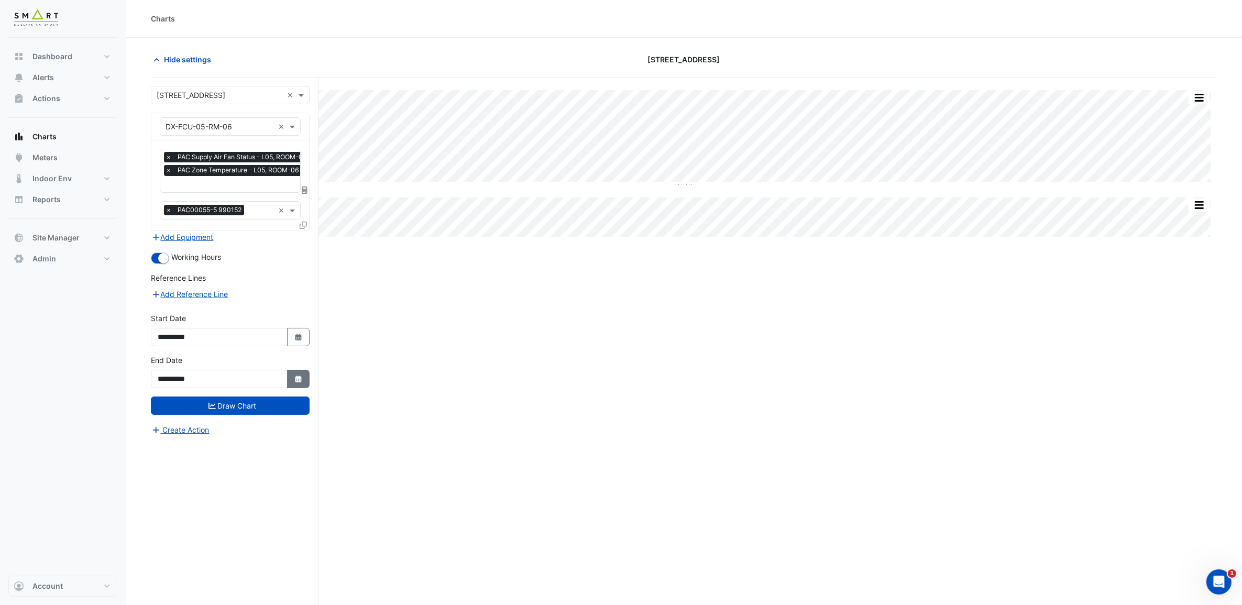
click at [299, 380] on icon "button" at bounding box center [298, 379] width 6 height 7
click at [291, 340] on button "Select Date" at bounding box center [298, 337] width 23 height 18
select select "*"
select select "****"
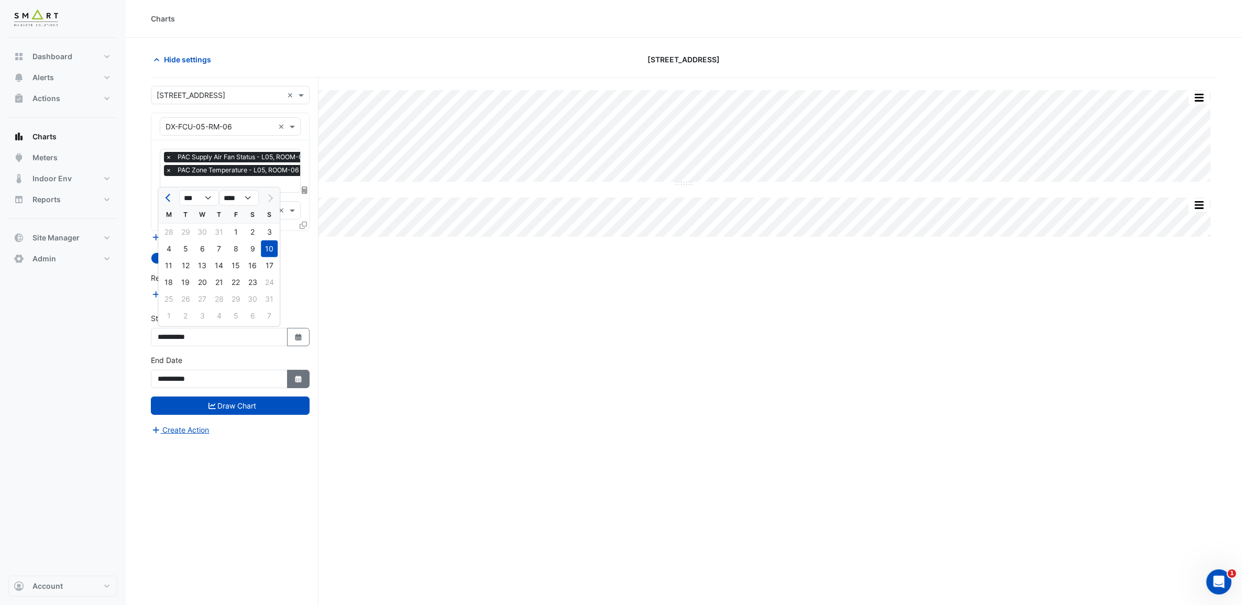
click at [297, 383] on fa-icon "Select Date" at bounding box center [298, 379] width 9 height 9
click at [266, 236] on button "Next month" at bounding box center [269, 240] width 13 height 17
click at [266, 237] on button "Next month" at bounding box center [269, 240] width 13 height 17
click at [168, 241] on span "Previous month" at bounding box center [170, 240] width 8 height 8
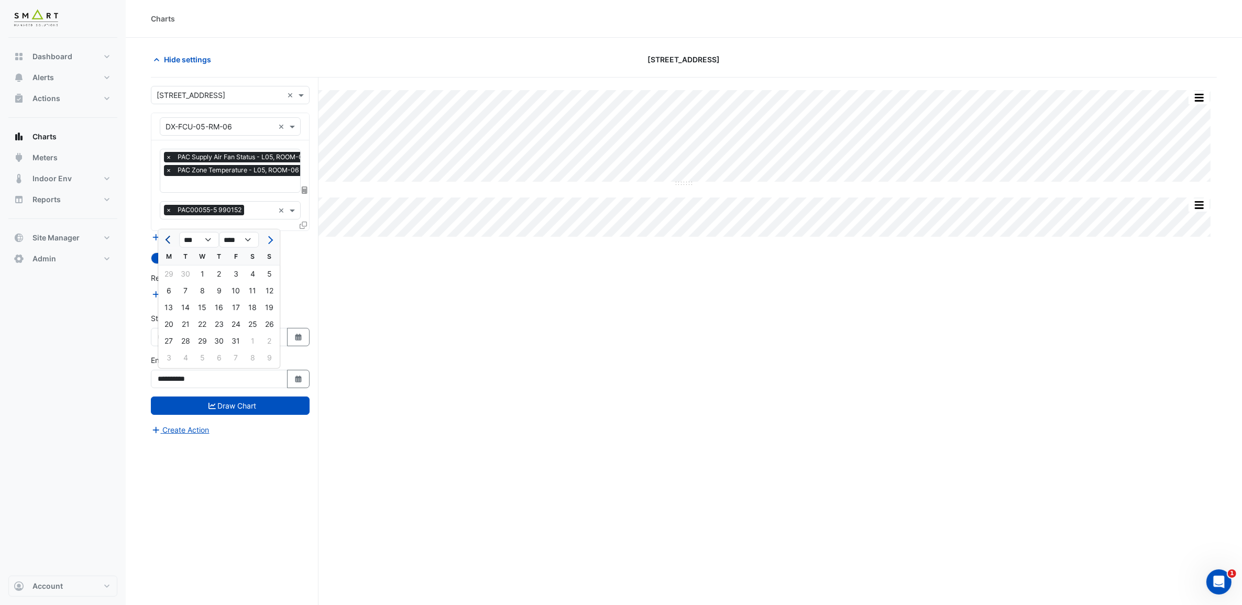
click at [169, 242] on span "Previous month" at bounding box center [170, 240] width 8 height 8
select select "*"
click at [184, 341] on div "30" at bounding box center [185, 341] width 17 height 17
type input "**********"
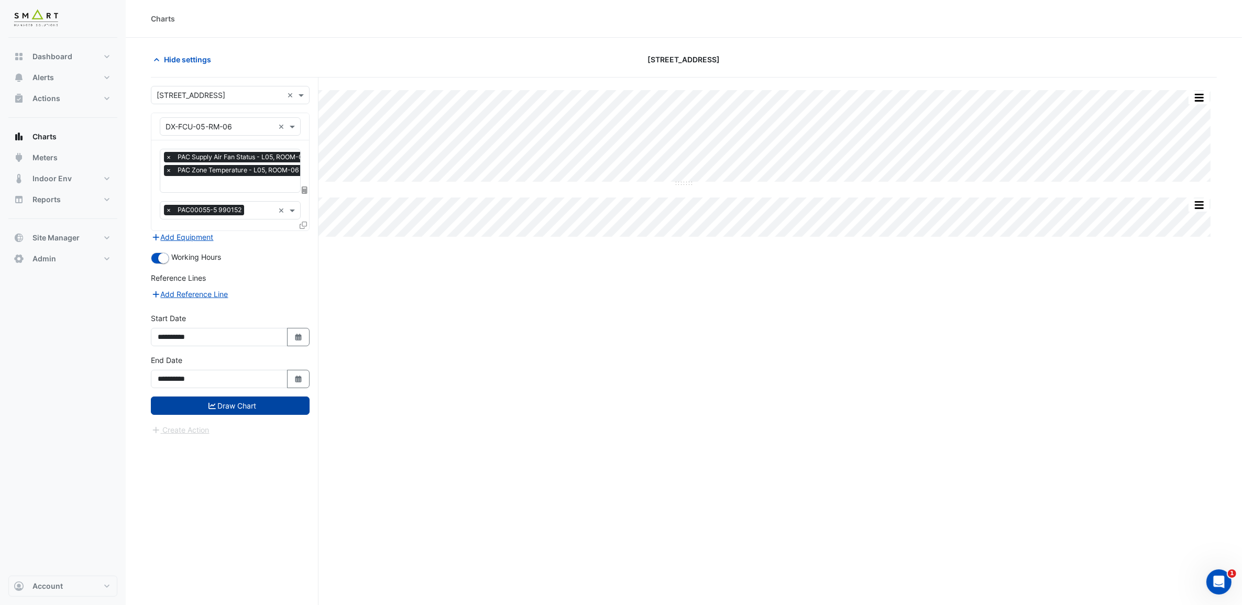
click at [268, 402] on button "Draw Chart" at bounding box center [230, 406] width 159 height 18
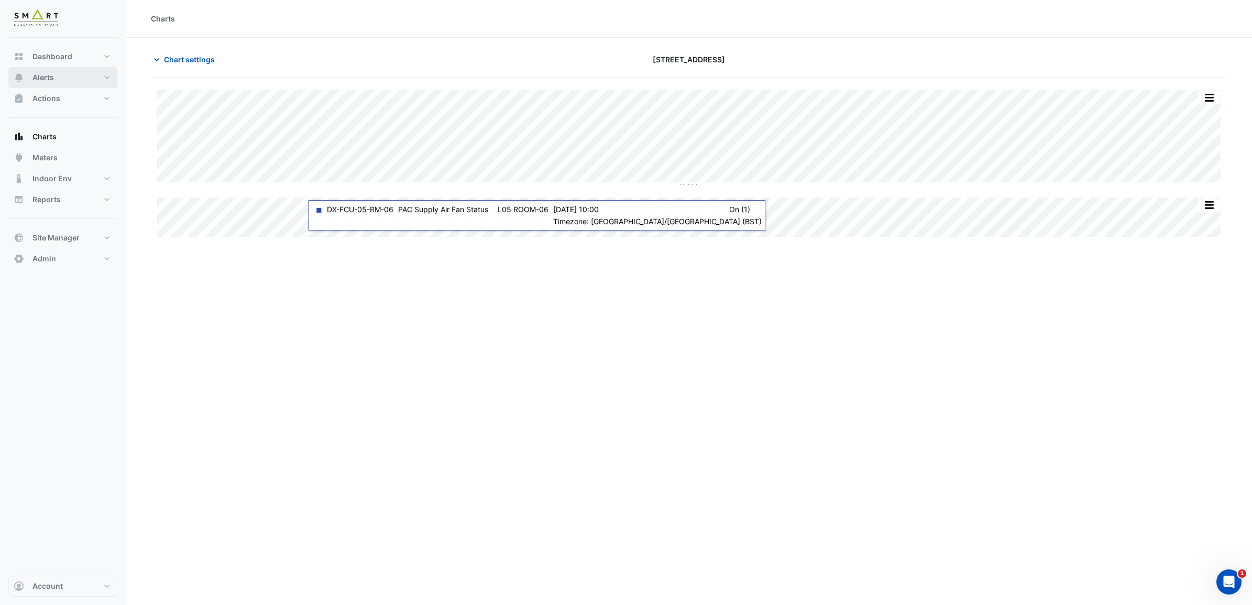
click at [79, 76] on button "Alerts" at bounding box center [62, 77] width 109 height 21
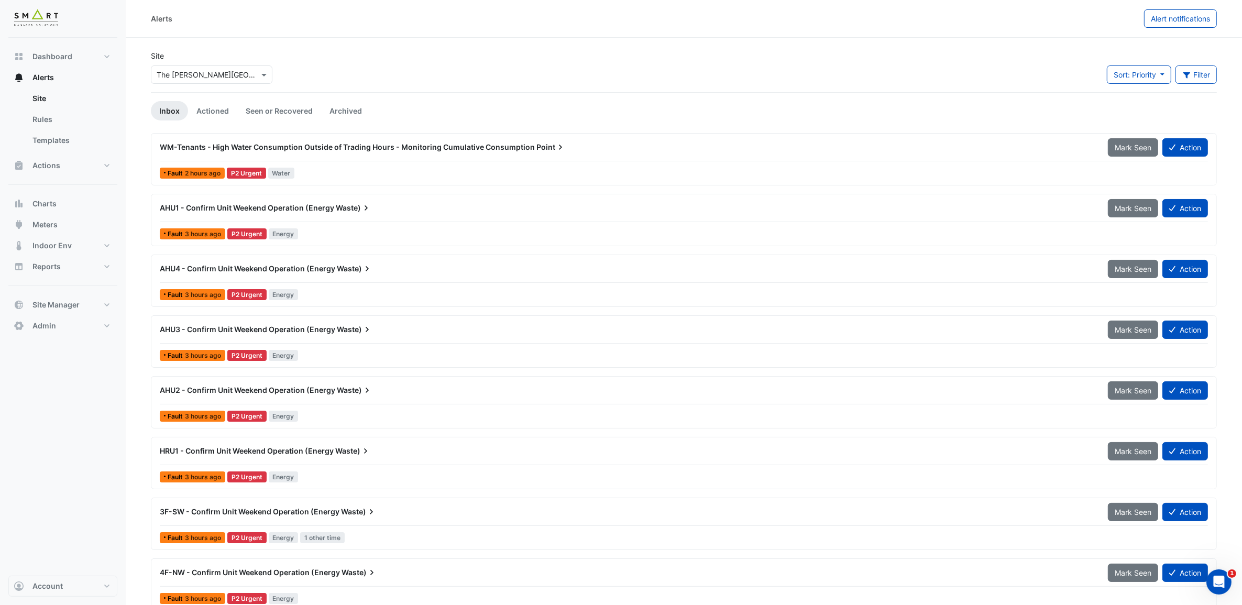
click at [195, 70] on input "text" at bounding box center [201, 75] width 89 height 11
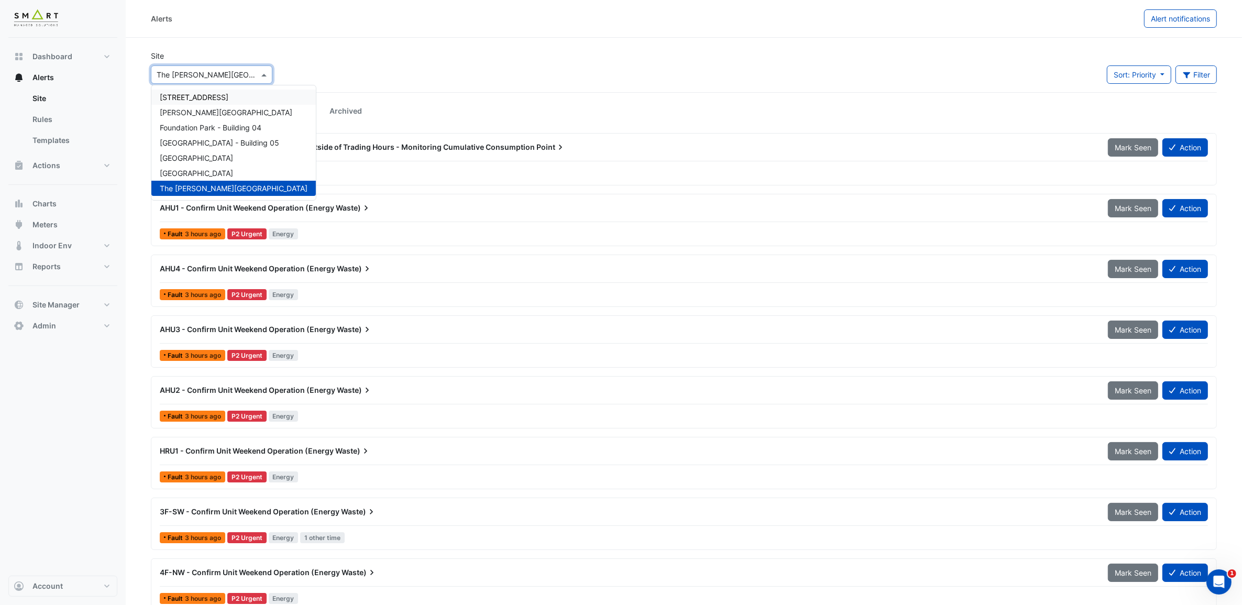
click at [217, 91] on div "[STREET_ADDRESS]" at bounding box center [233, 97] width 165 height 15
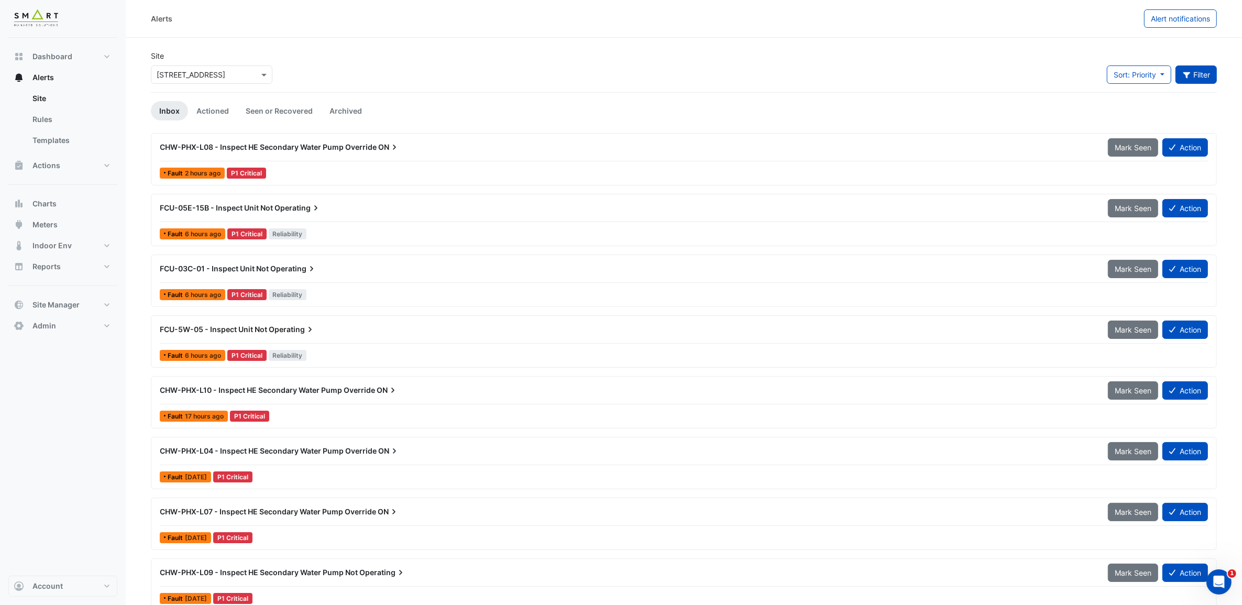
click at [1190, 76] on icon "button" at bounding box center [1187, 74] width 9 height 7
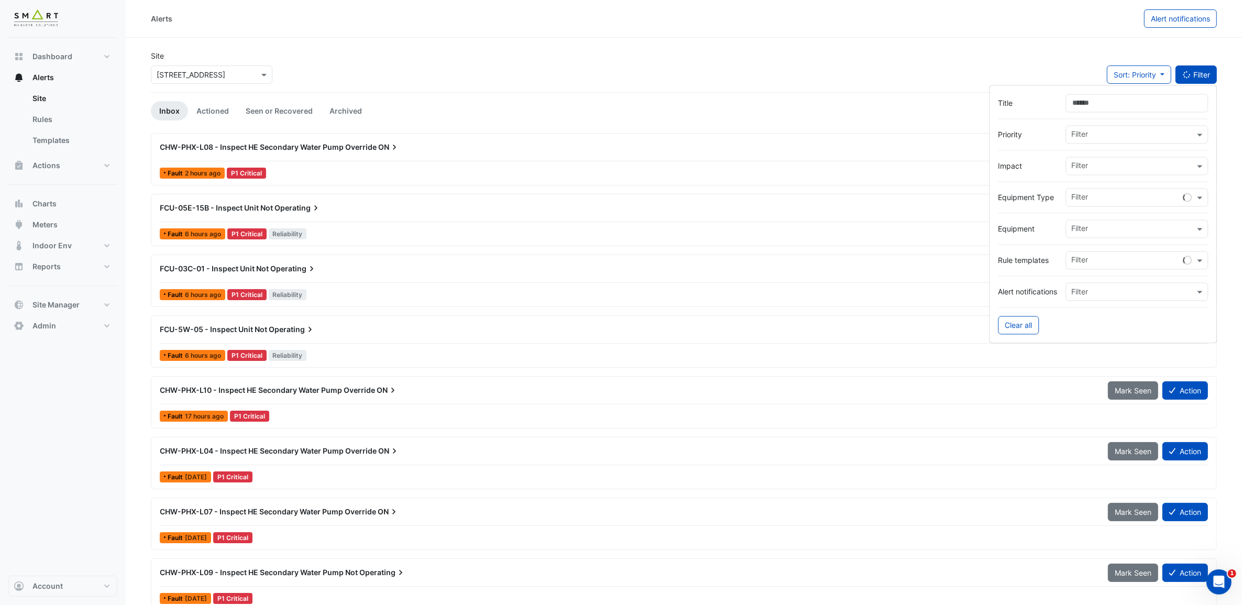
drag, startPoint x: 1149, startPoint y: 109, endPoint x: 984, endPoint y: 115, distance: 164.6
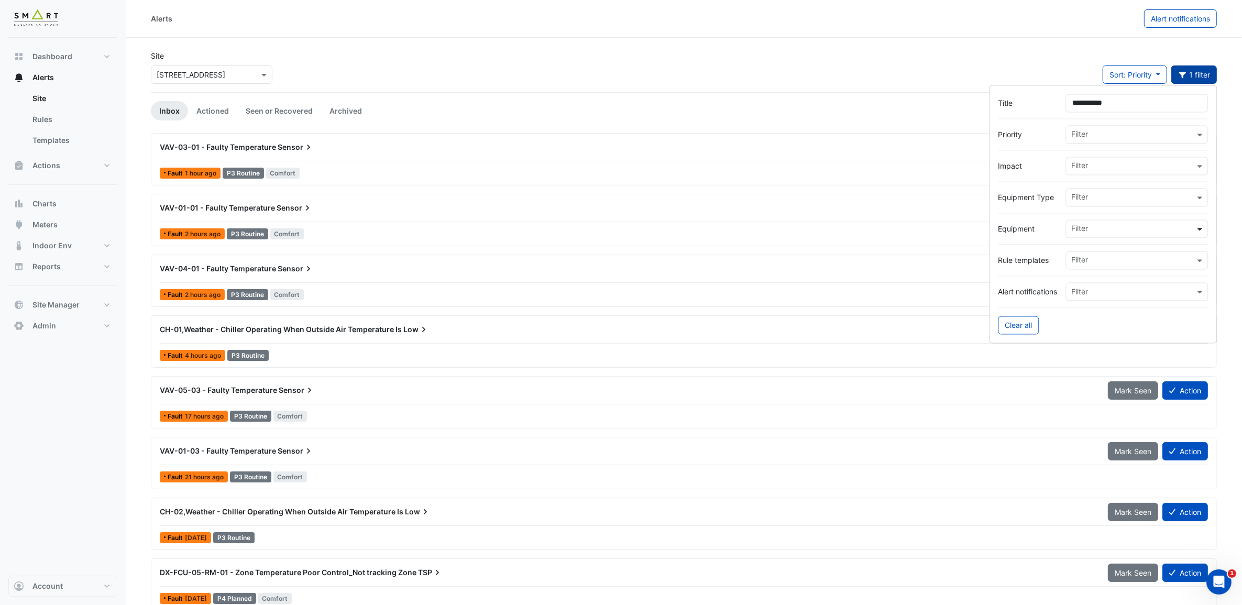
click at [1196, 232] on span at bounding box center [1201, 229] width 13 height 11
click at [1198, 228] on span at bounding box center [1201, 229] width 13 height 11
click at [1203, 201] on span at bounding box center [1201, 197] width 13 height 11
click at [1153, 280] on div "Building" at bounding box center [1131, 281] width 129 height 15
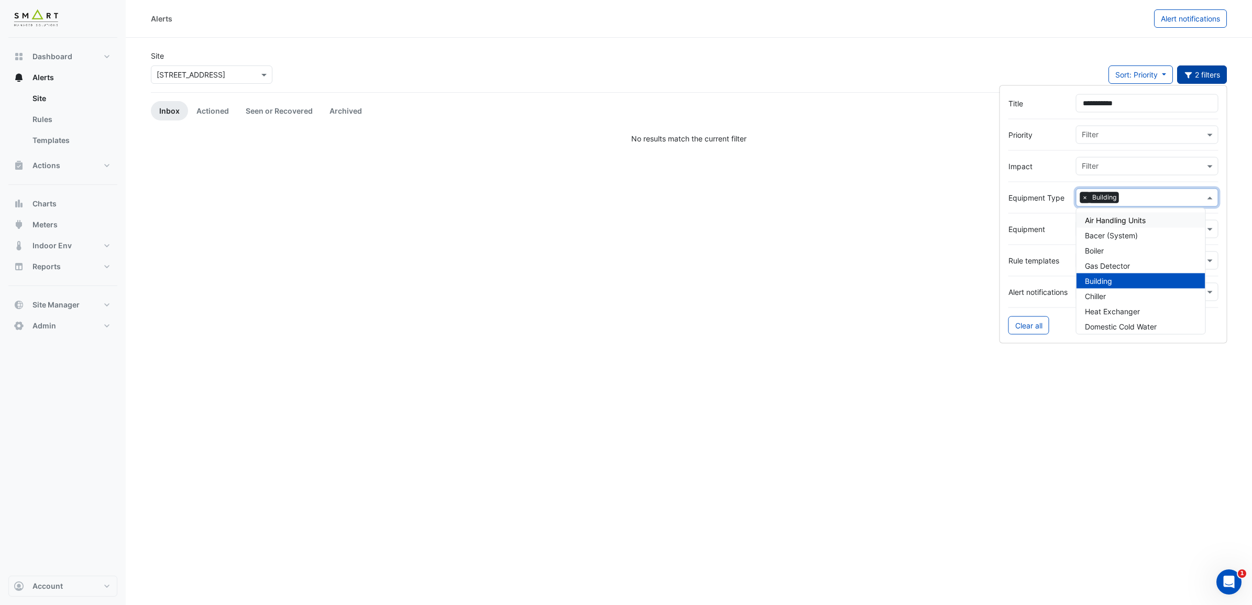
click at [1085, 196] on span "×" at bounding box center [1084, 197] width 9 height 10
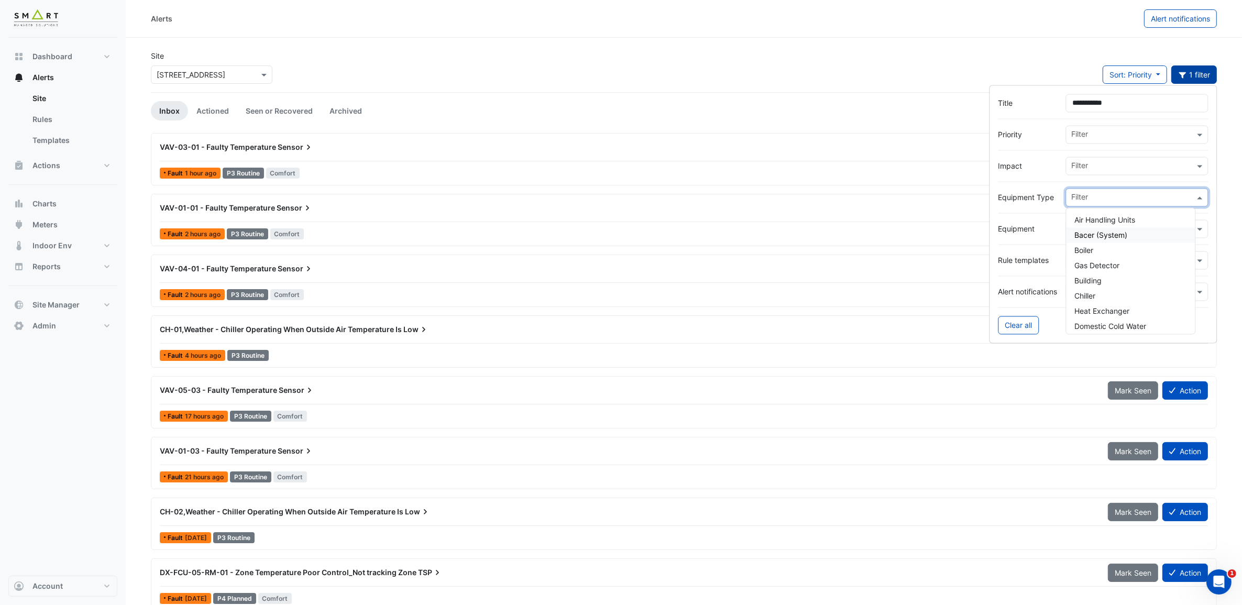
click at [1045, 230] on label "Equipment" at bounding box center [1028, 229] width 59 height 11
click at [1113, 228] on input "text" at bounding box center [1133, 230] width 123 height 11
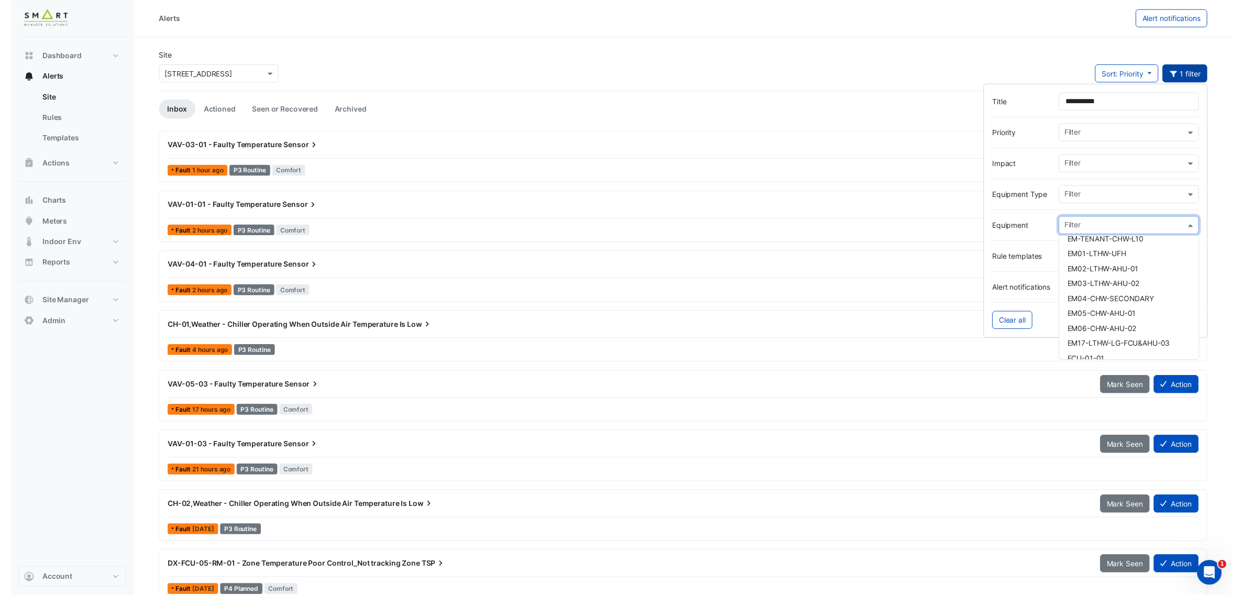
scroll to position [1572, 0]
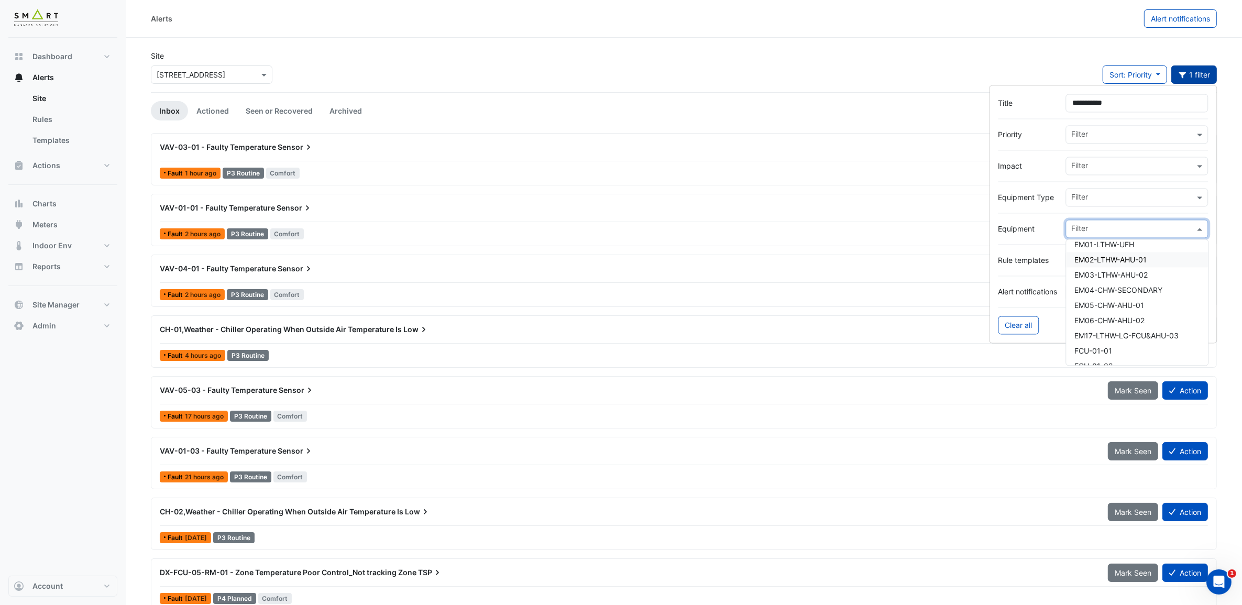
click at [1022, 256] on div "Rule templates Filter" at bounding box center [1104, 261] width 210 height 18
click at [1124, 260] on input "text" at bounding box center [1133, 261] width 123 height 11
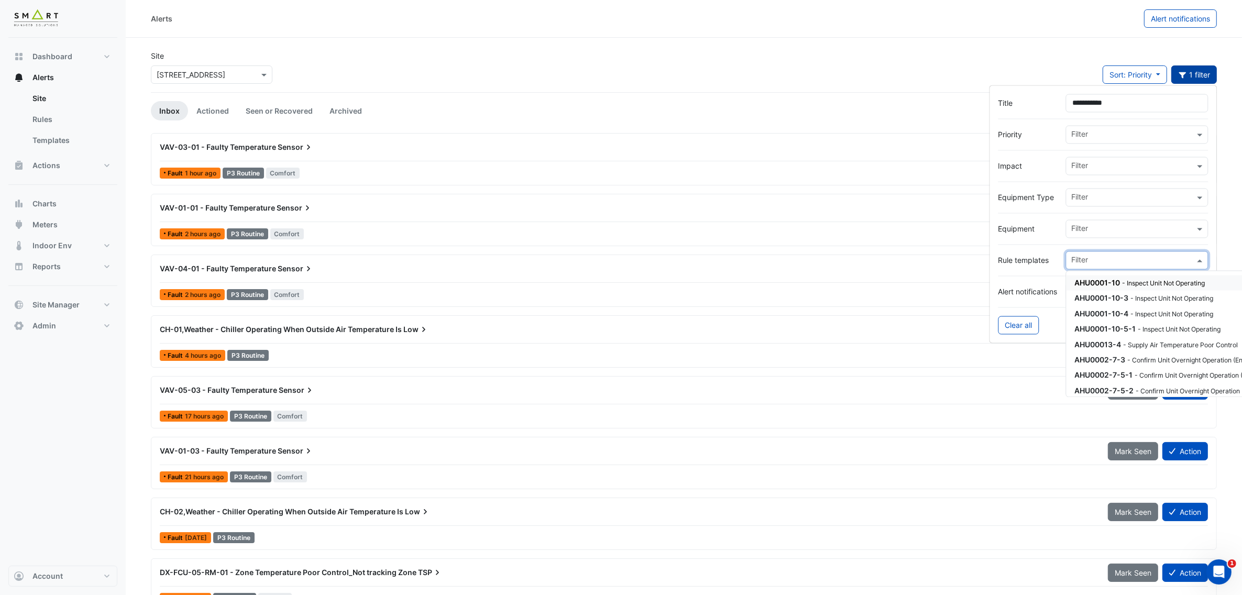
click at [1124, 260] on input "text" at bounding box center [1133, 261] width 123 height 11
click at [1024, 282] on div at bounding box center [1104, 276] width 210 height 13
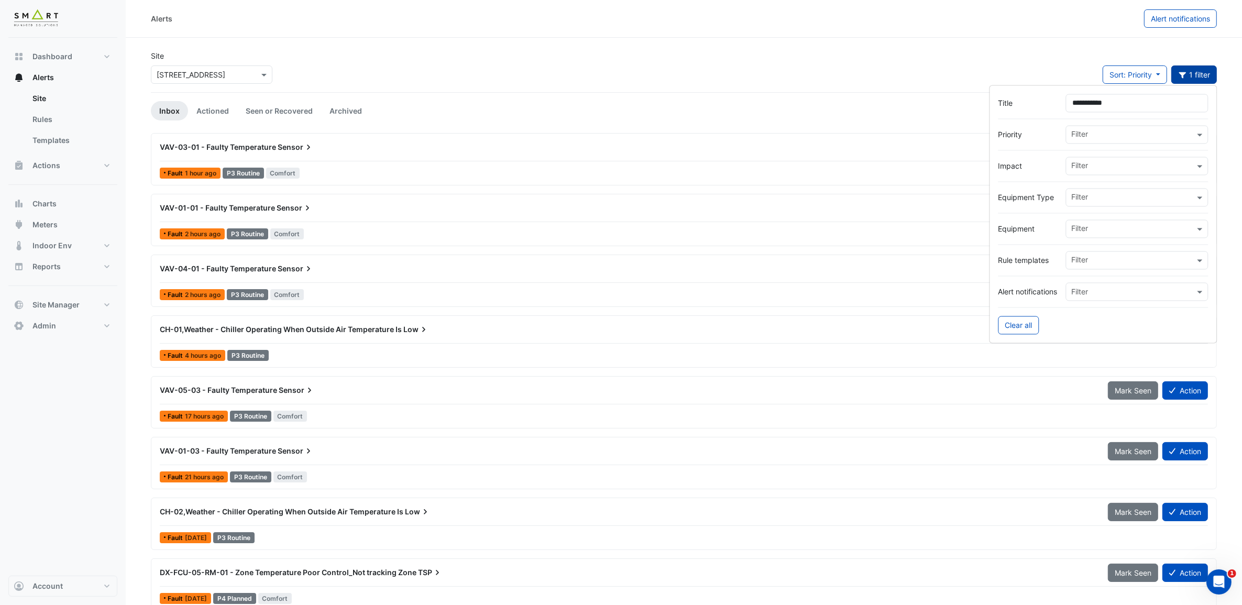
click at [1088, 291] on input "text" at bounding box center [1127, 292] width 110 height 11
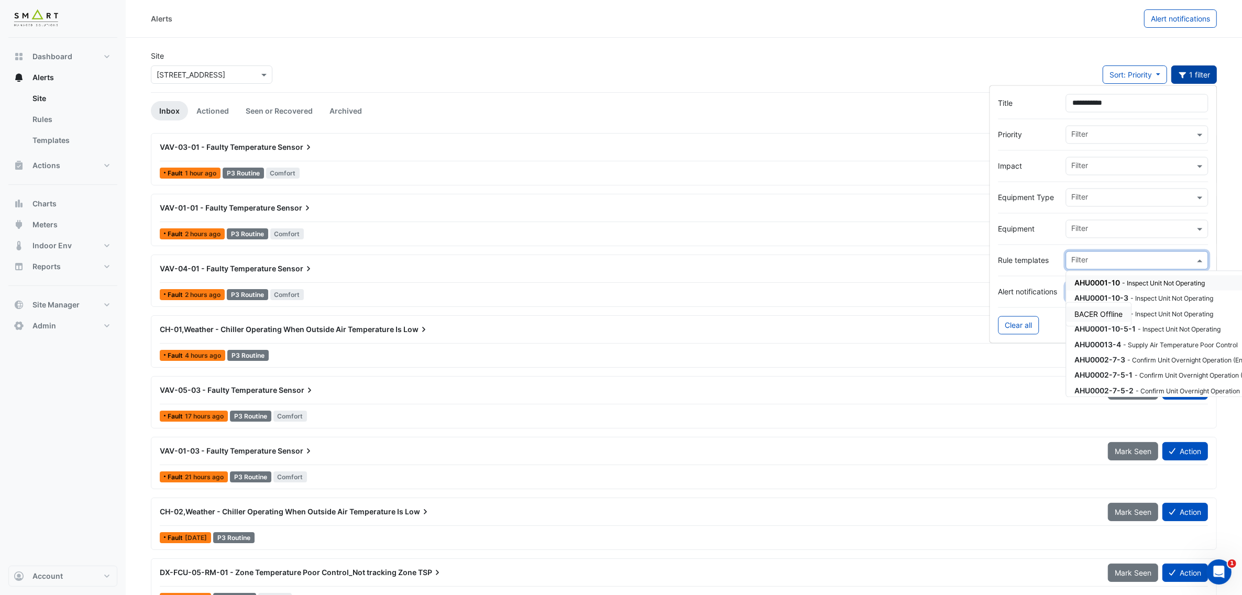
click at [1105, 270] on div "Filter" at bounding box center [1137, 261] width 143 height 18
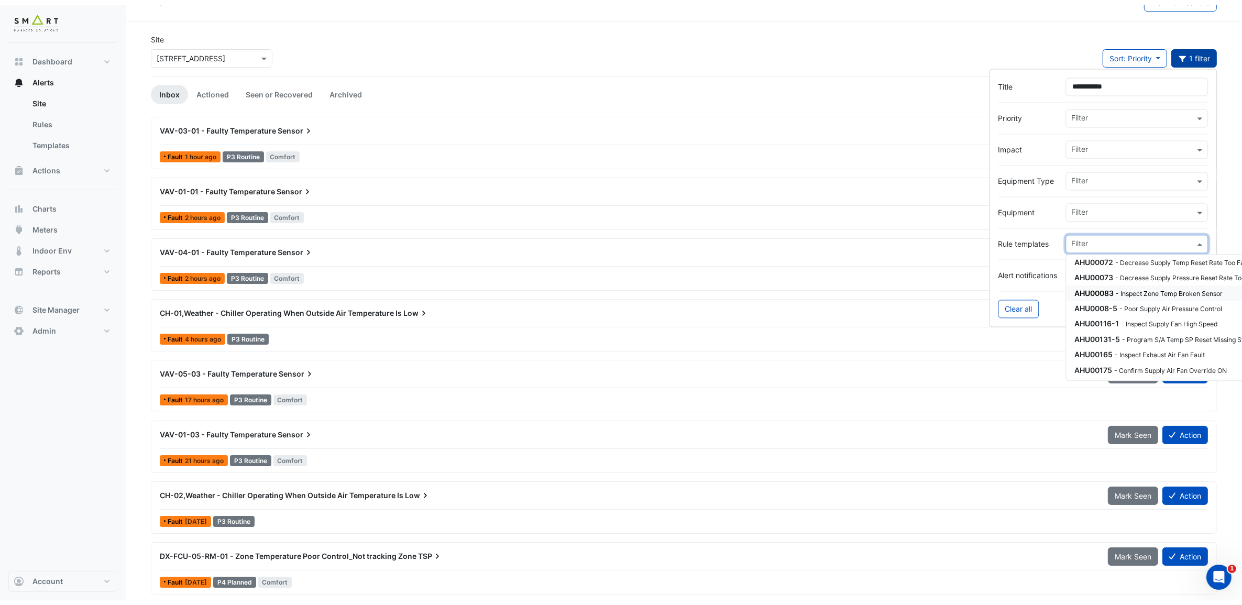
scroll to position [0, 0]
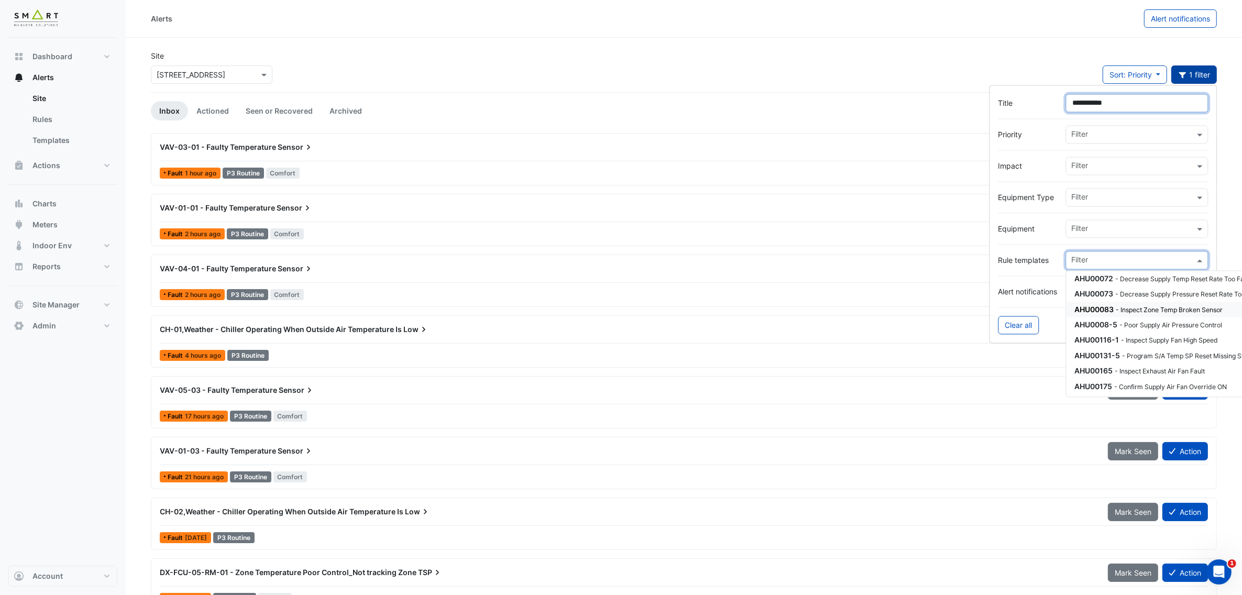
click at [1146, 111] on input "**********" at bounding box center [1137, 103] width 143 height 18
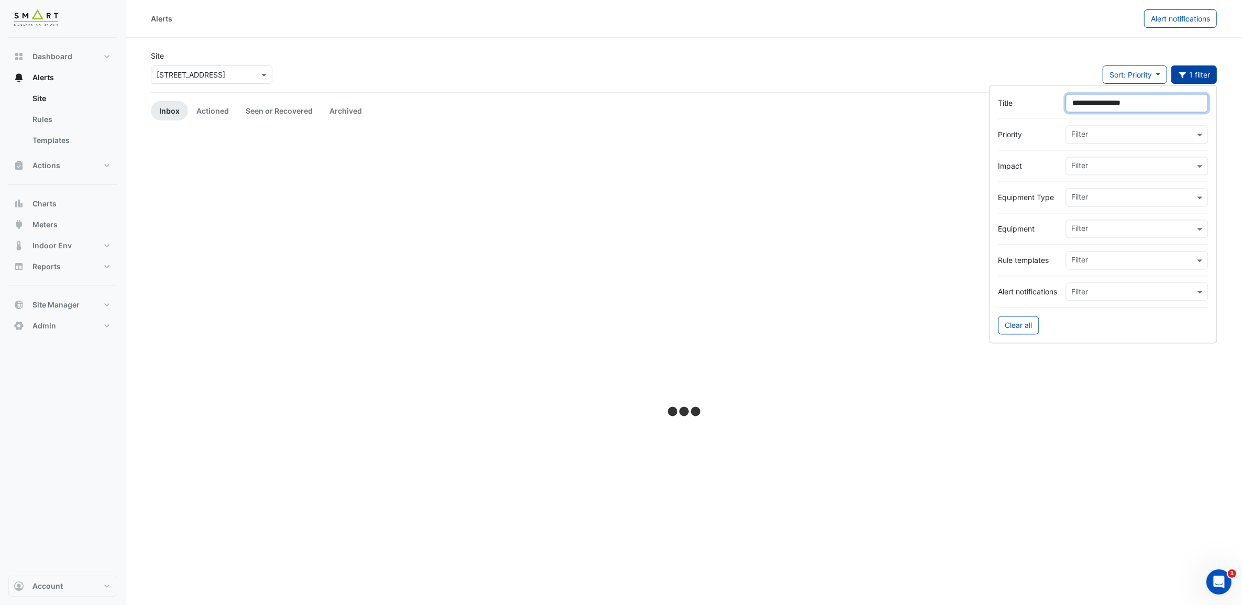
type input "**********"
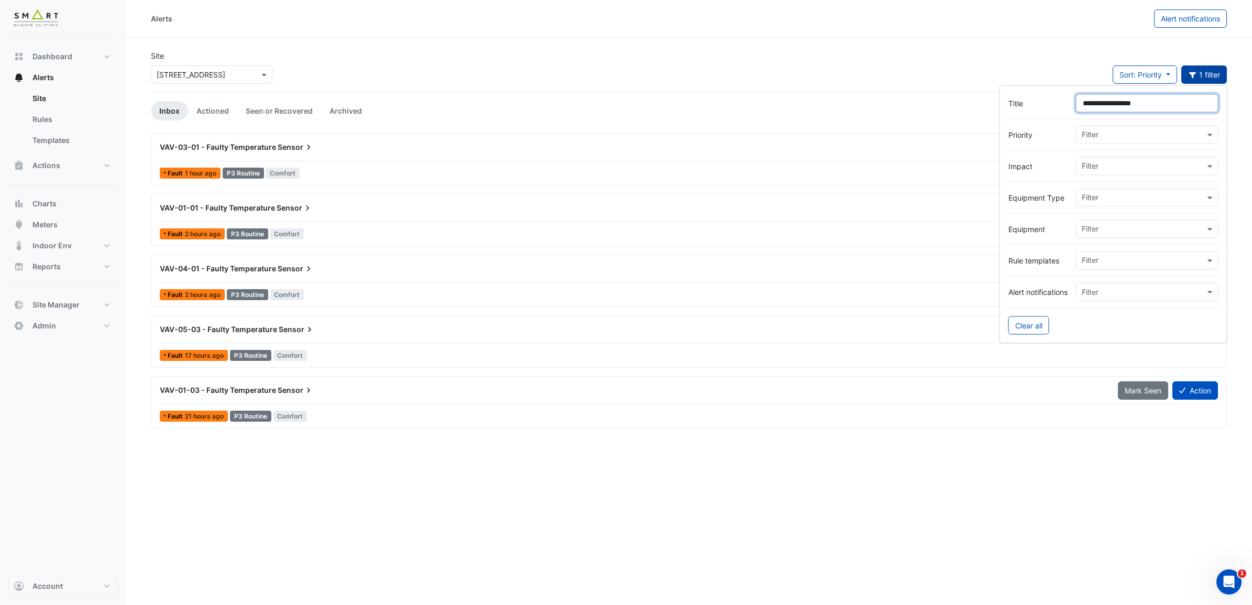
drag, startPoint x: 1162, startPoint y: 105, endPoint x: 1056, endPoint y: 107, distance: 105.9
click at [1056, 107] on div "**********" at bounding box center [1114, 103] width 210 height 18
drag, startPoint x: 580, startPoint y: 50, endPoint x: 507, endPoint y: 55, distance: 73.0
click at [580, 50] on div "Site × 12 Hammersmith Grove Sort: Priority Priority Updated 1 filter" at bounding box center [689, 71] width 1089 height 42
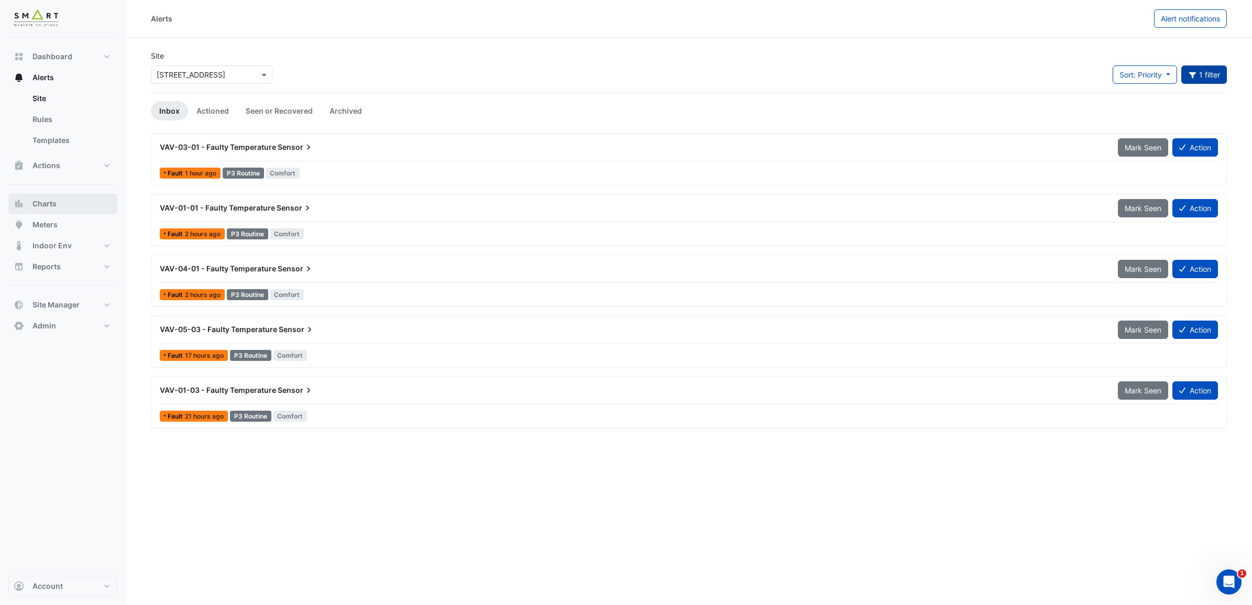
click at [53, 205] on span "Charts" at bounding box center [44, 204] width 24 height 10
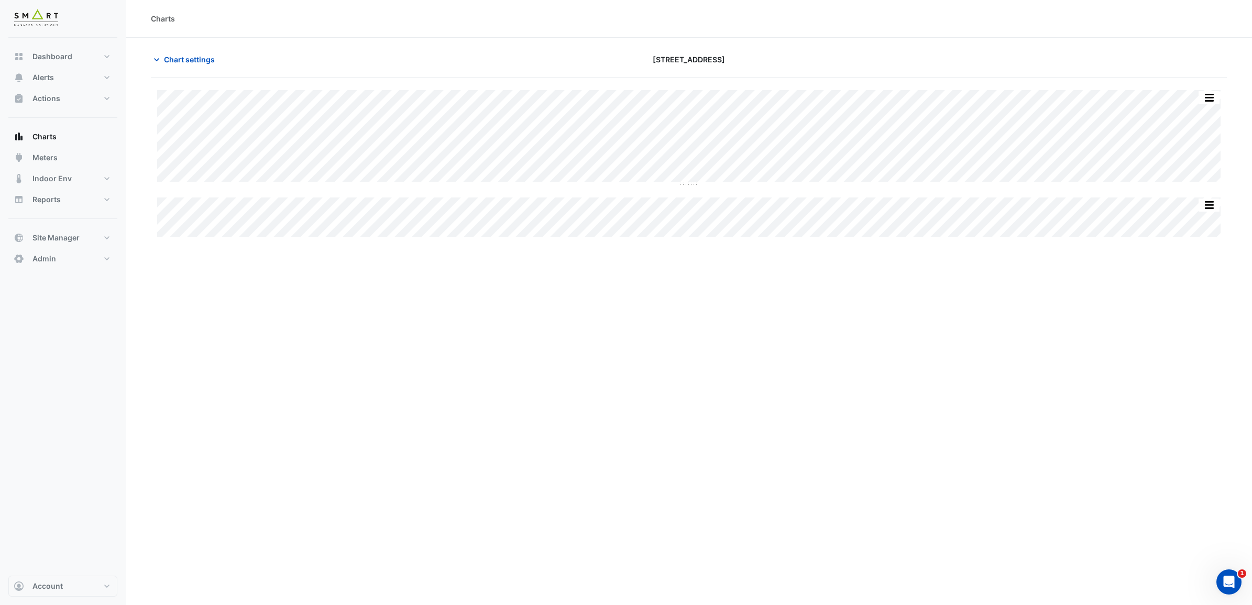
type input "**********"
click at [154, 56] on icon "button" at bounding box center [156, 59] width 10 height 10
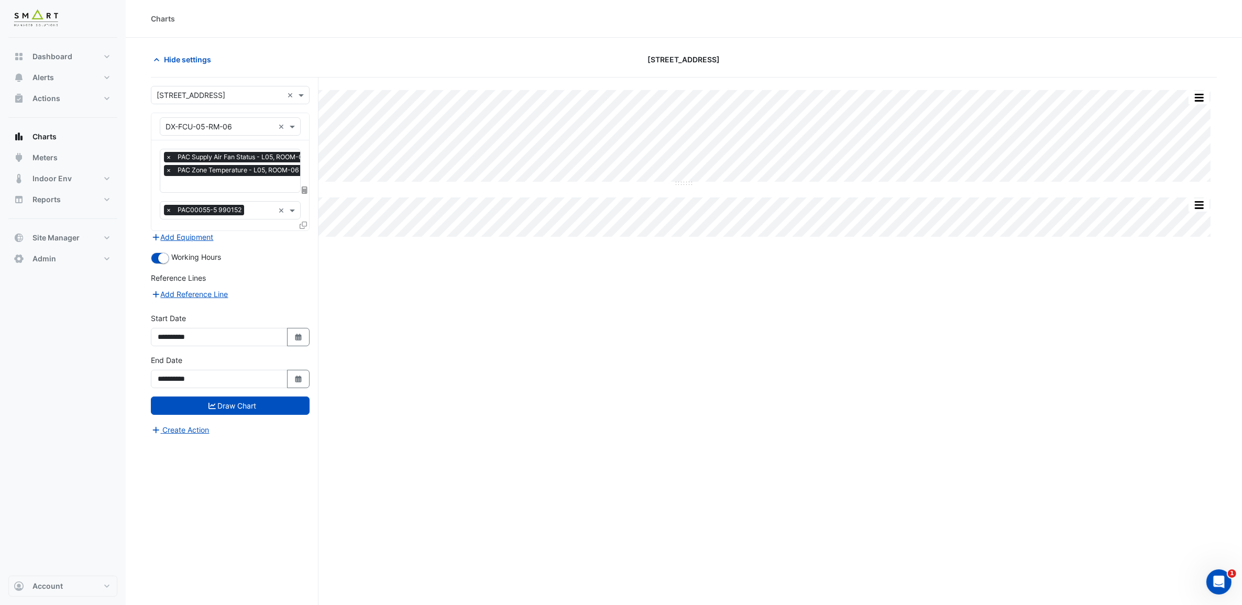
scroll to position [0, 5]
click at [258, 189] on input "text" at bounding box center [233, 185] width 147 height 11
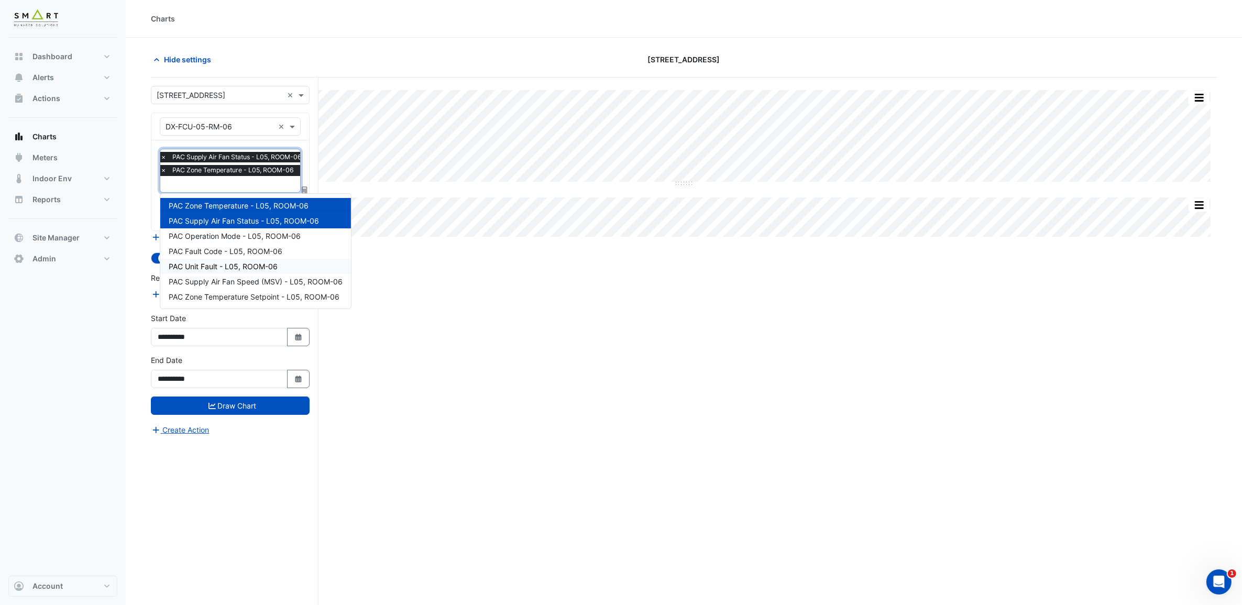
click at [690, 378] on div "Split All Split None Print Save as JPEG Save as PNG Pivot Data Table Export CSV…" at bounding box center [684, 361] width 1066 height 567
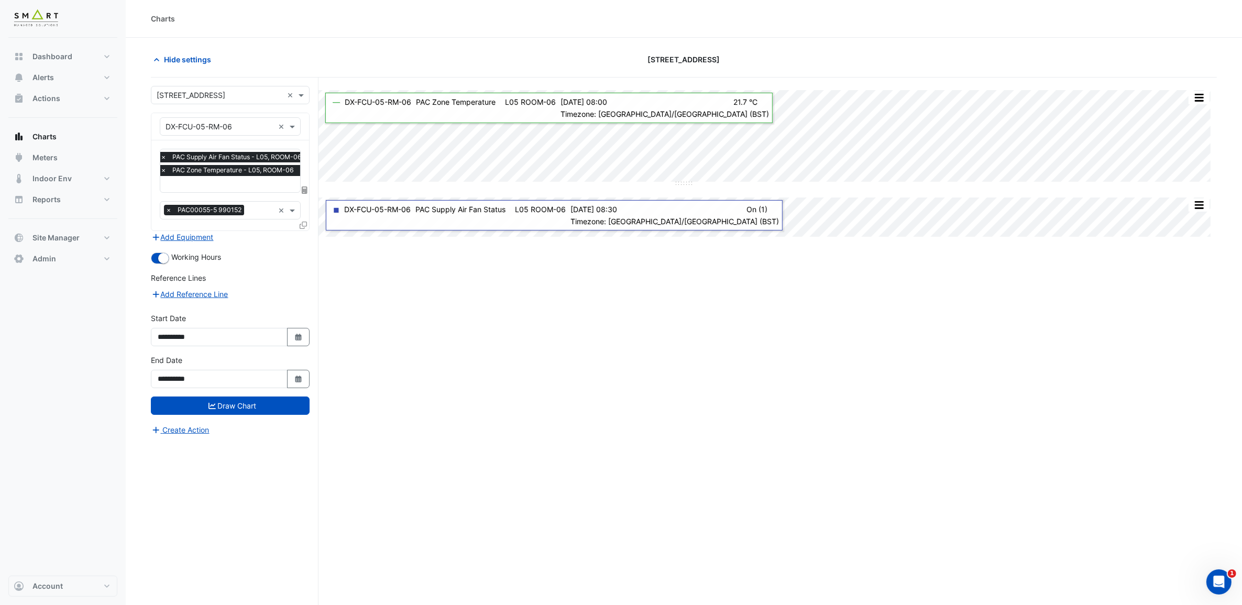
click at [253, 184] on input "text" at bounding box center [233, 185] width 147 height 11
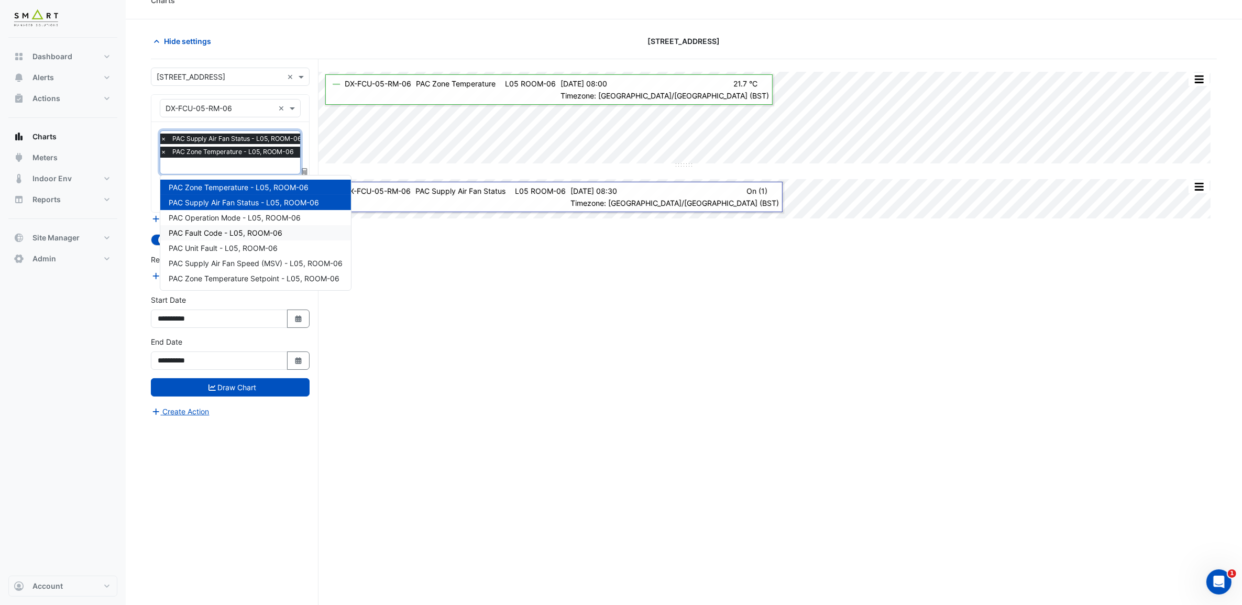
scroll to position [0, 0]
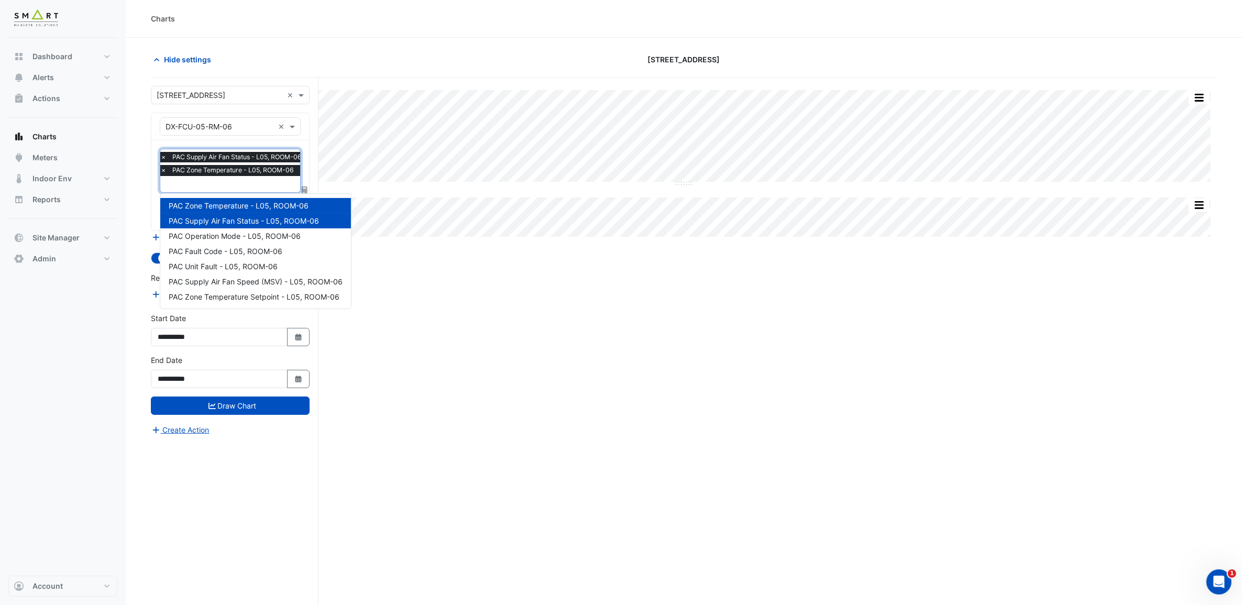
click at [273, 185] on input "text" at bounding box center [233, 185] width 147 height 11
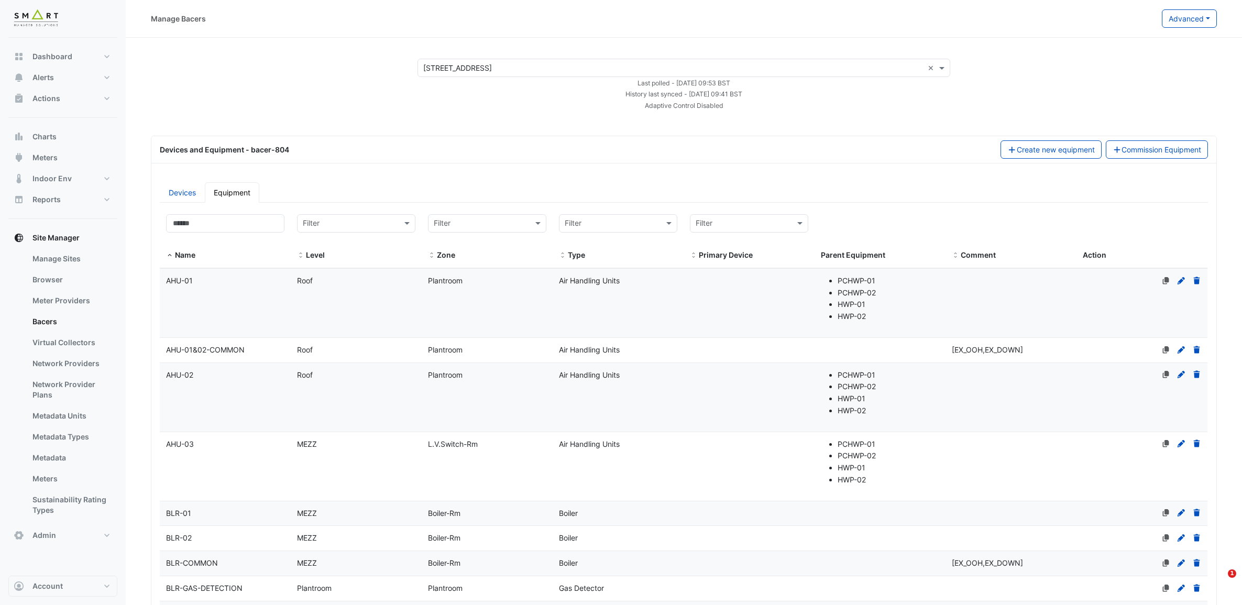
select select "***"
click at [249, 225] on input at bounding box center [225, 223] width 118 height 18
paste input "**********"
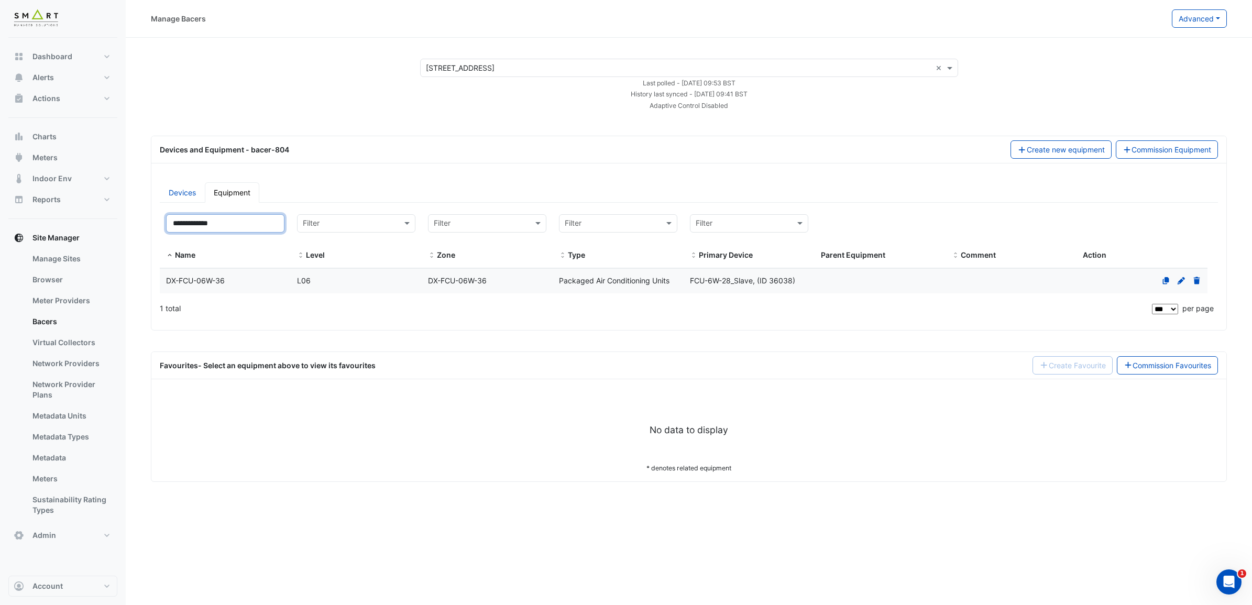
type input "**********"
click at [481, 283] on span "DX-FCU-06W-36" at bounding box center [457, 280] width 59 height 9
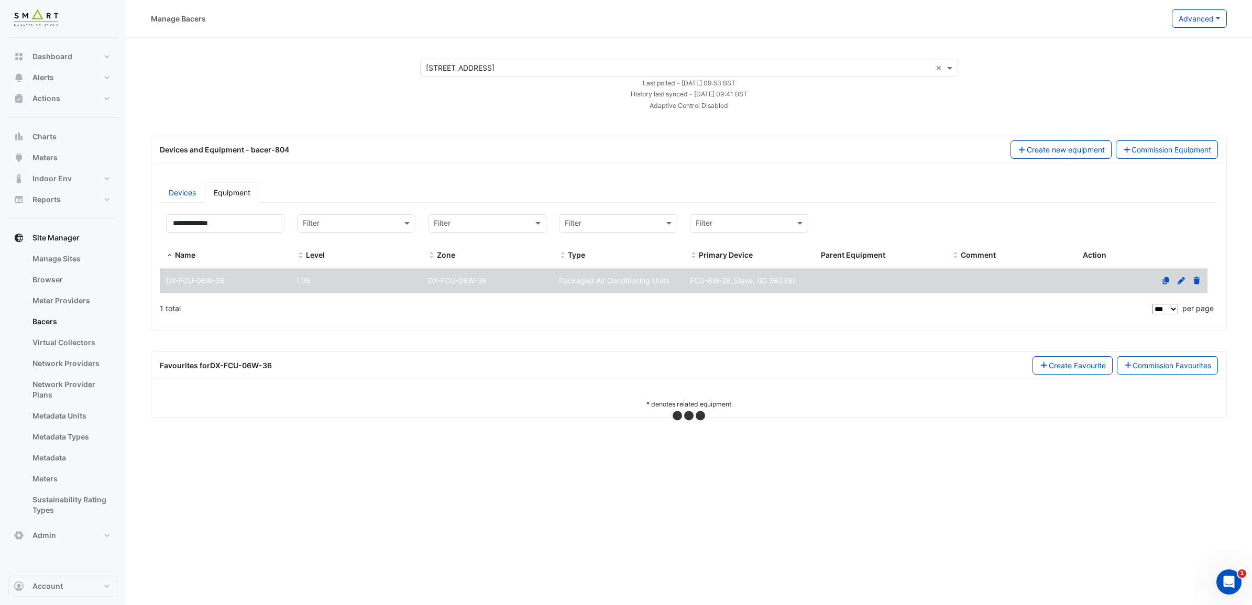
select select "***"
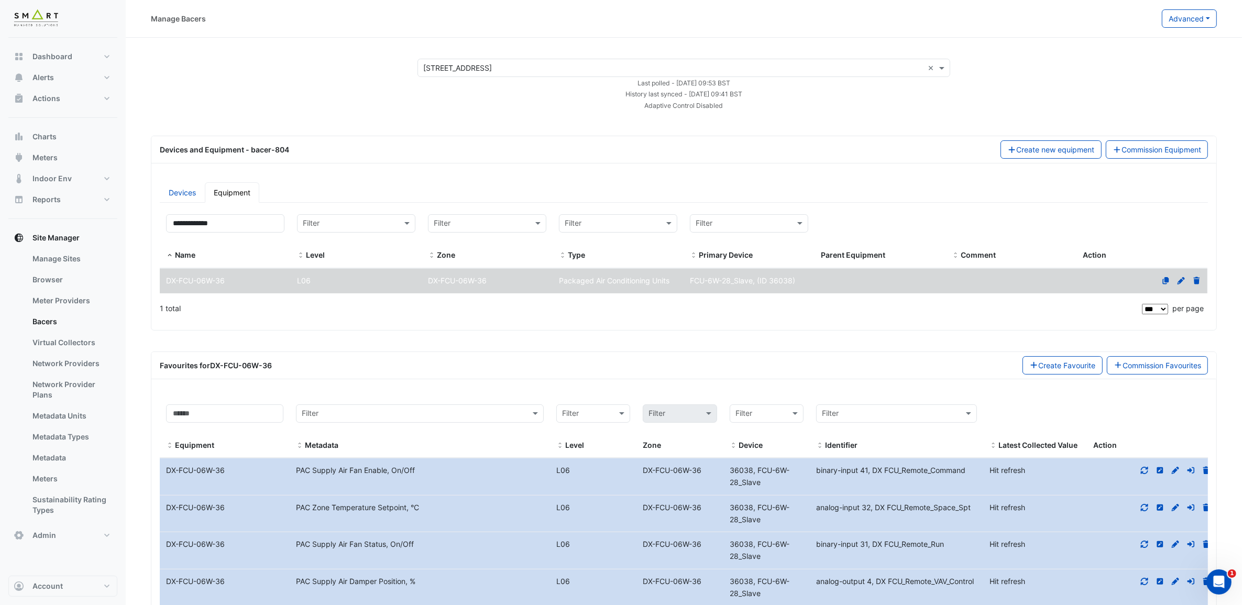
drag, startPoint x: 45, startPoint y: 52, endPoint x: 335, endPoint y: 24, distance: 292.2
click at [335, 24] on div "Manage Bacers" at bounding box center [656, 18] width 1011 height 18
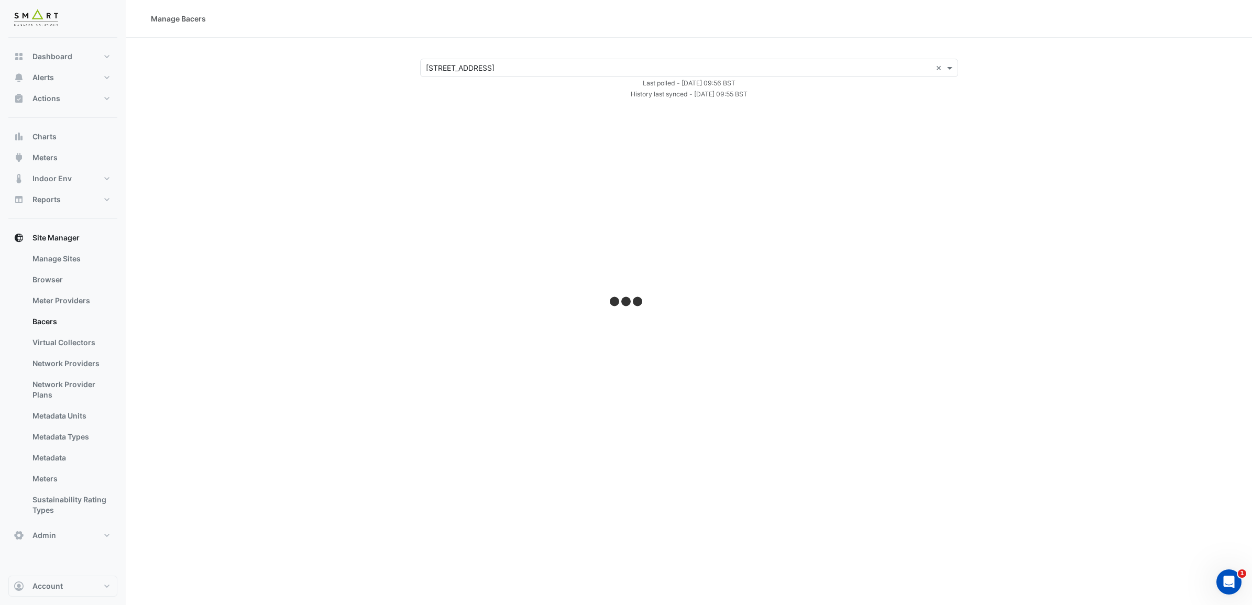
select select "***"
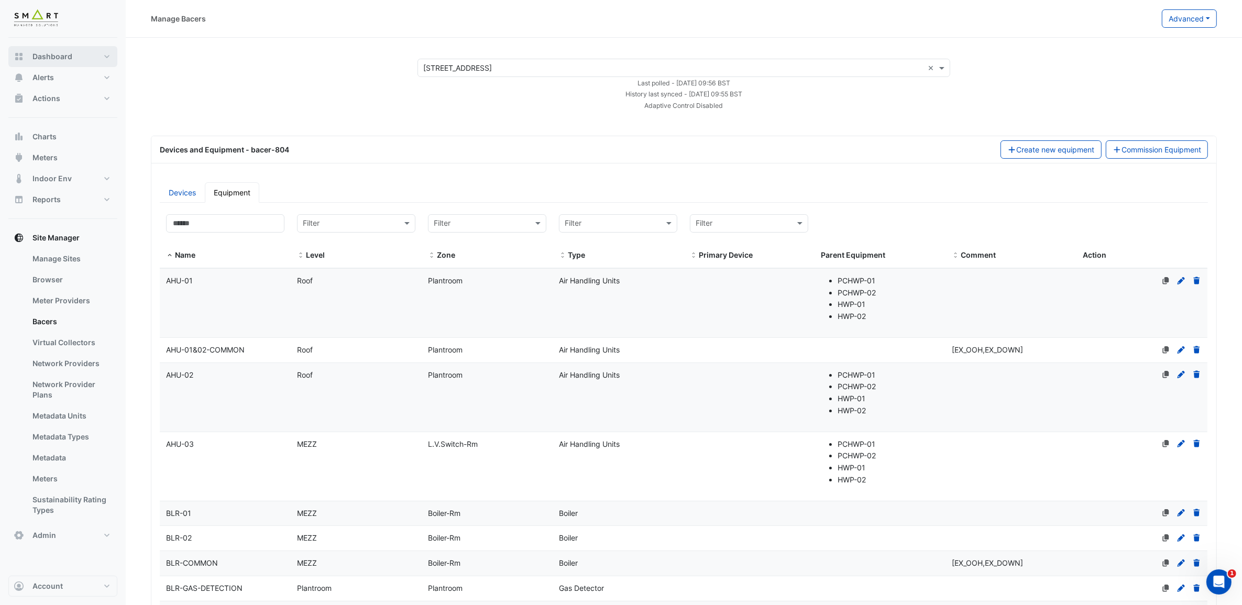
click at [71, 46] on button "Dashboard" at bounding box center [62, 56] width 109 height 21
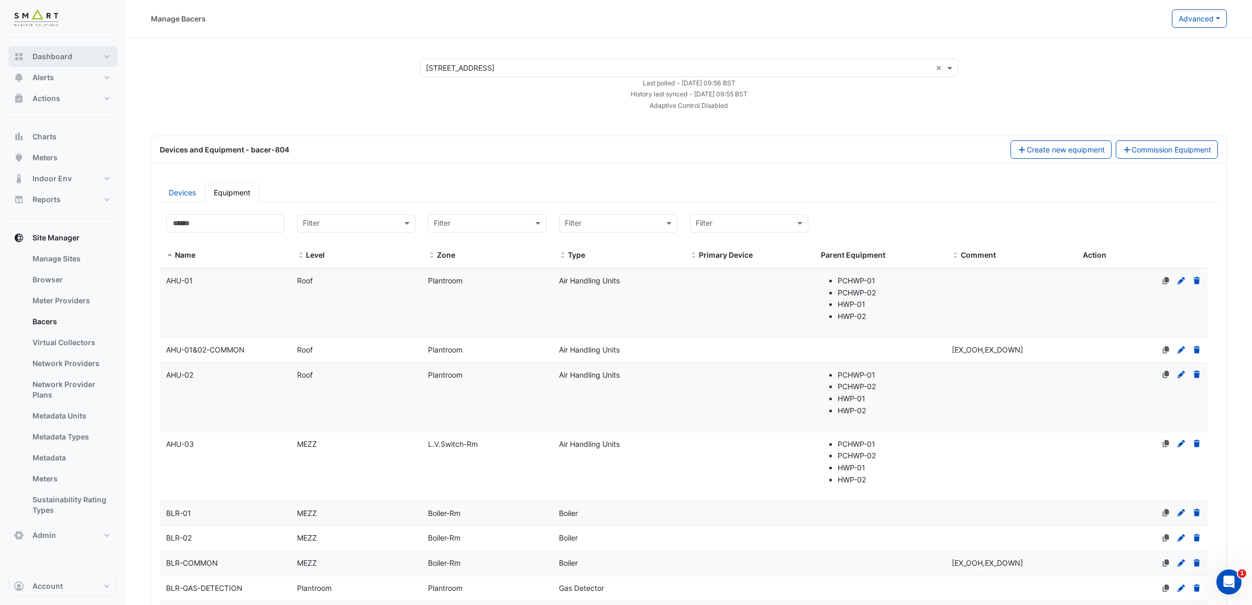
select select "***"
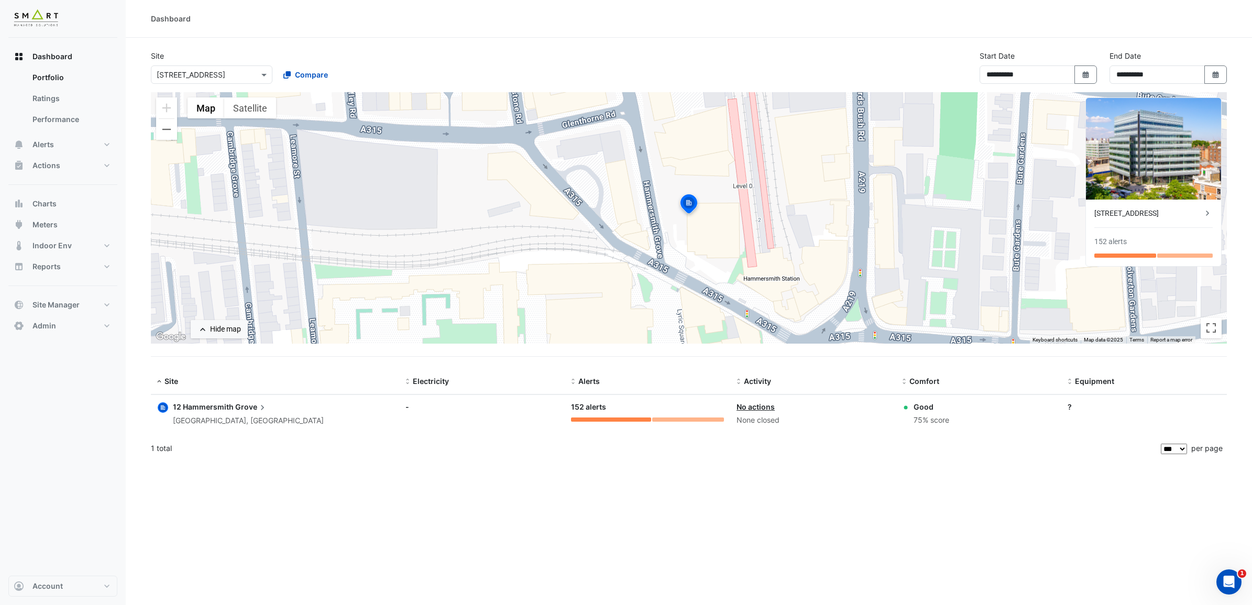
click at [213, 404] on span "12 Hammersmith" at bounding box center [203, 406] width 61 height 9
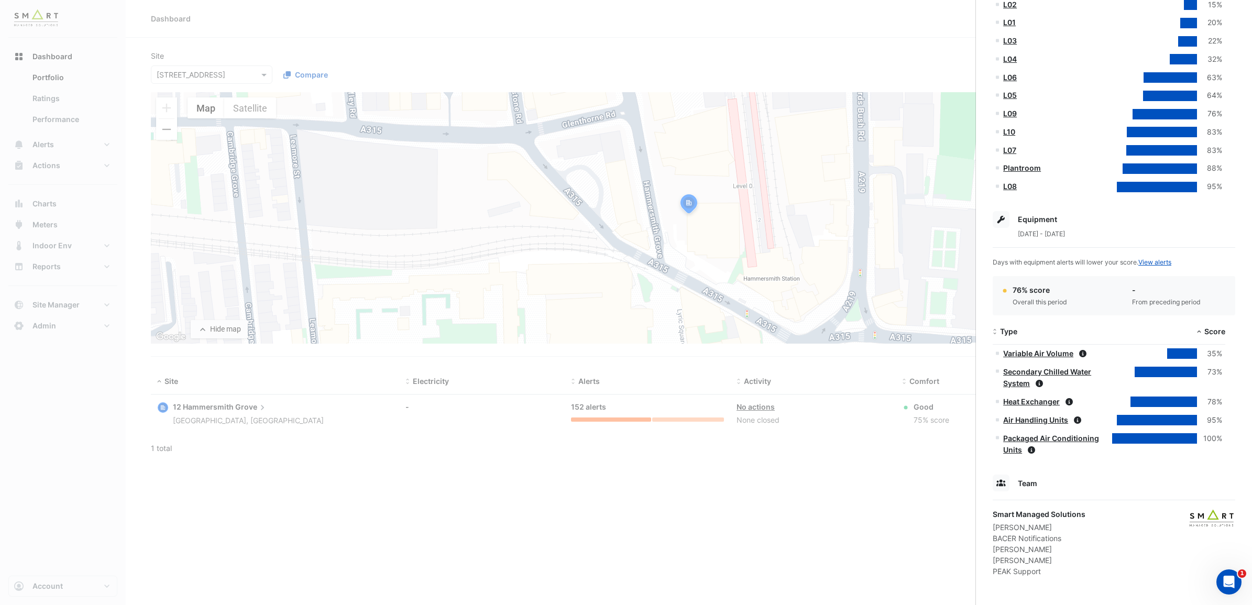
scroll to position [318, 0]
click at [1151, 259] on link "View alerts" at bounding box center [1155, 261] width 33 height 8
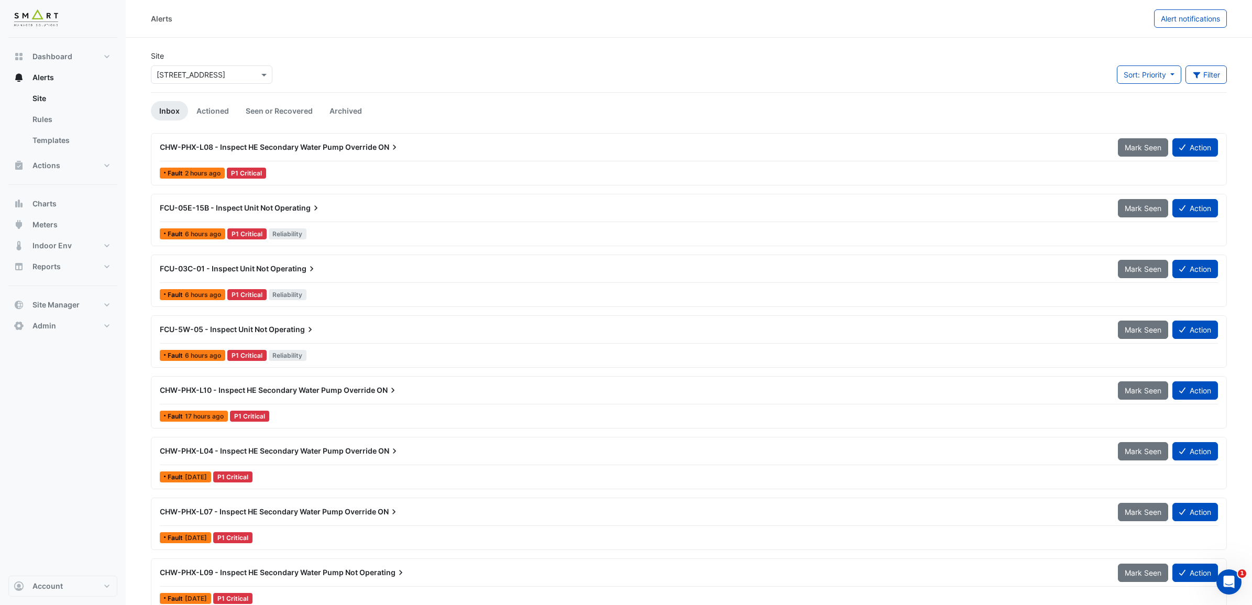
select select "***"
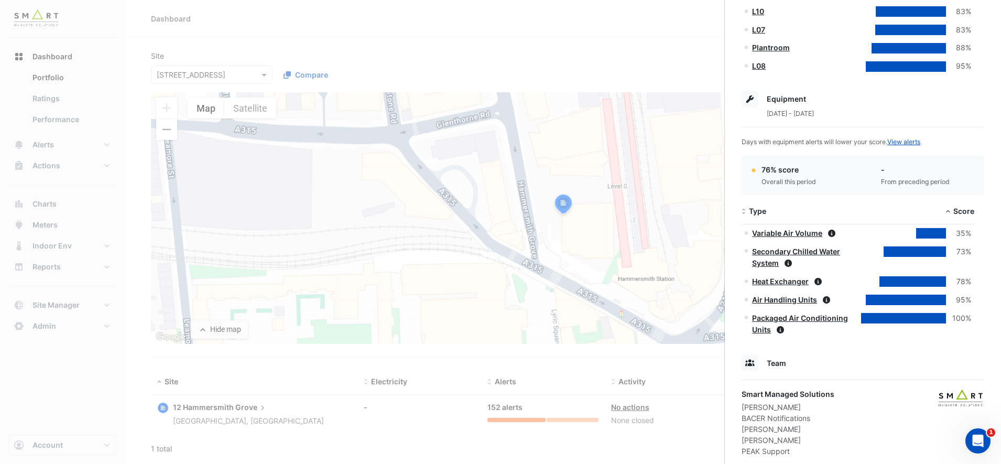
scroll to position [458, 0]
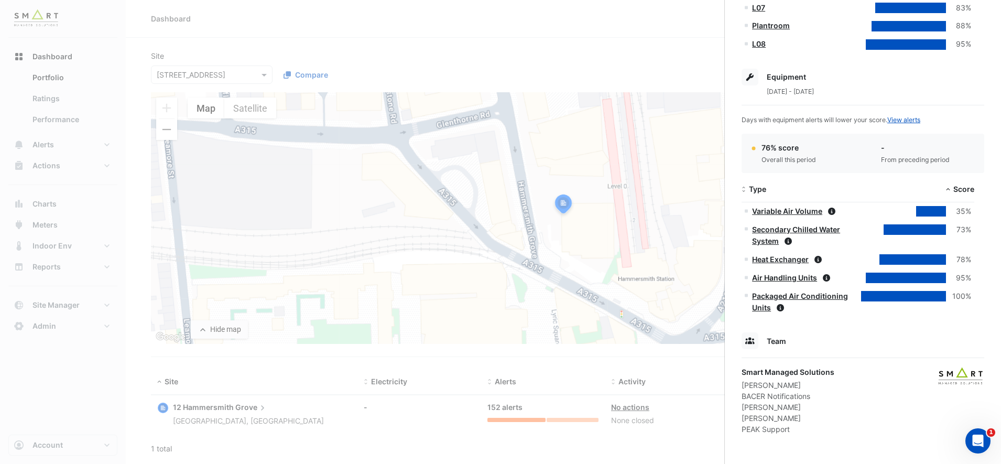
click at [797, 278] on link "Air Handling Units" at bounding box center [784, 277] width 65 height 9
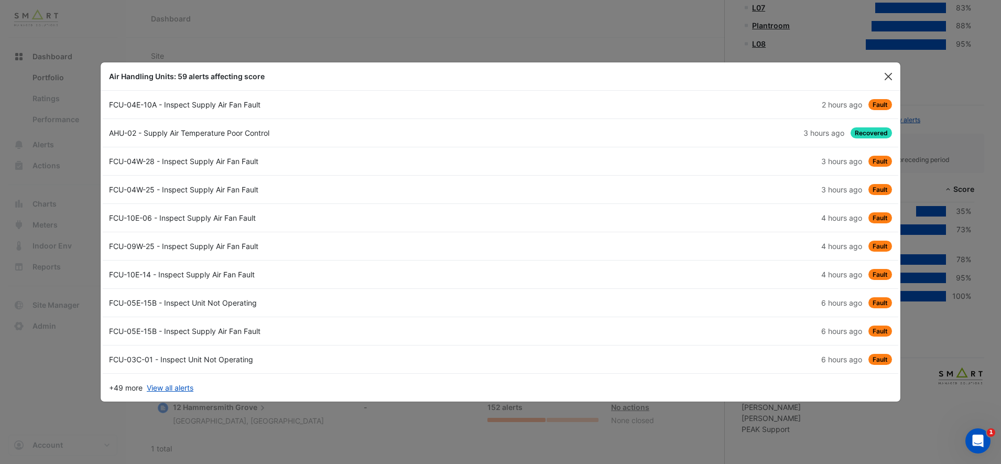
click at [894, 78] on button "Close" at bounding box center [888, 77] width 16 height 16
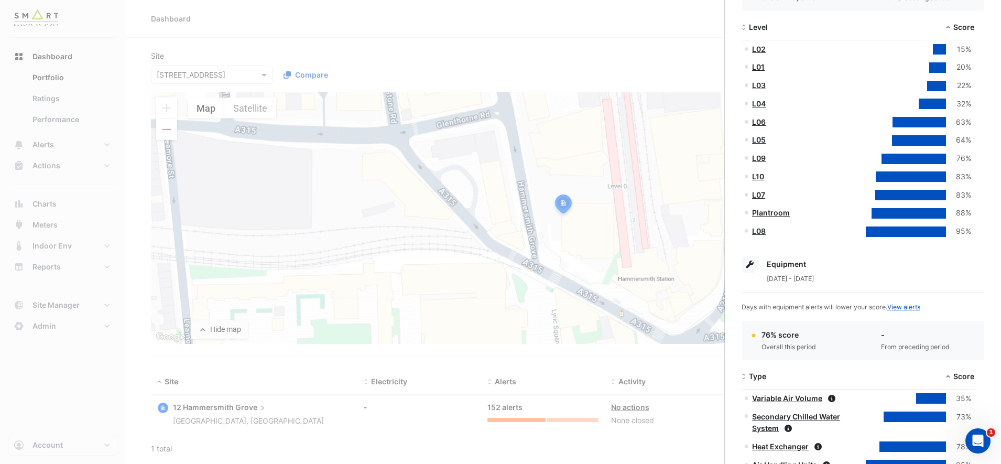
scroll to position [130, 0]
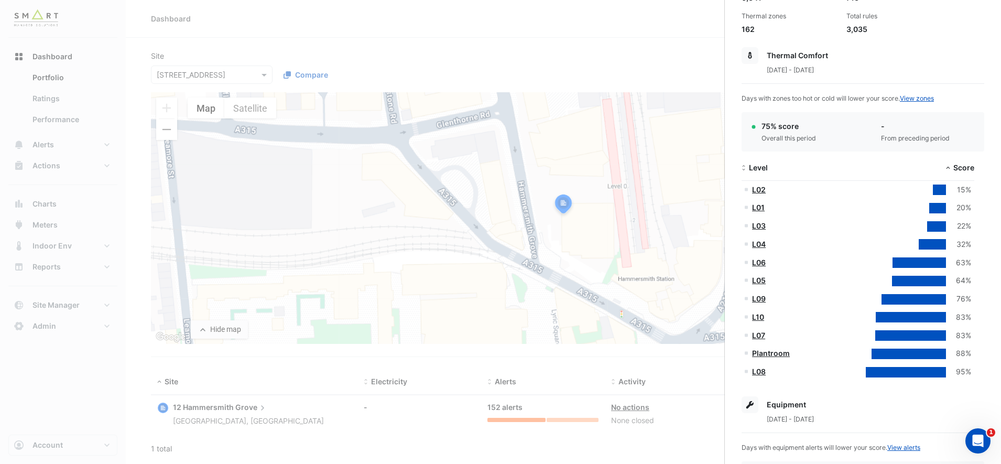
drag, startPoint x: 884, startPoint y: 220, endPoint x: 884, endPoint y: 213, distance: 6.3
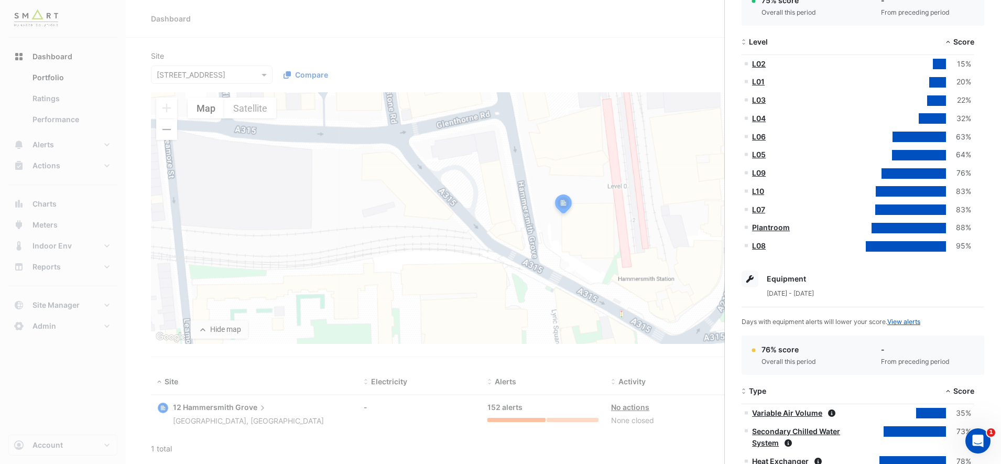
scroll to position [264, 0]
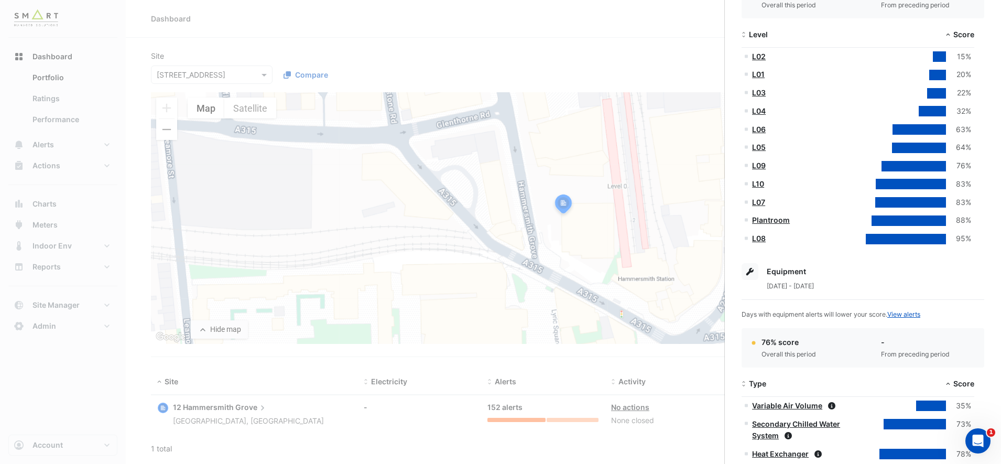
click at [935, 236] on div at bounding box center [906, 239] width 80 height 10
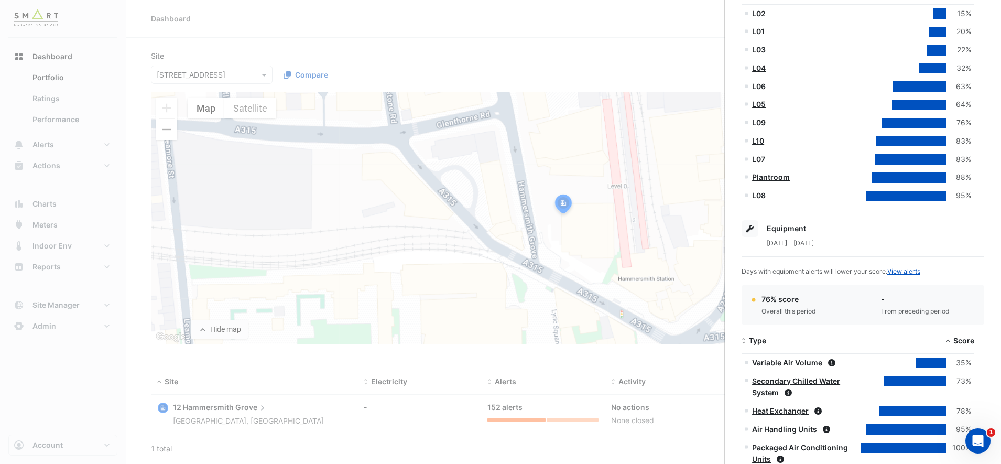
scroll to position [329, 0]
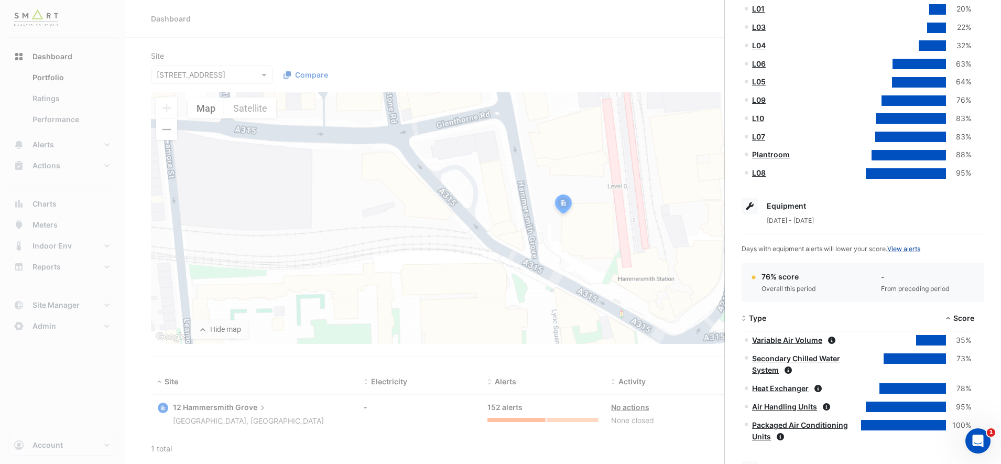
click at [910, 248] on link "View alerts" at bounding box center [903, 249] width 33 height 8
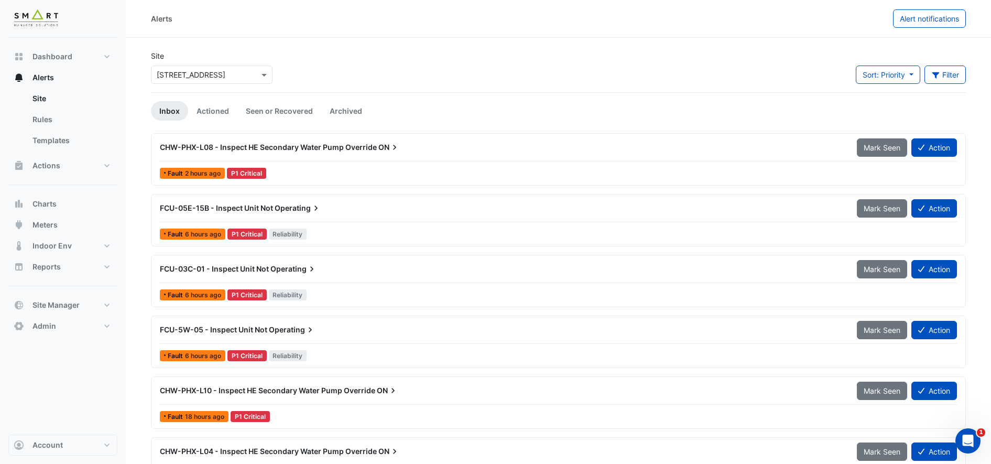
drag, startPoint x: 191, startPoint y: 33, endPoint x: 196, endPoint y: 31, distance: 5.5
select select "***"
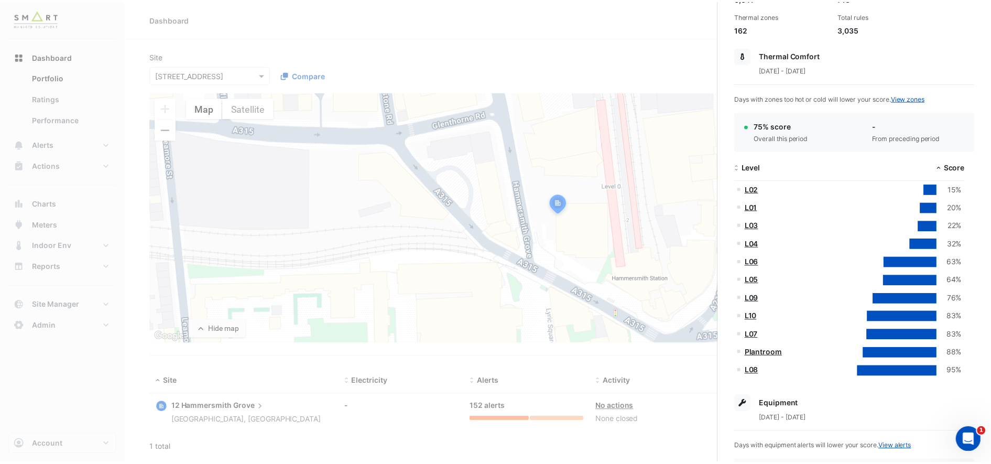
scroll to position [65, 0]
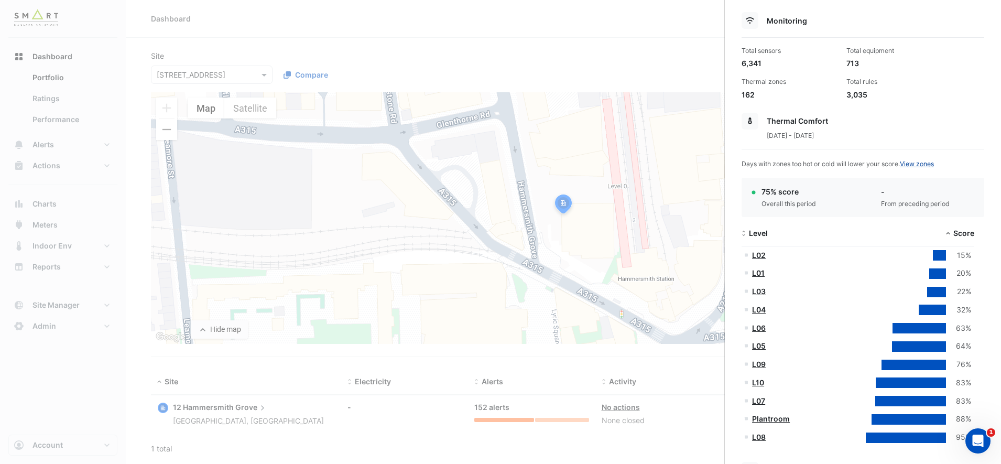
click at [921, 165] on link "View zones" at bounding box center [917, 164] width 34 height 8
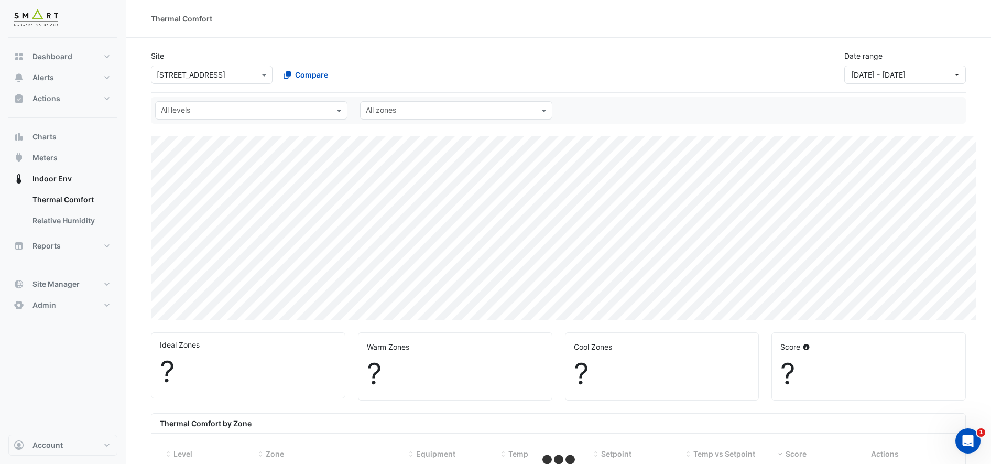
select select "***"
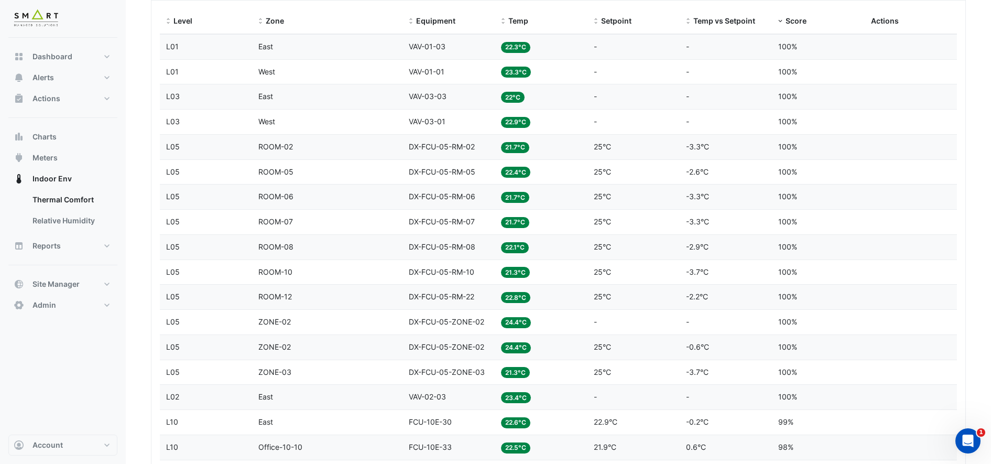
scroll to position [393, 0]
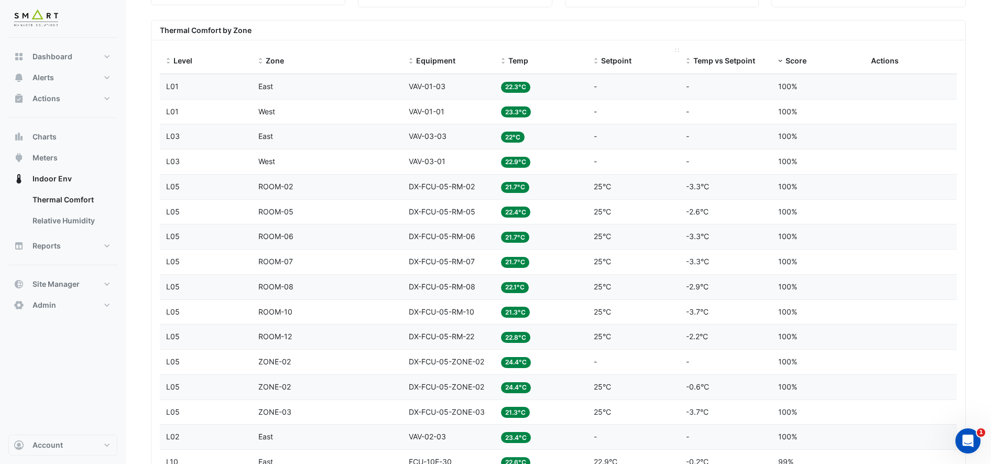
click at [608, 62] on span "Setpoint" at bounding box center [616, 60] width 30 height 9
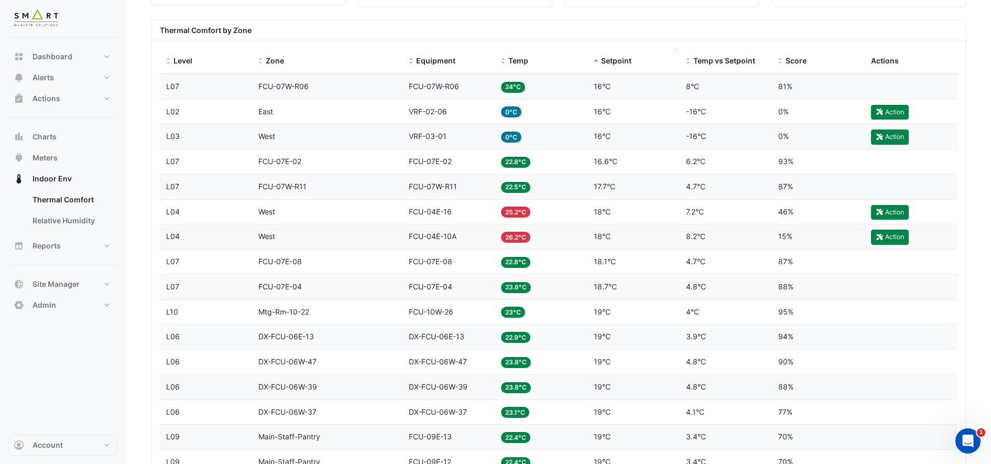
click at [618, 61] on span "Setpoint" at bounding box center [616, 60] width 30 height 9
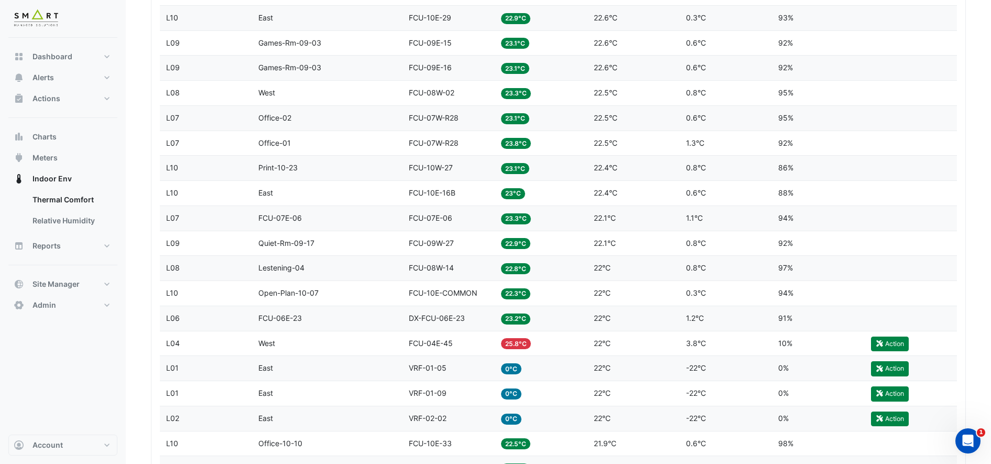
scroll to position [2787, 0]
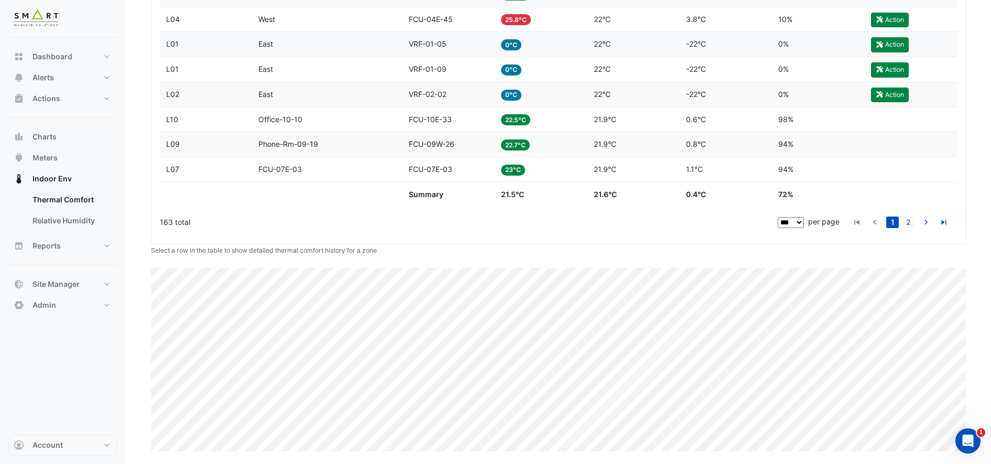
click at [907, 222] on link "2" at bounding box center [908, 222] width 13 height 12
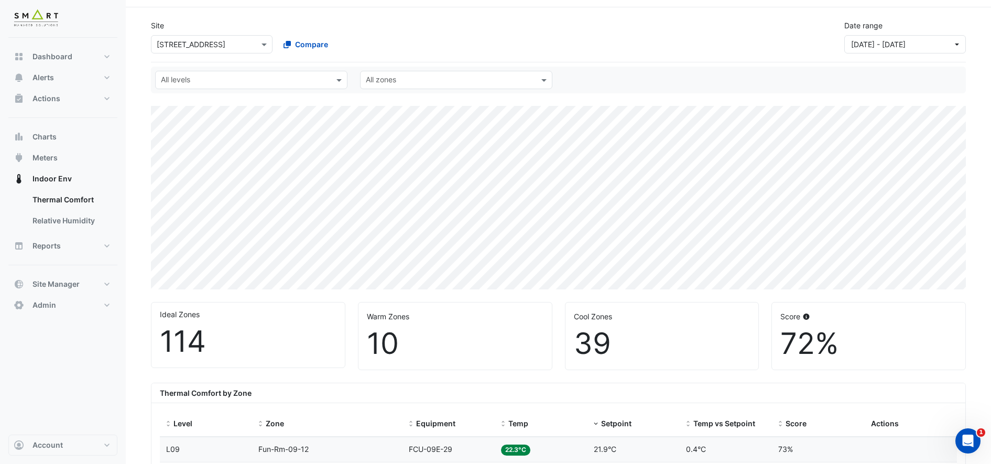
scroll to position [27, 0]
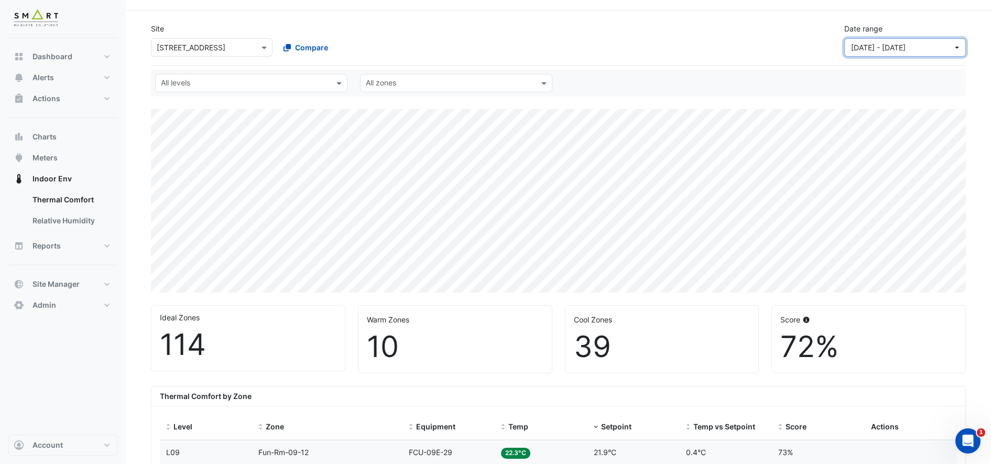
click at [931, 46] on span "01 Jun 25 - 31 Aug 25" at bounding box center [902, 47] width 102 height 11
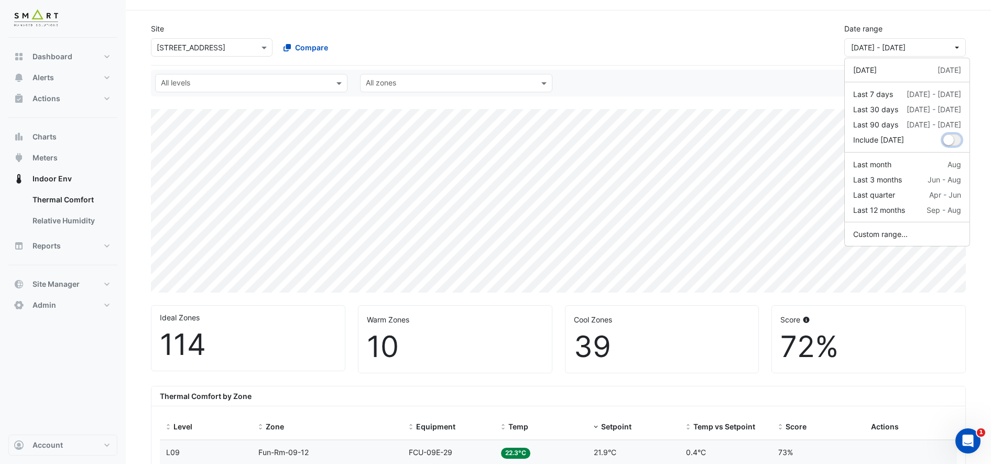
click at [948, 139] on small "dropDown" at bounding box center [948, 140] width 10 height 10
click at [759, 44] on div "Site × 12 Hammersmith Grove Compare Date range 01 Jun 25 - 31 Aug 25" at bounding box center [558, 36] width 827 height 42
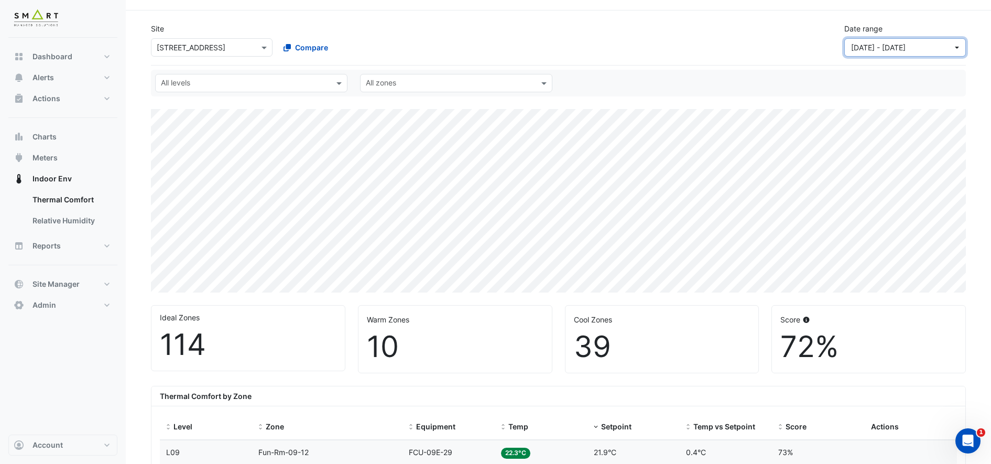
click at [936, 45] on span "01 Jun 25 - 31 Aug 25" at bounding box center [902, 47] width 102 height 11
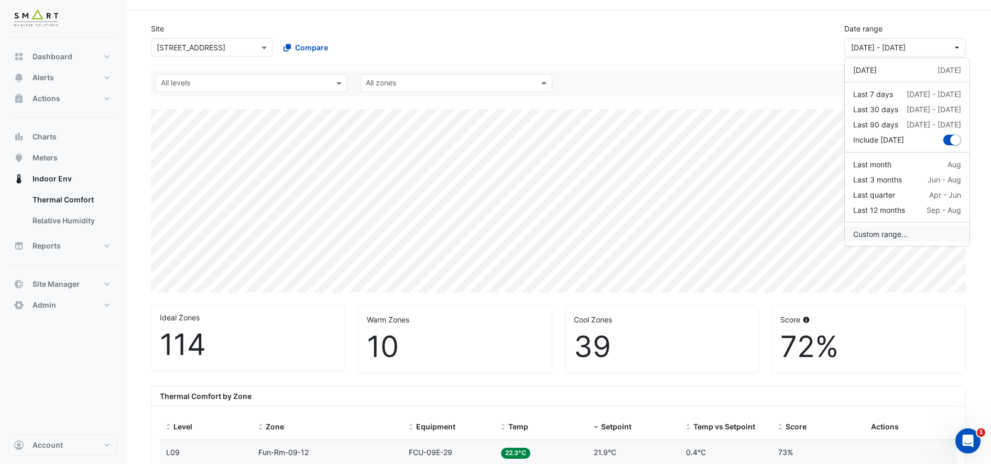
click at [909, 239] on button "Custom range..." at bounding box center [907, 233] width 125 height 15
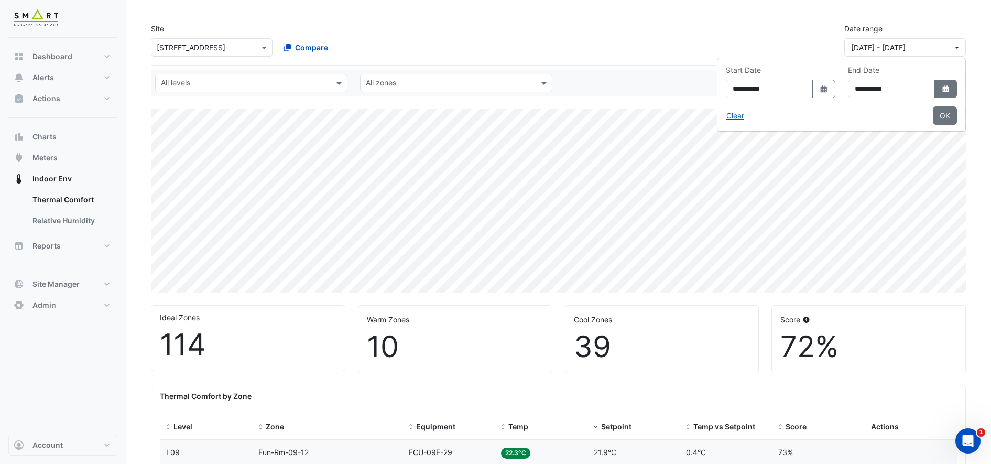
click at [941, 91] on icon "Select Date" at bounding box center [945, 88] width 9 height 7
click at [928, 109] on span "Next month" at bounding box center [927, 110] width 8 height 8
select select "*"
click at [842, 211] on div "30" at bounding box center [843, 211] width 17 height 17
type input "**********"
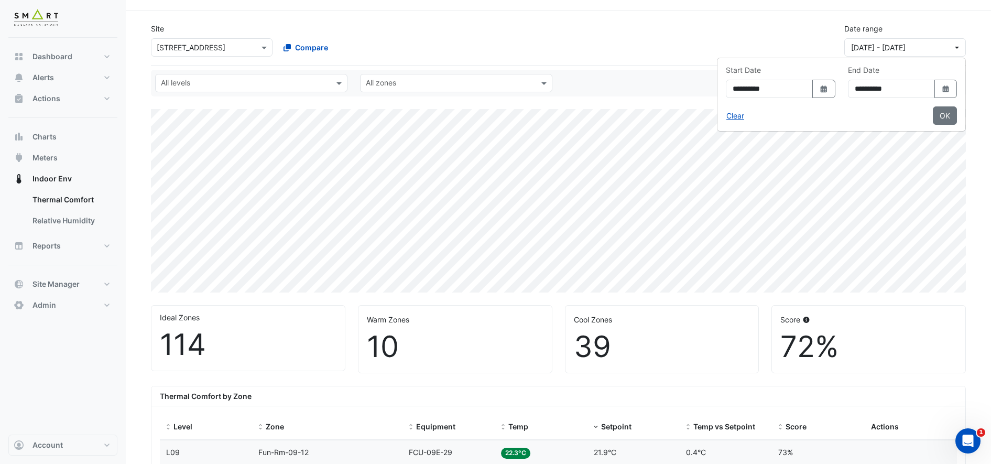
click at [926, 315] on div "Score" at bounding box center [868, 319] width 177 height 11
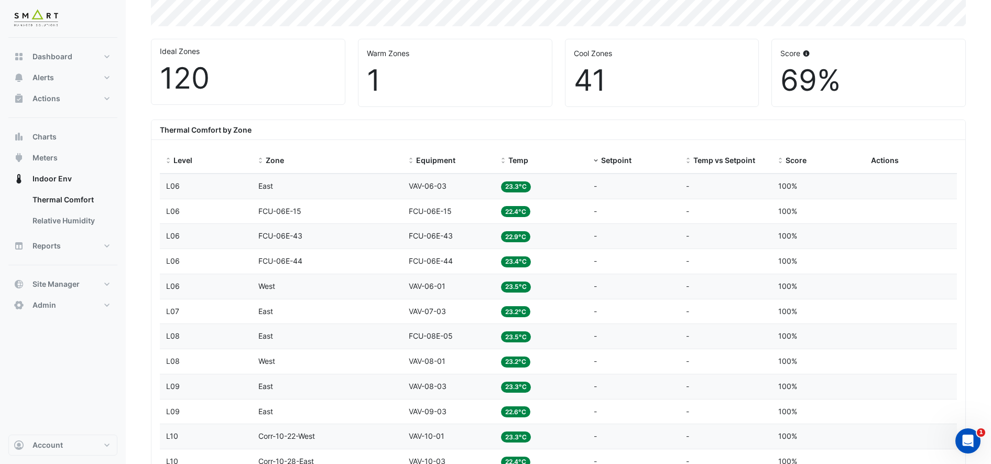
scroll to position [262, 0]
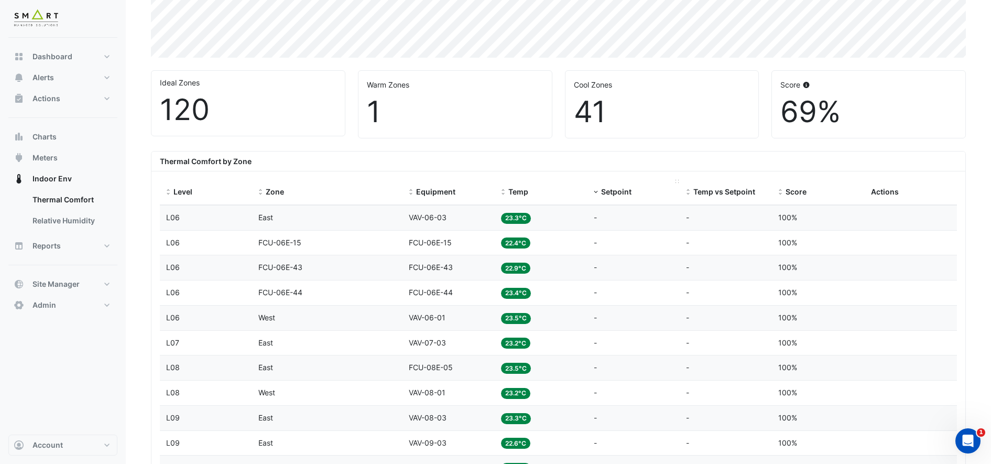
click at [613, 194] on span "Setpoint" at bounding box center [616, 191] width 30 height 9
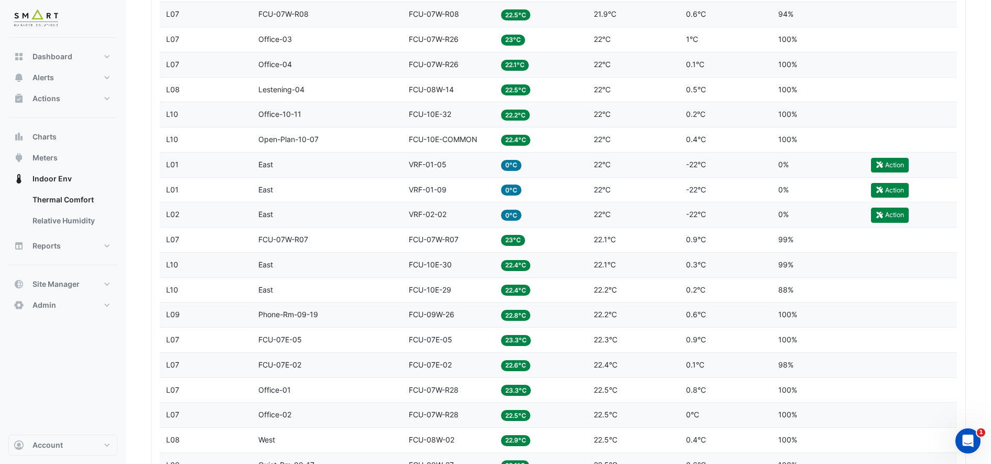
scroll to position [2787, 0]
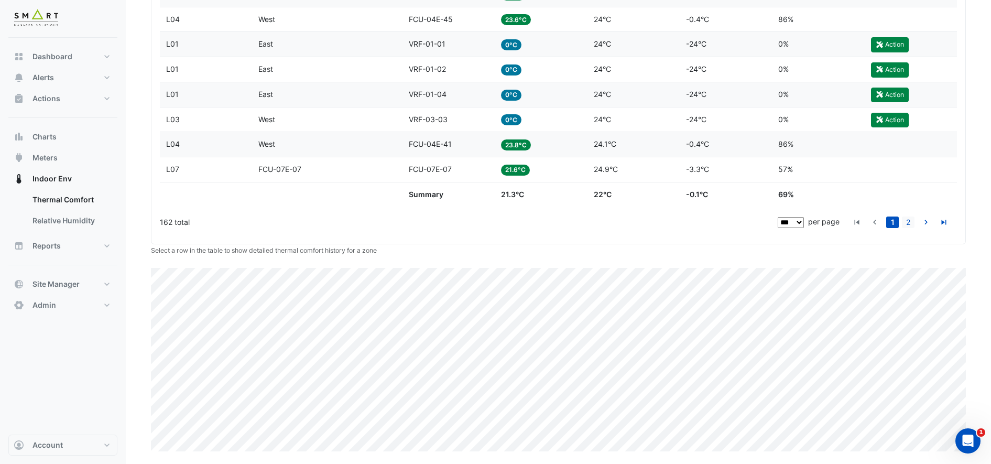
click at [904, 224] on link "2" at bounding box center [908, 222] width 13 height 12
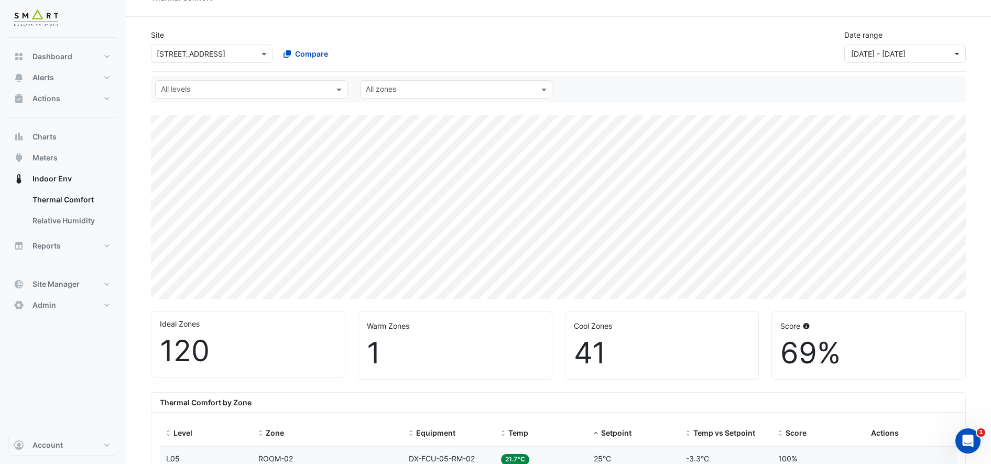
scroll to position [0, 0]
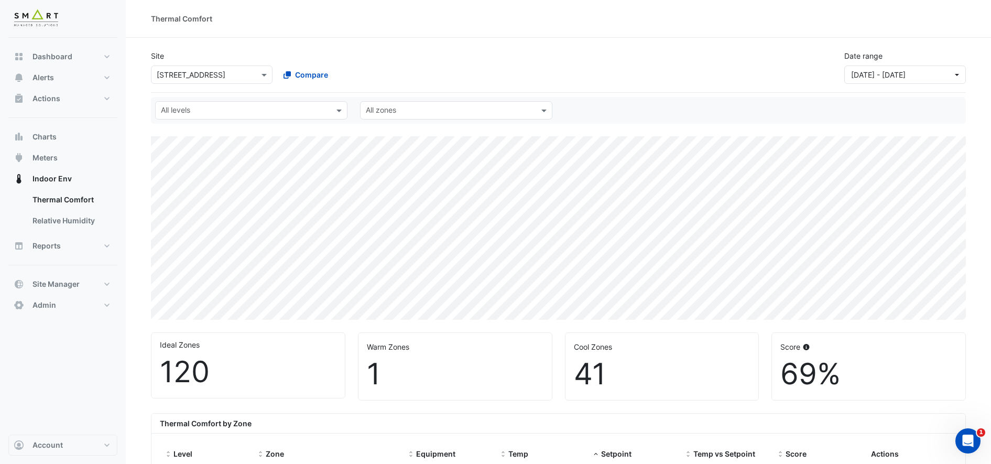
click at [332, 115] on div "All levels" at bounding box center [251, 110] width 192 height 18
click at [362, 79] on div "Compare" at bounding box center [338, 74] width 126 height 18
click at [395, 110] on input "text" at bounding box center [450, 111] width 169 height 11
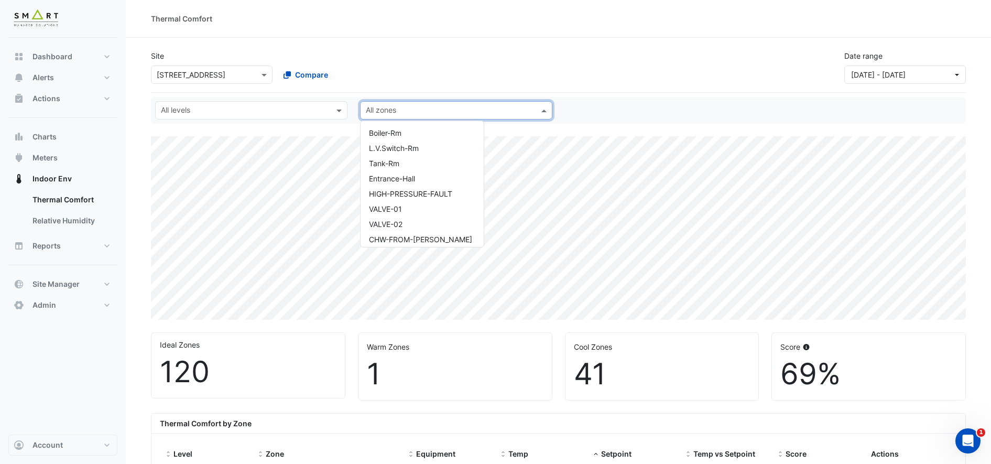
click at [560, 35] on div "Thermal Comfort" at bounding box center [558, 19] width 865 height 38
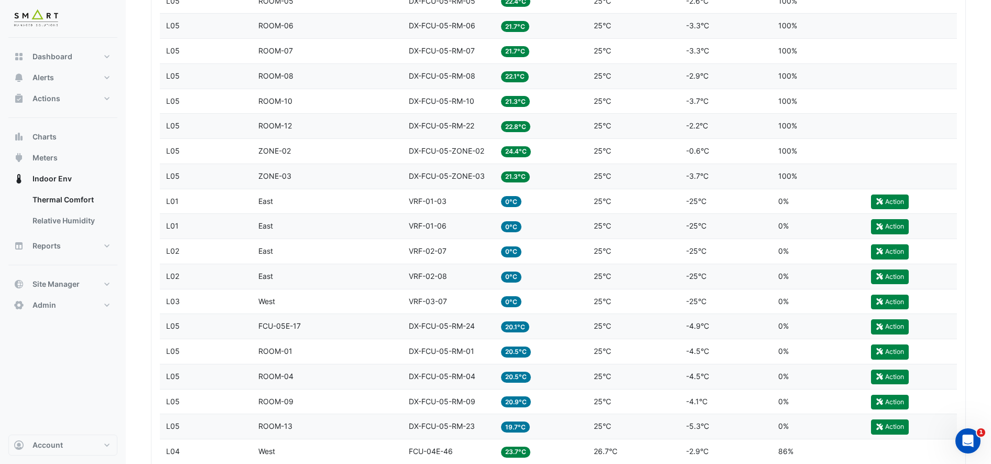
scroll to position [589, 0]
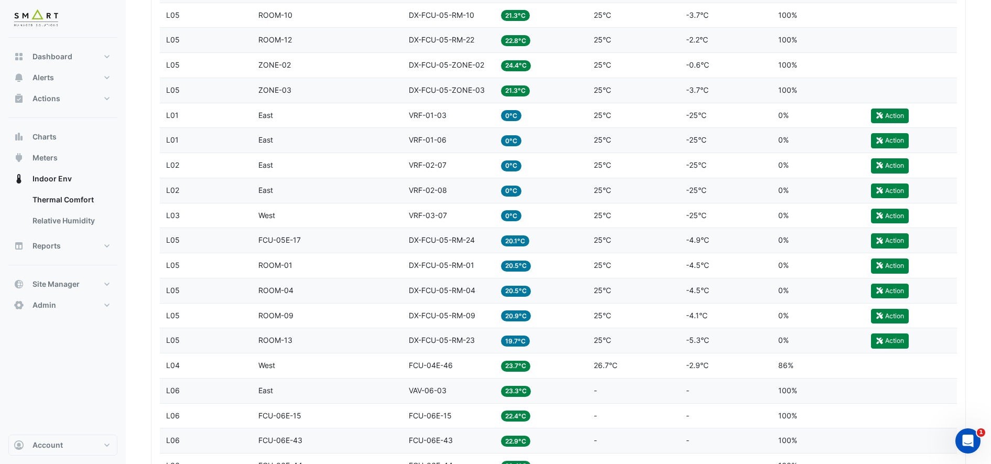
drag, startPoint x: 705, startPoint y: 201, endPoint x: 554, endPoint y: 149, distance: 159.6
click at [554, 149] on datatable-body-cell "Temp 0°C" at bounding box center [541, 140] width 92 height 25
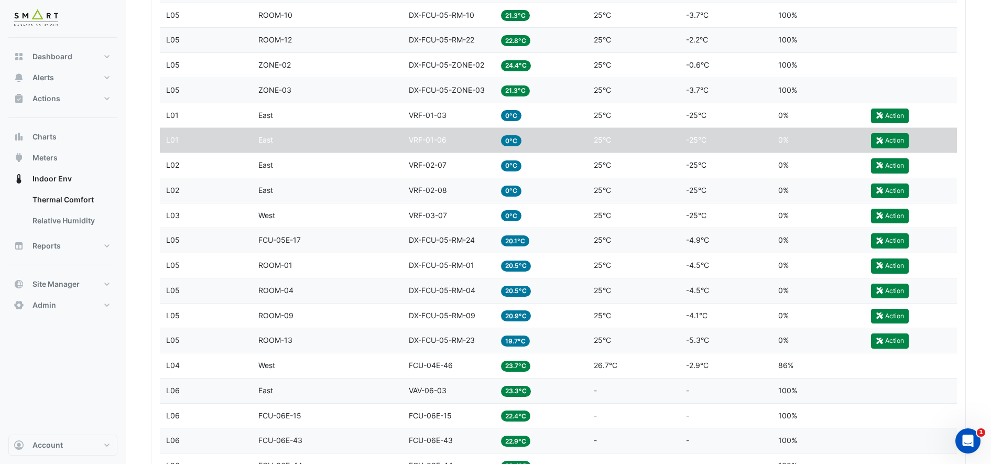
click at [270, 117] on span "East" at bounding box center [265, 115] width 15 height 9
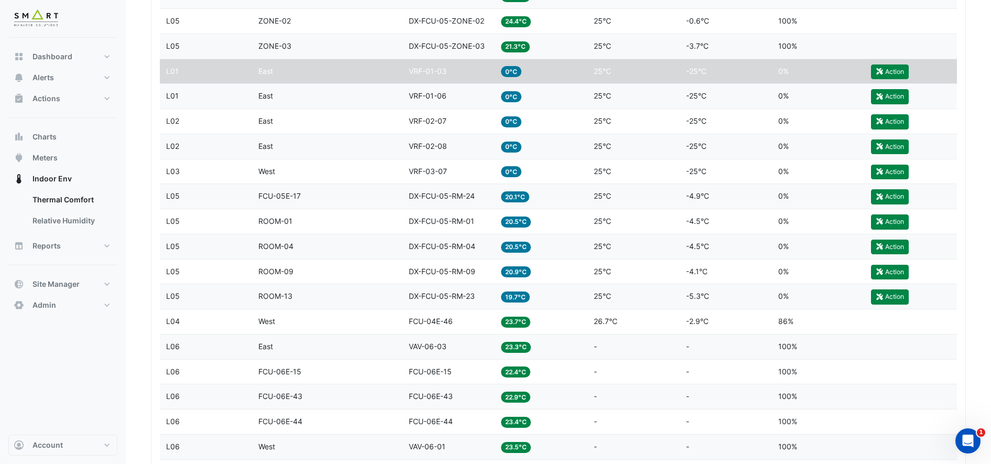
scroll to position [655, 0]
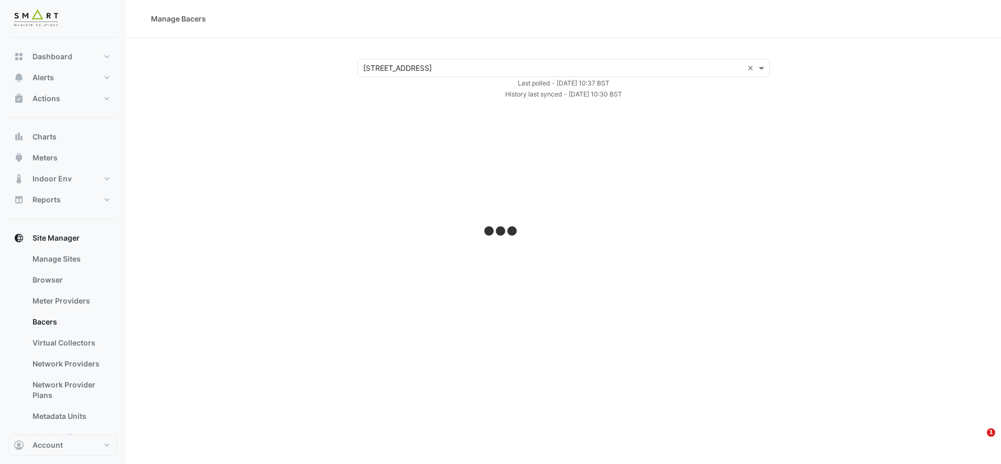
select select "***"
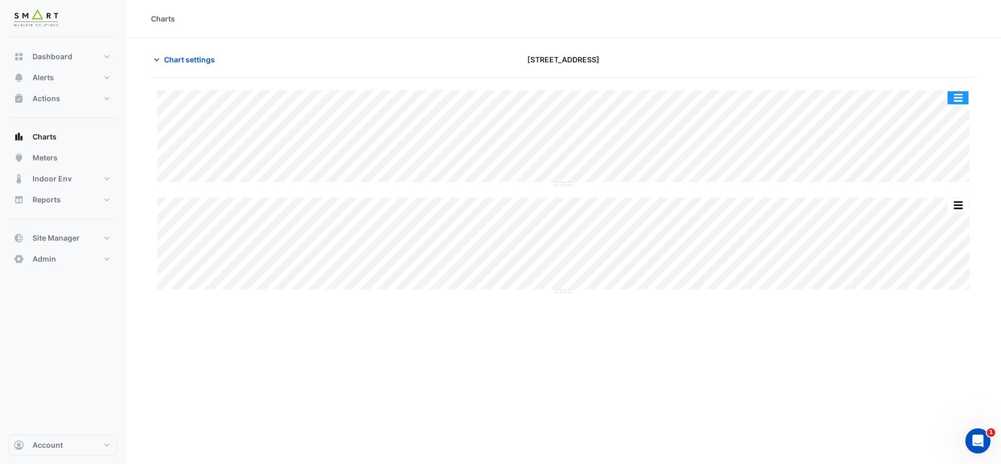
click at [957, 100] on button "button" at bounding box center [957, 97] width 21 height 13
